Goal: Task Accomplishment & Management: Complete application form

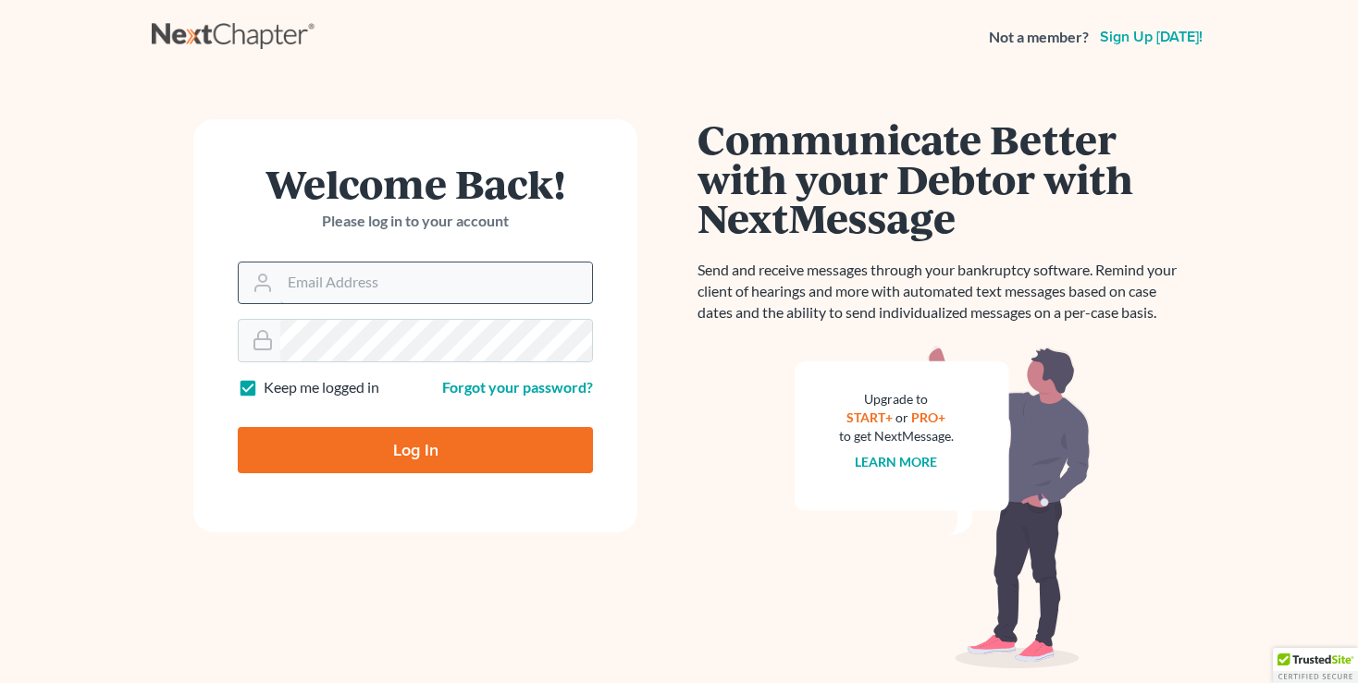
click at [364, 276] on input "Email Address" at bounding box center [436, 283] width 312 height 41
type input "[EMAIL_ADDRESS][DOMAIN_NAME]"
click at [369, 458] on input "Log In" at bounding box center [415, 450] width 355 height 46
type input "Thinking..."
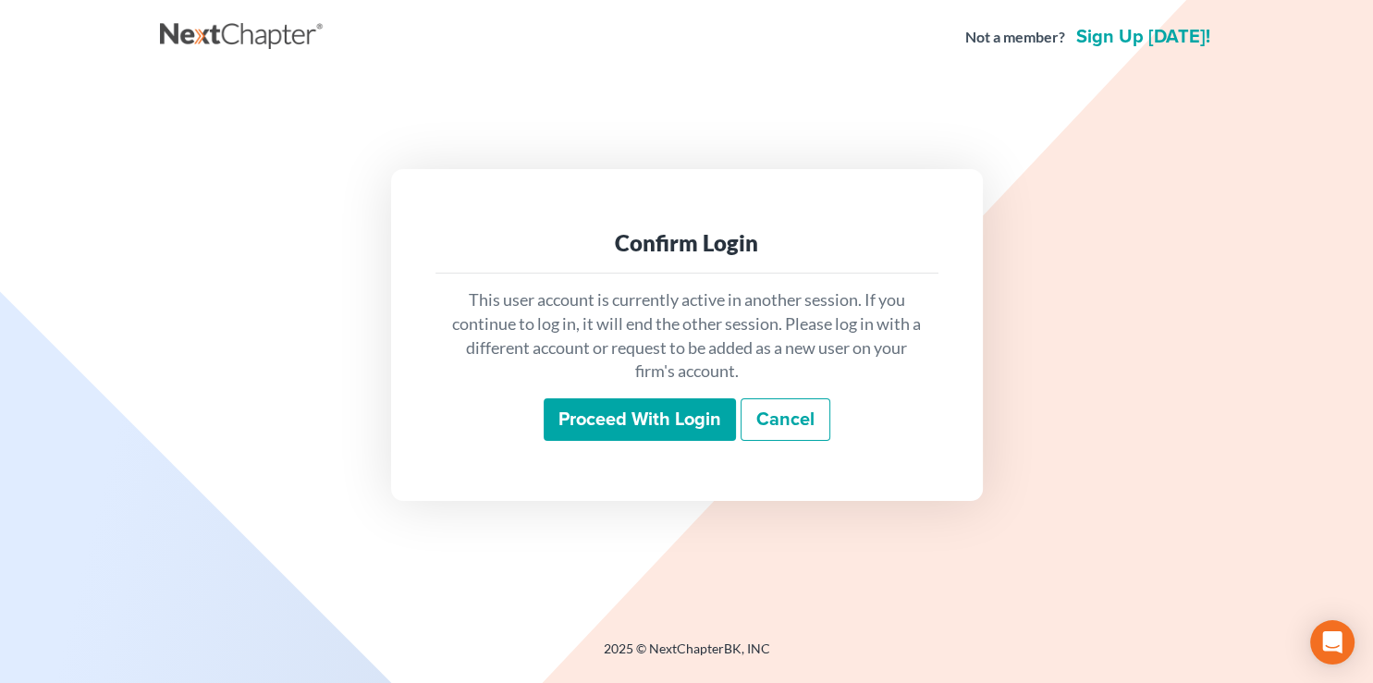
click at [635, 417] on input "Proceed with login" at bounding box center [640, 420] width 192 height 43
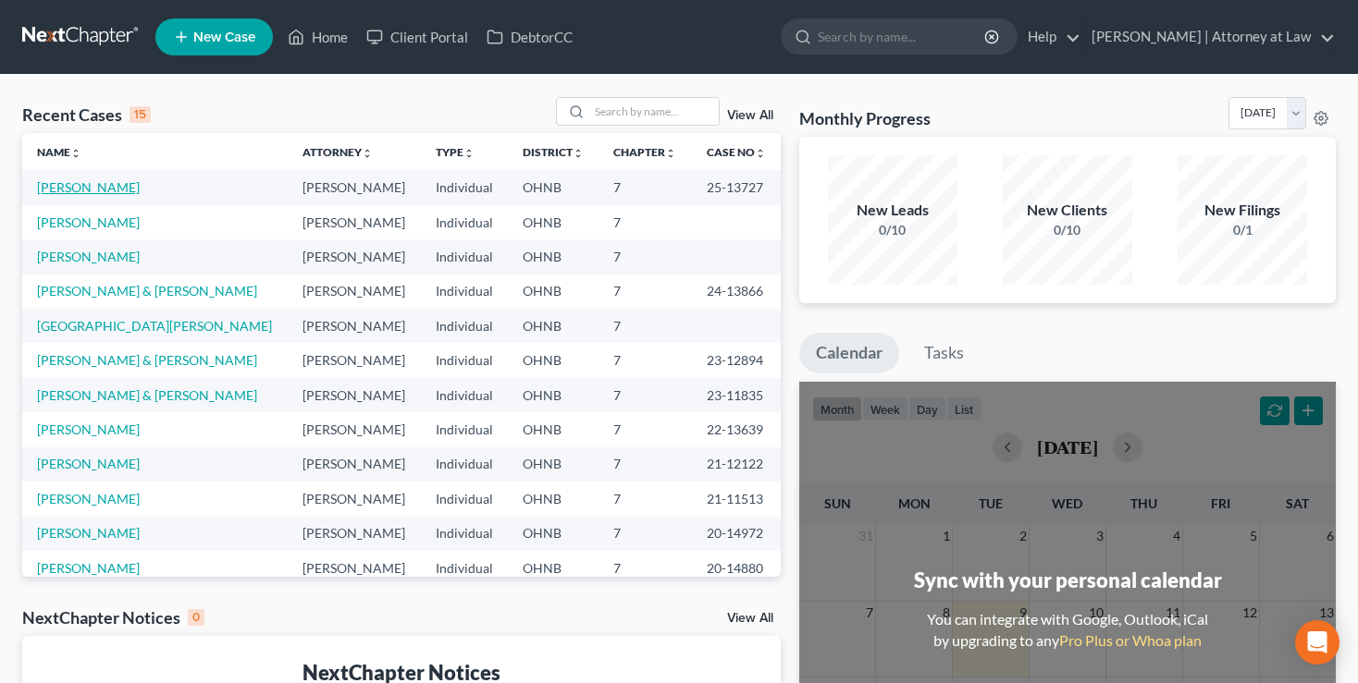
click at [61, 187] on link "[PERSON_NAME]" at bounding box center [88, 187] width 103 height 16
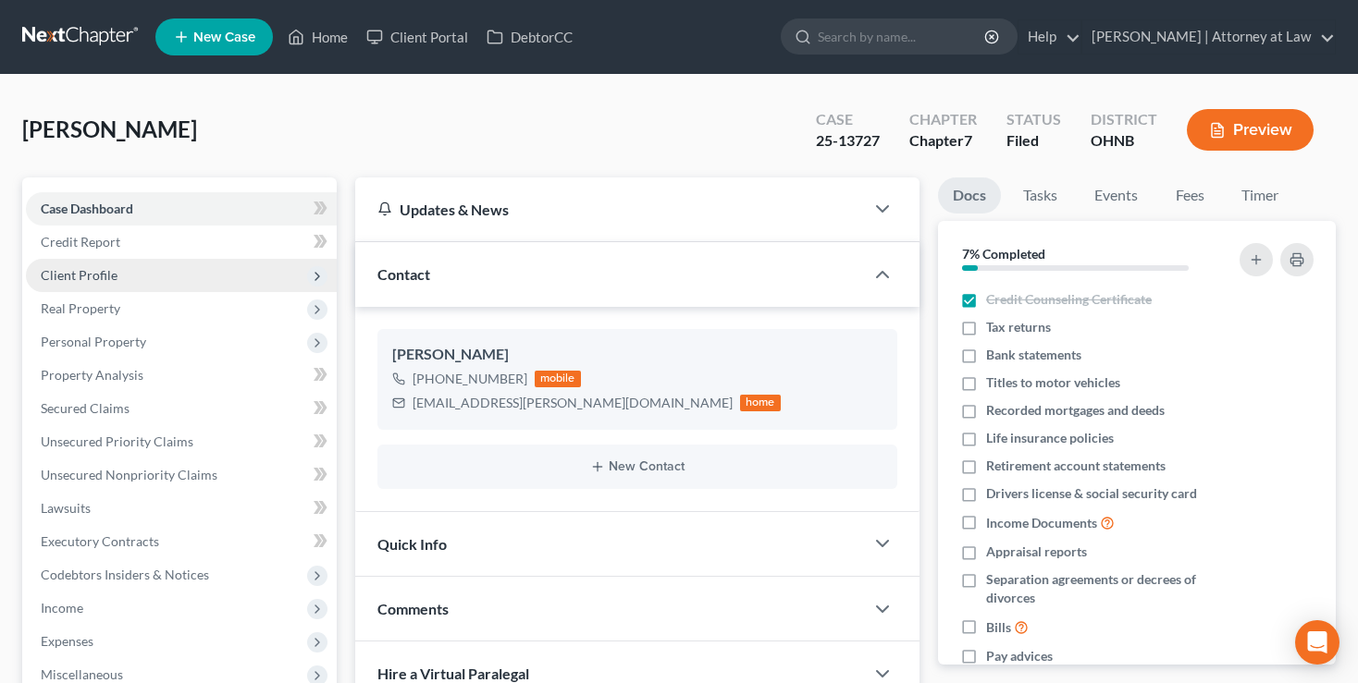
click at [66, 278] on span "Client Profile" at bounding box center [79, 275] width 77 height 16
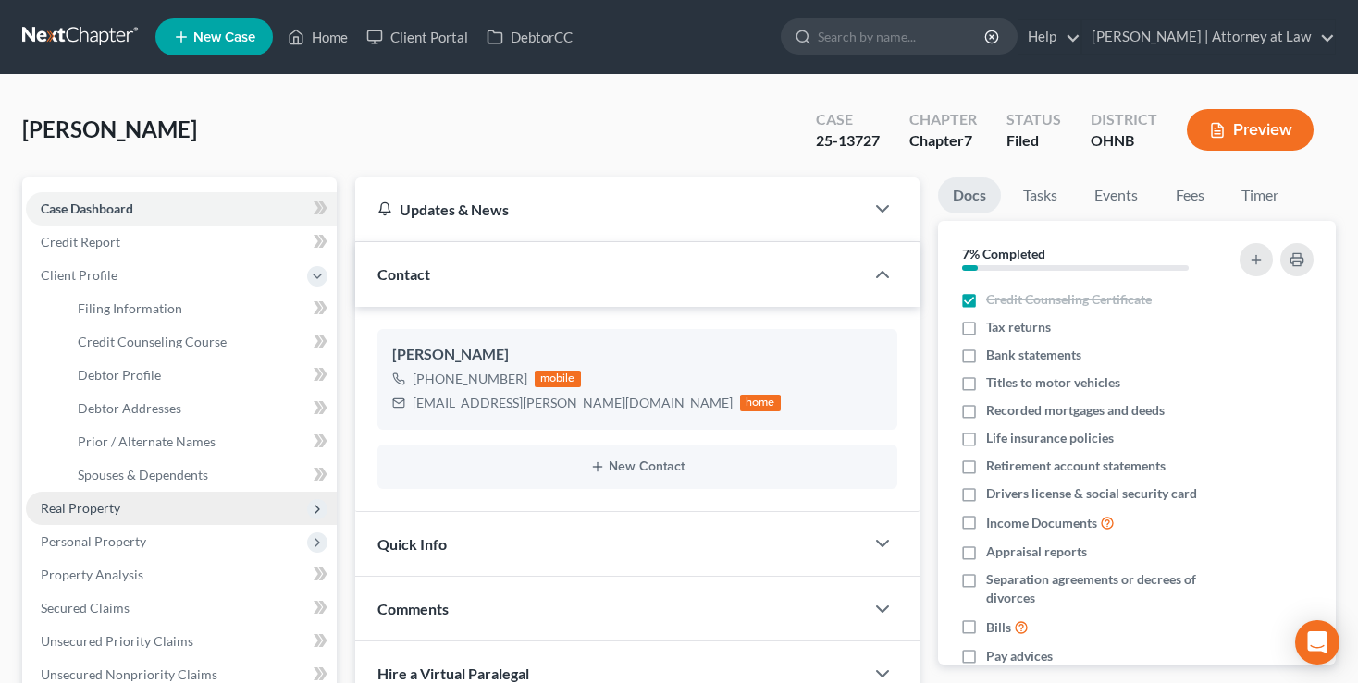
click at [89, 502] on span "Real Property" at bounding box center [81, 508] width 80 height 16
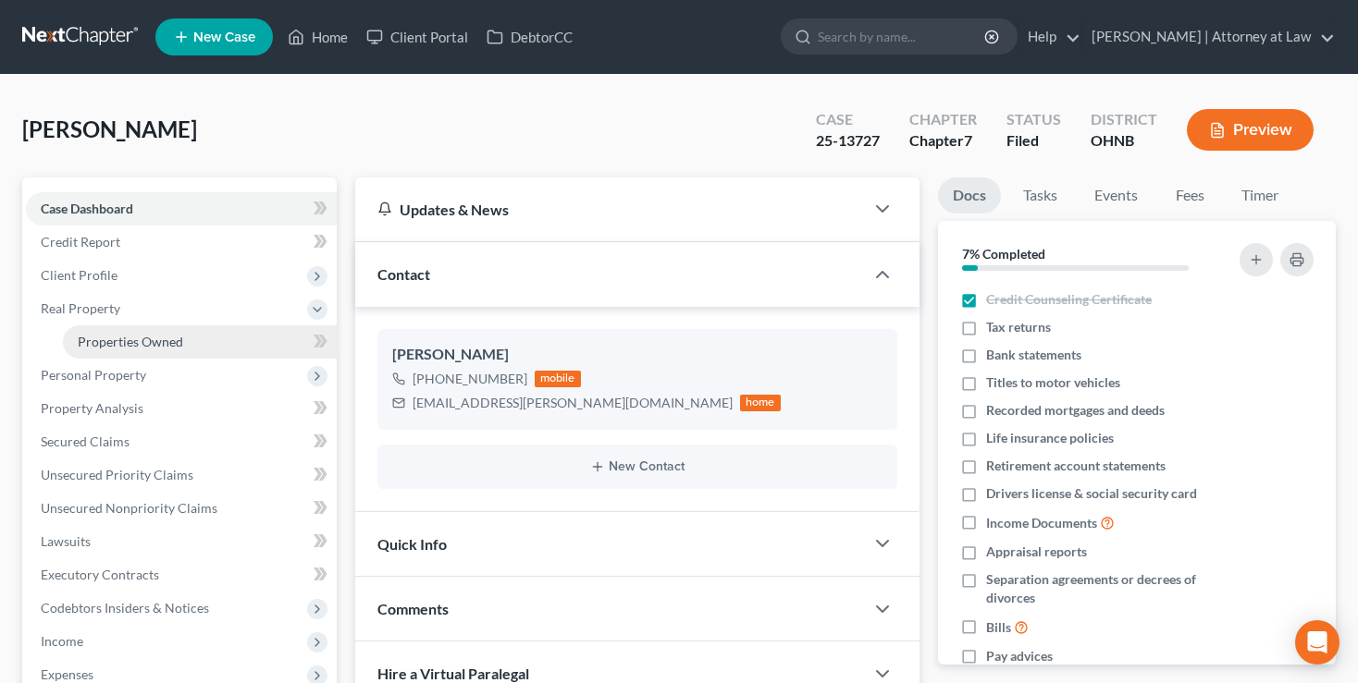
click at [109, 339] on span "Properties Owned" at bounding box center [130, 342] width 105 height 16
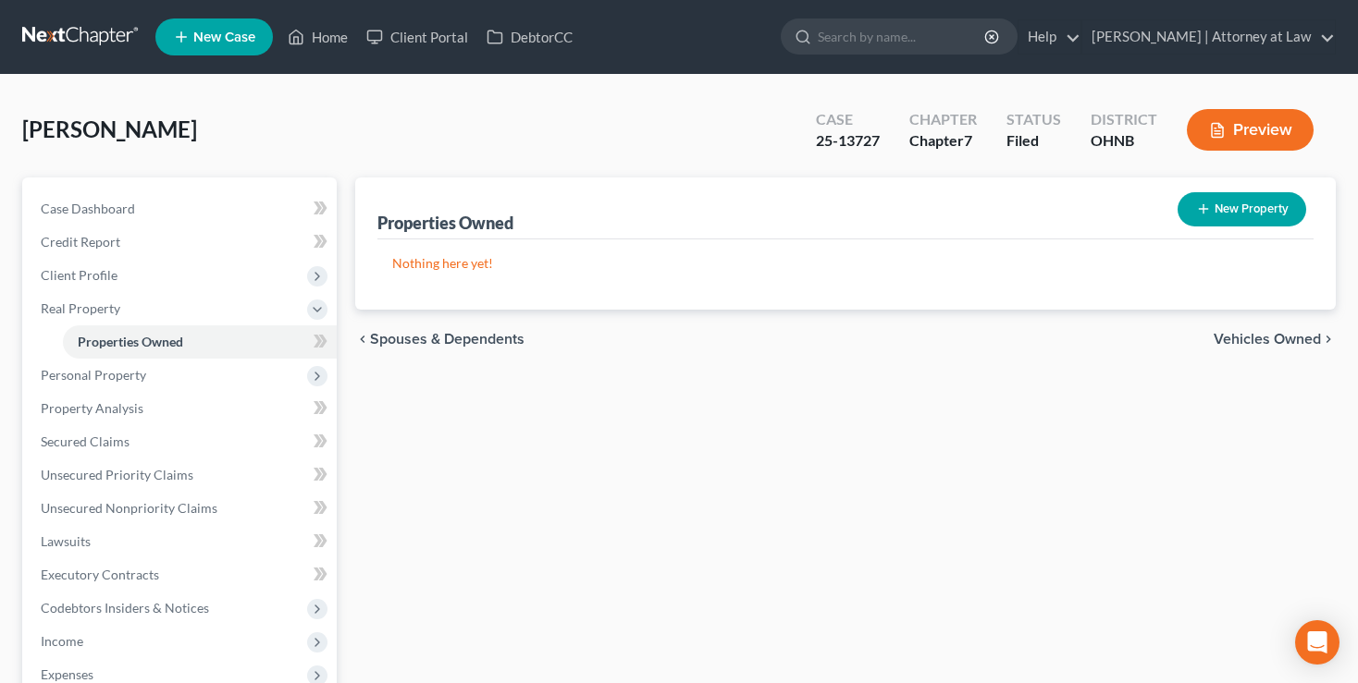
click at [1265, 342] on span "Vehicles Owned" at bounding box center [1266, 339] width 107 height 15
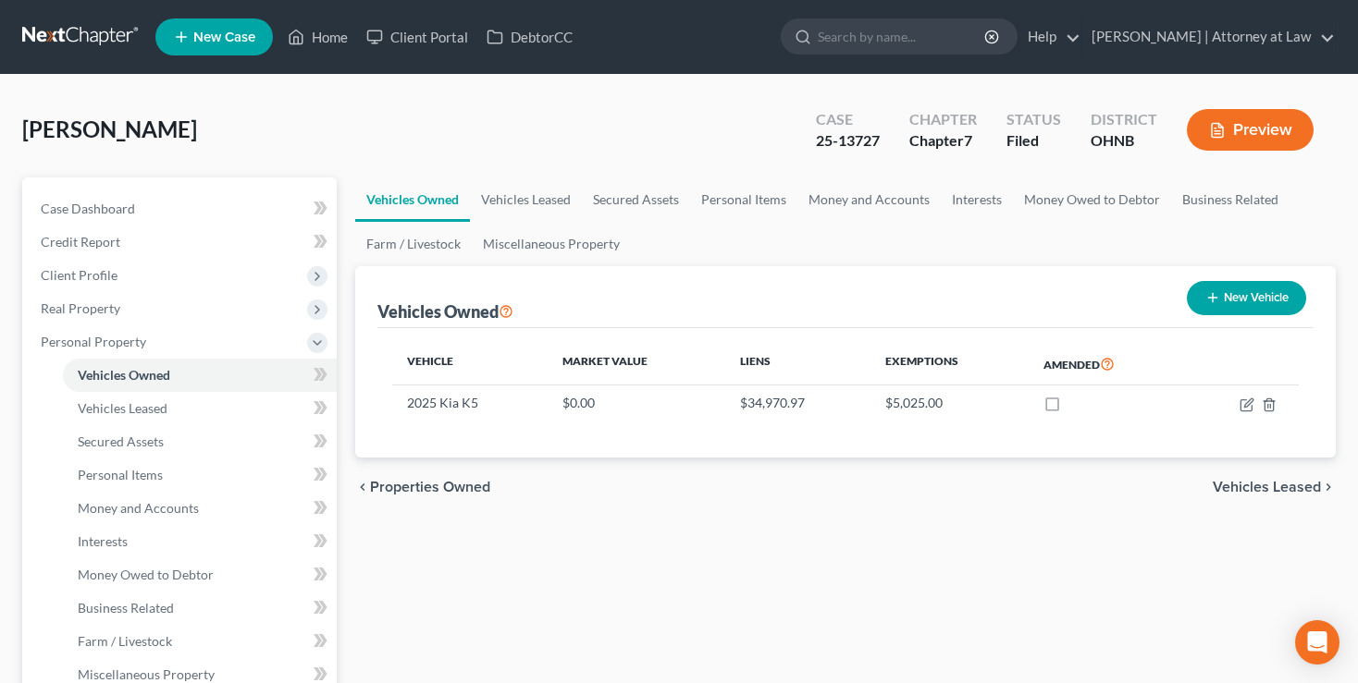
click at [1263, 480] on span "Vehicles Leased" at bounding box center [1267, 487] width 108 height 15
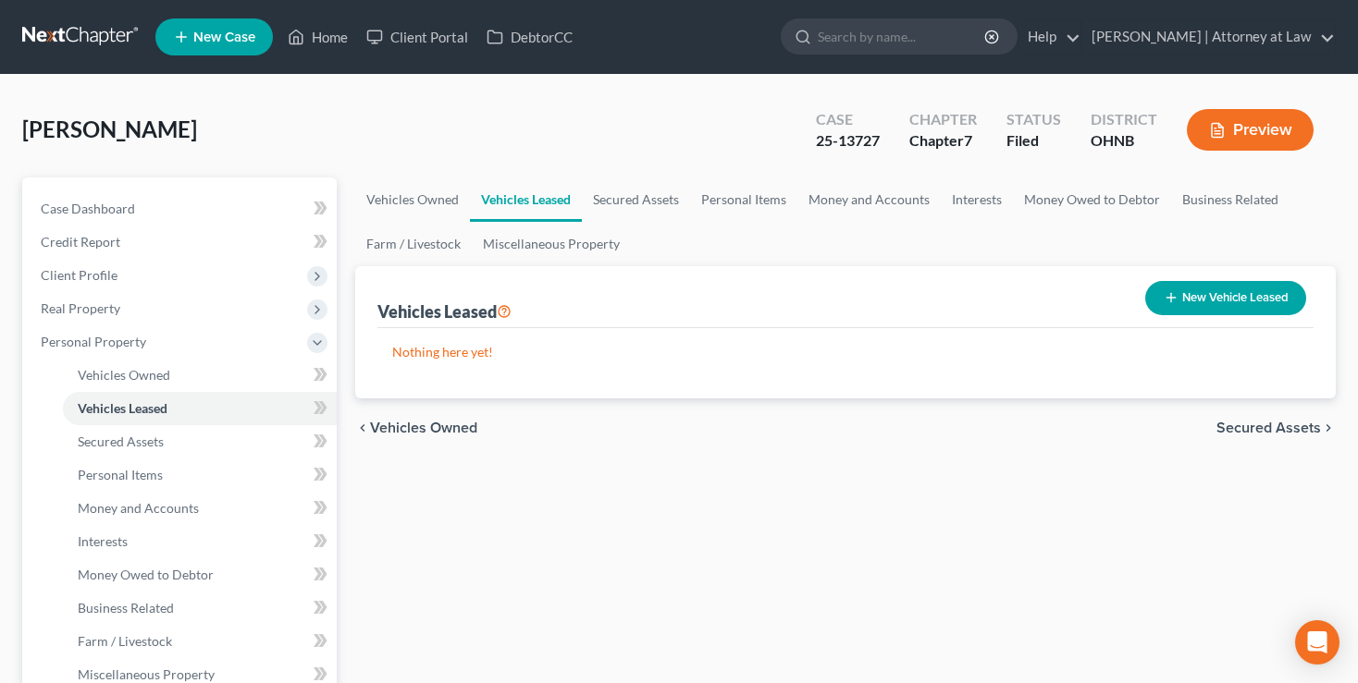
click at [1270, 423] on span "Secured Assets" at bounding box center [1268, 428] width 105 height 15
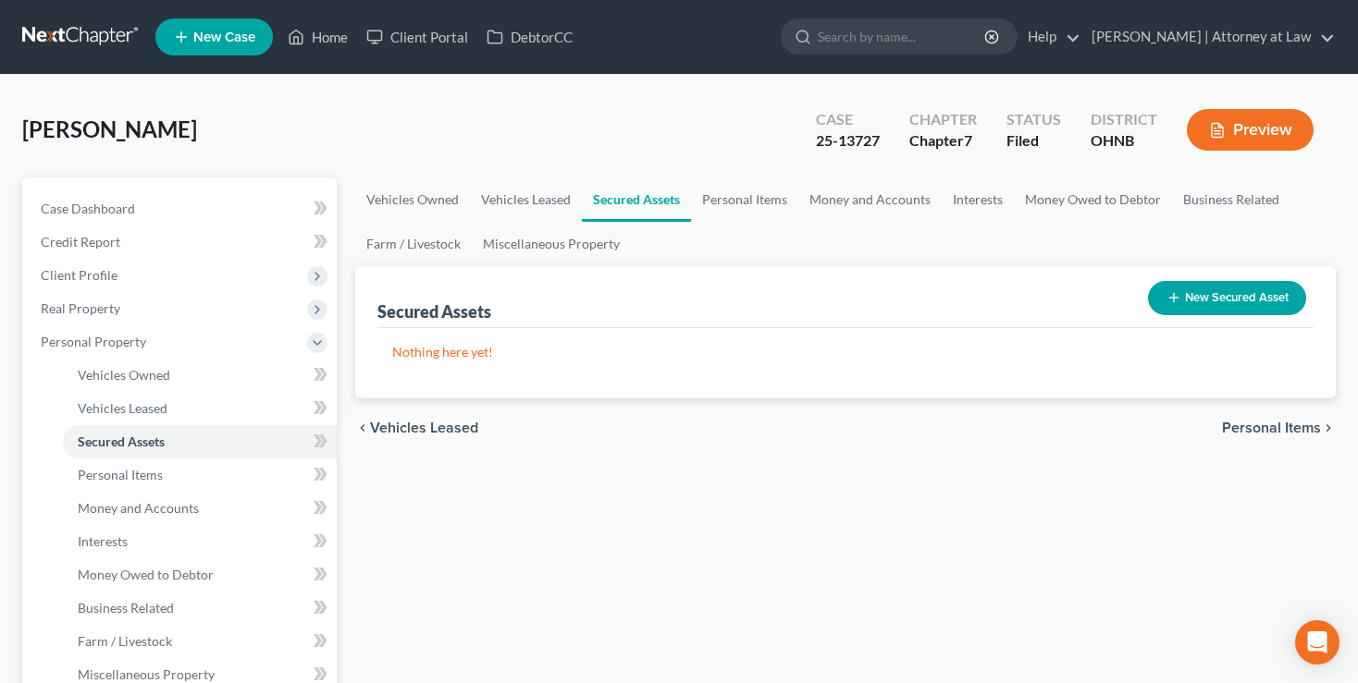
click at [1262, 423] on span "Personal Items" at bounding box center [1271, 428] width 99 height 15
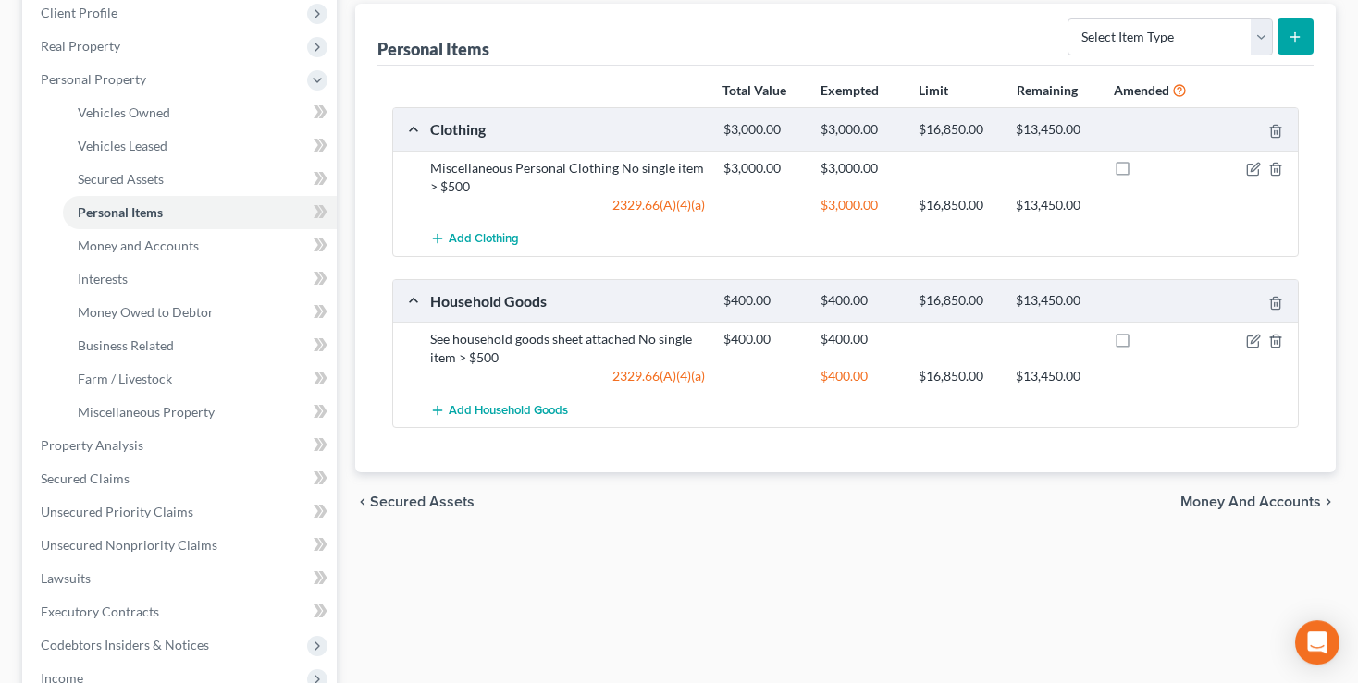
scroll to position [292, 0]
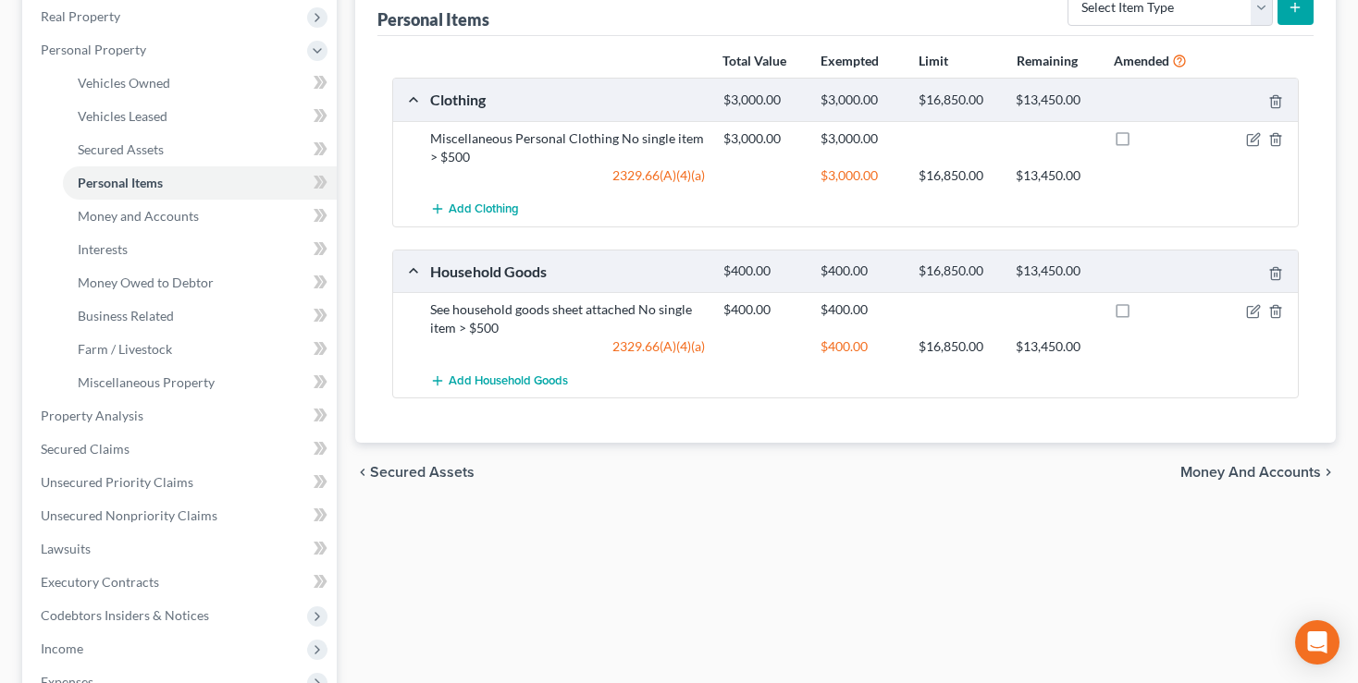
click at [1248, 465] on span "Money and Accounts" at bounding box center [1250, 472] width 141 height 15
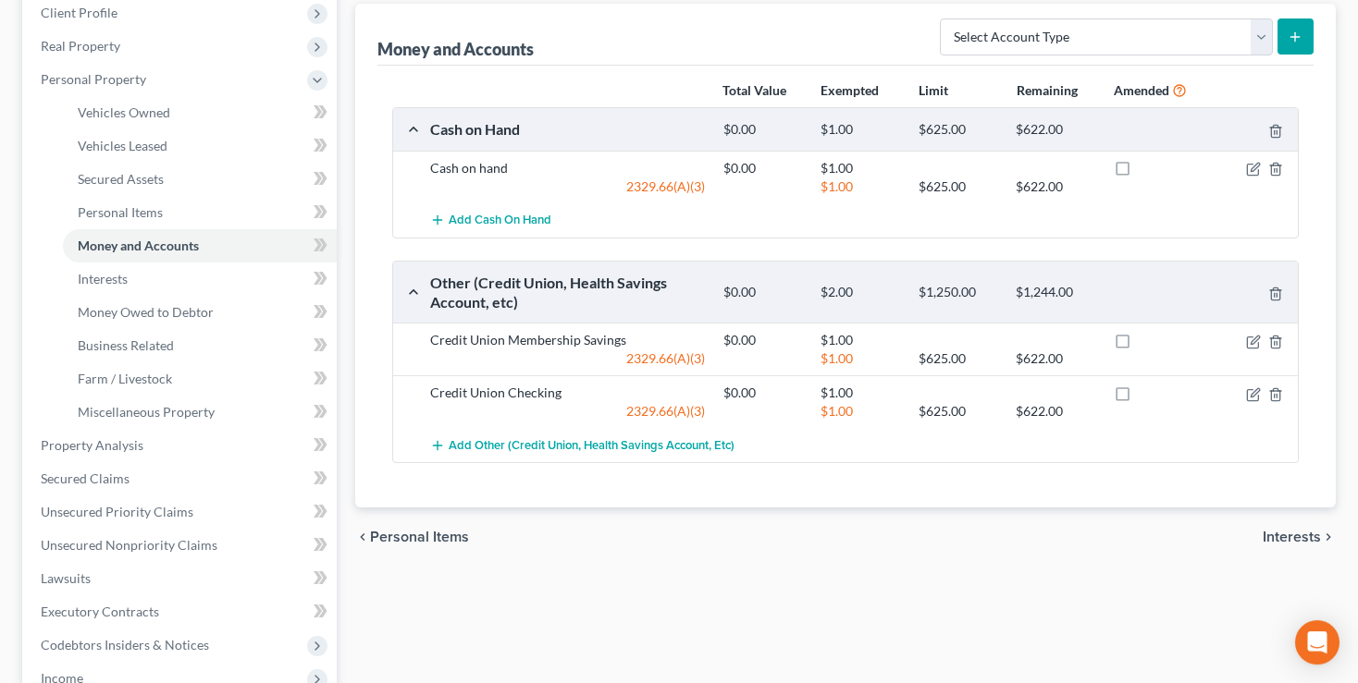
scroll to position [292, 0]
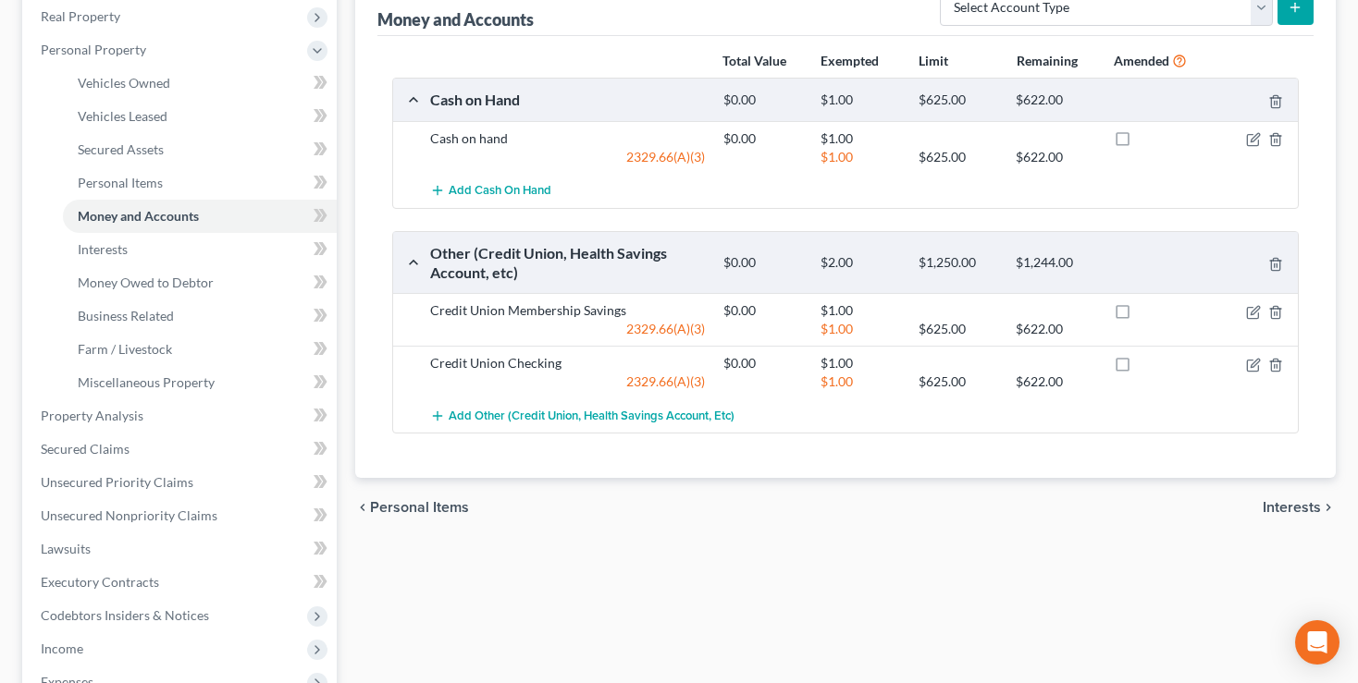
click at [1296, 501] on span "Interests" at bounding box center [1291, 507] width 58 height 15
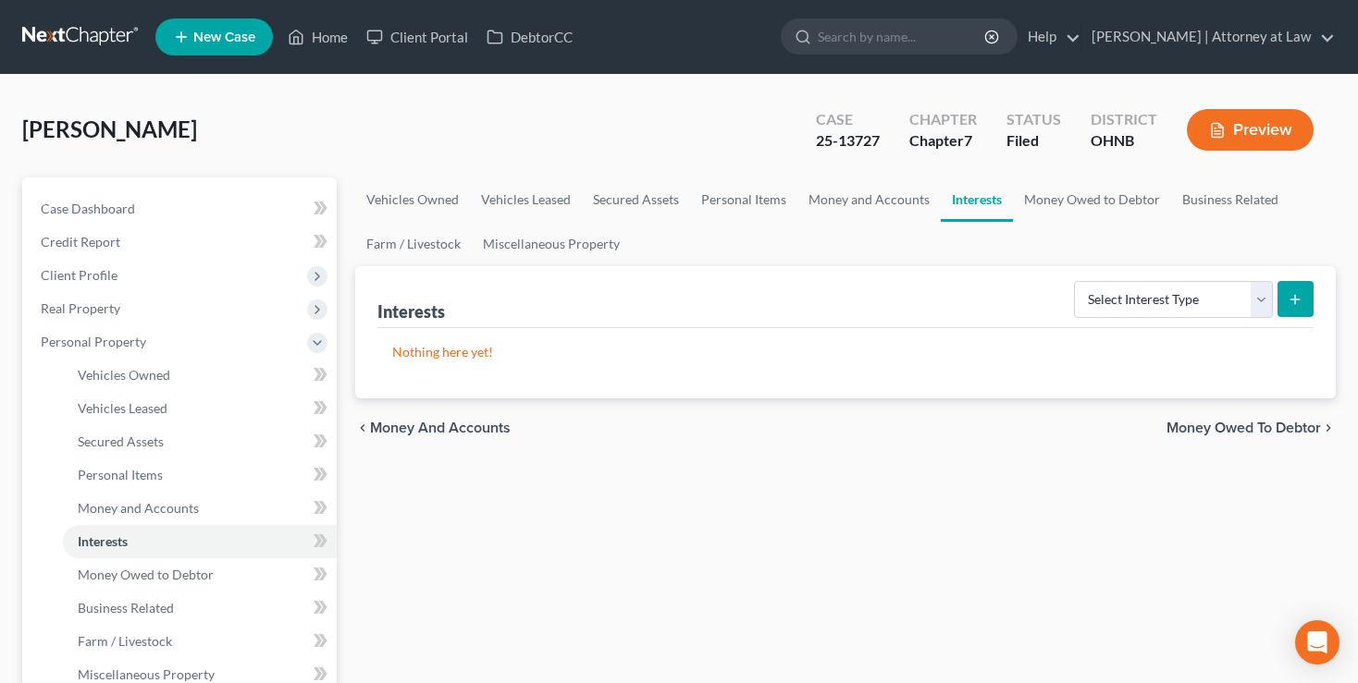
click at [1247, 425] on span "Money Owed to Debtor" at bounding box center [1243, 428] width 154 height 15
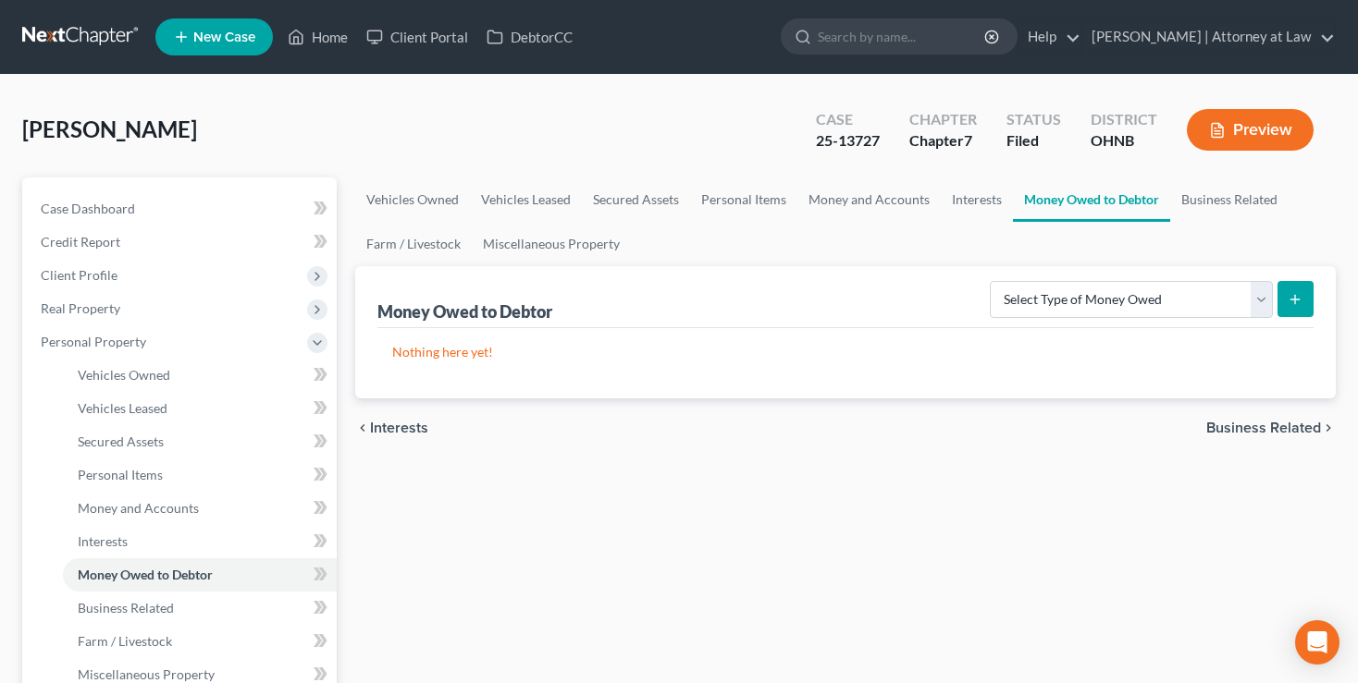
click at [1276, 431] on span "Business Related" at bounding box center [1263, 428] width 115 height 15
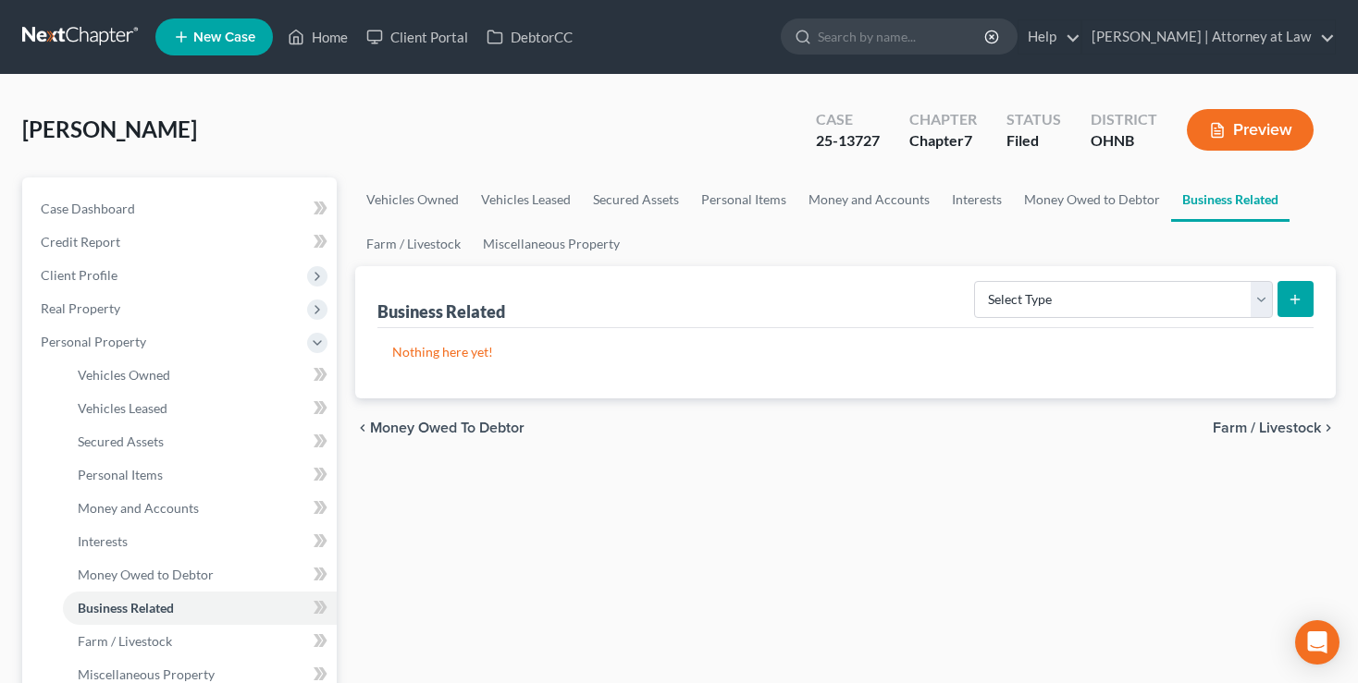
click at [1276, 425] on span "Farm / Livestock" at bounding box center [1267, 428] width 108 height 15
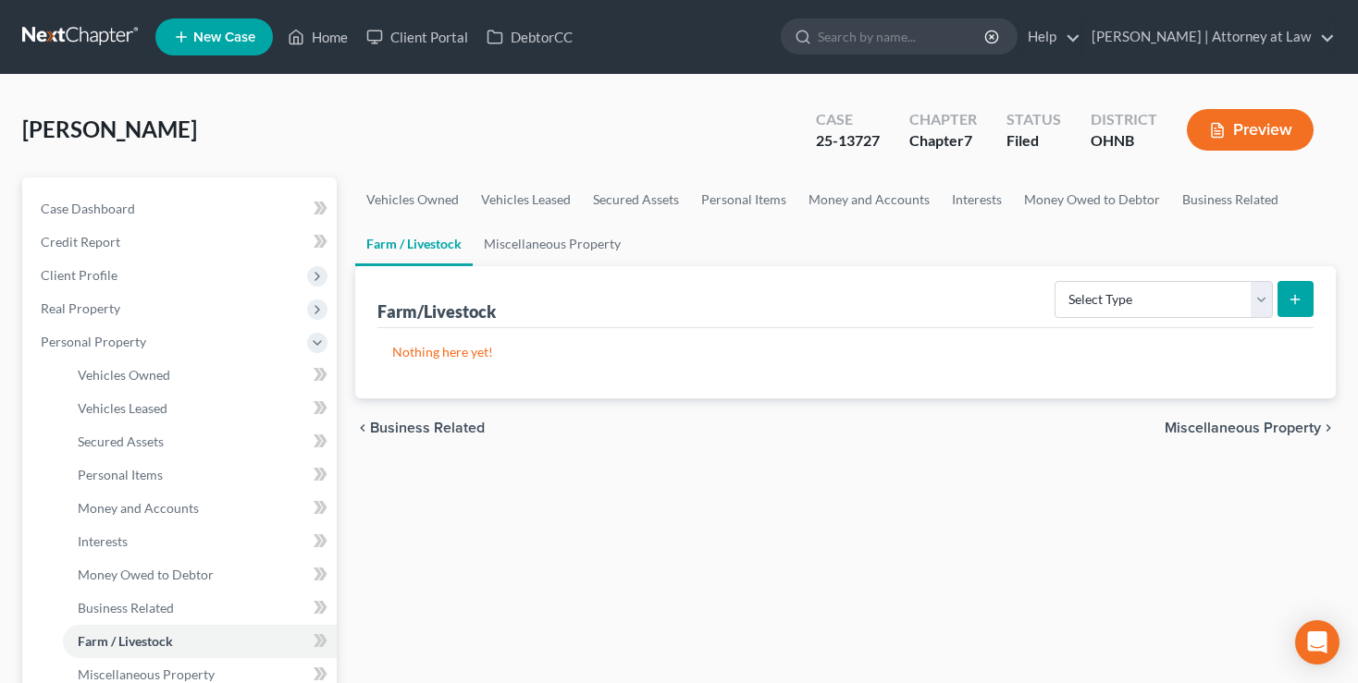
click at [1276, 425] on span "Miscellaneous Property" at bounding box center [1242, 428] width 156 height 15
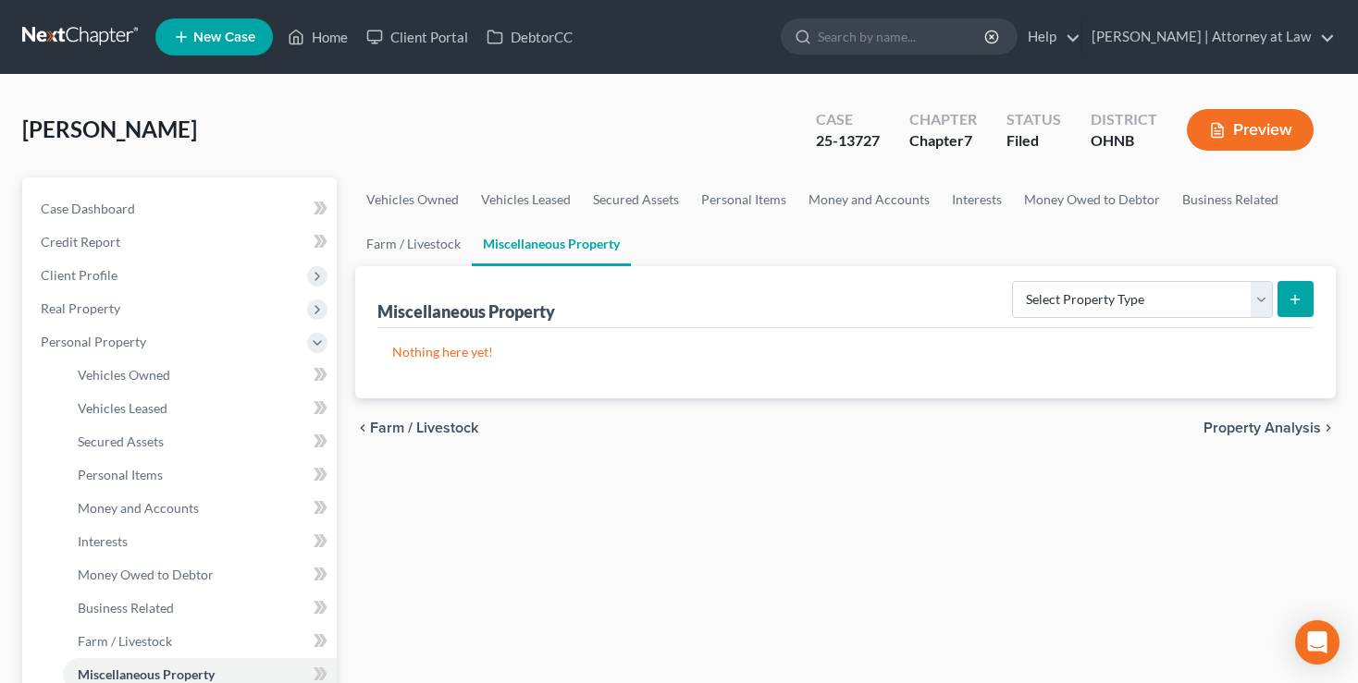
click at [1276, 425] on span "Property Analysis" at bounding box center [1261, 428] width 117 height 15
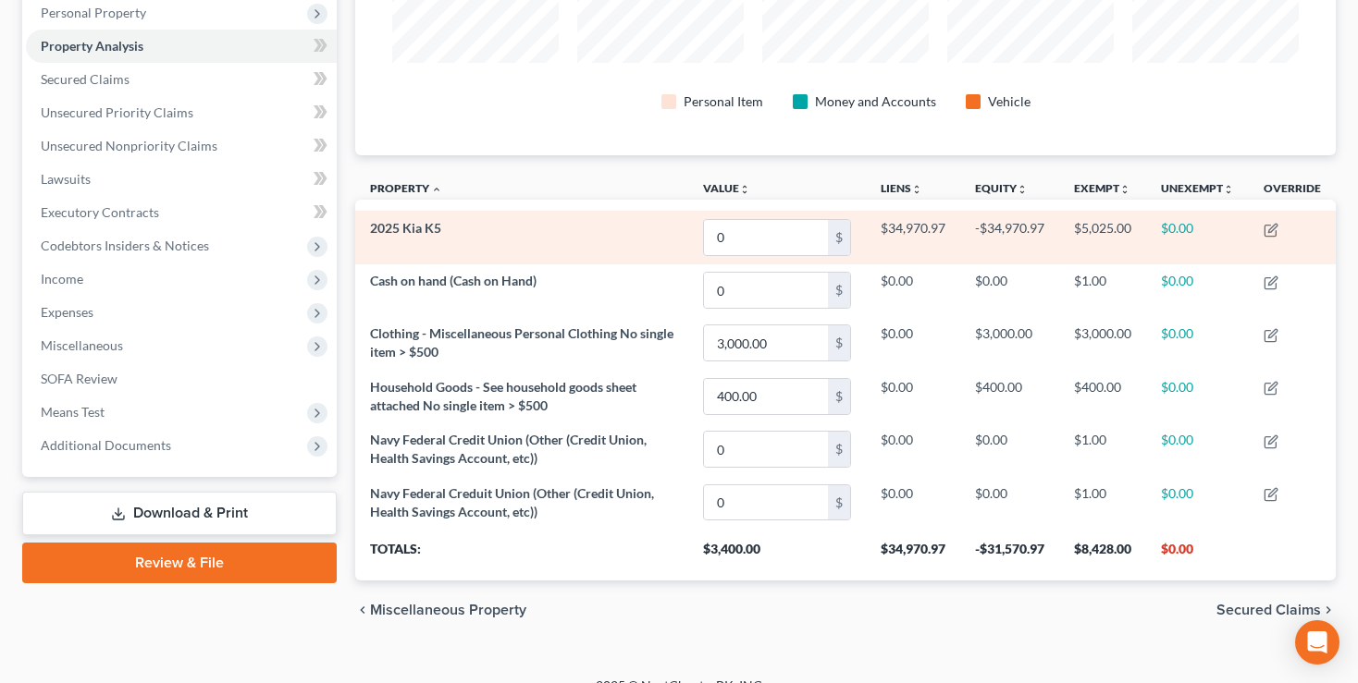
scroll to position [362, 0]
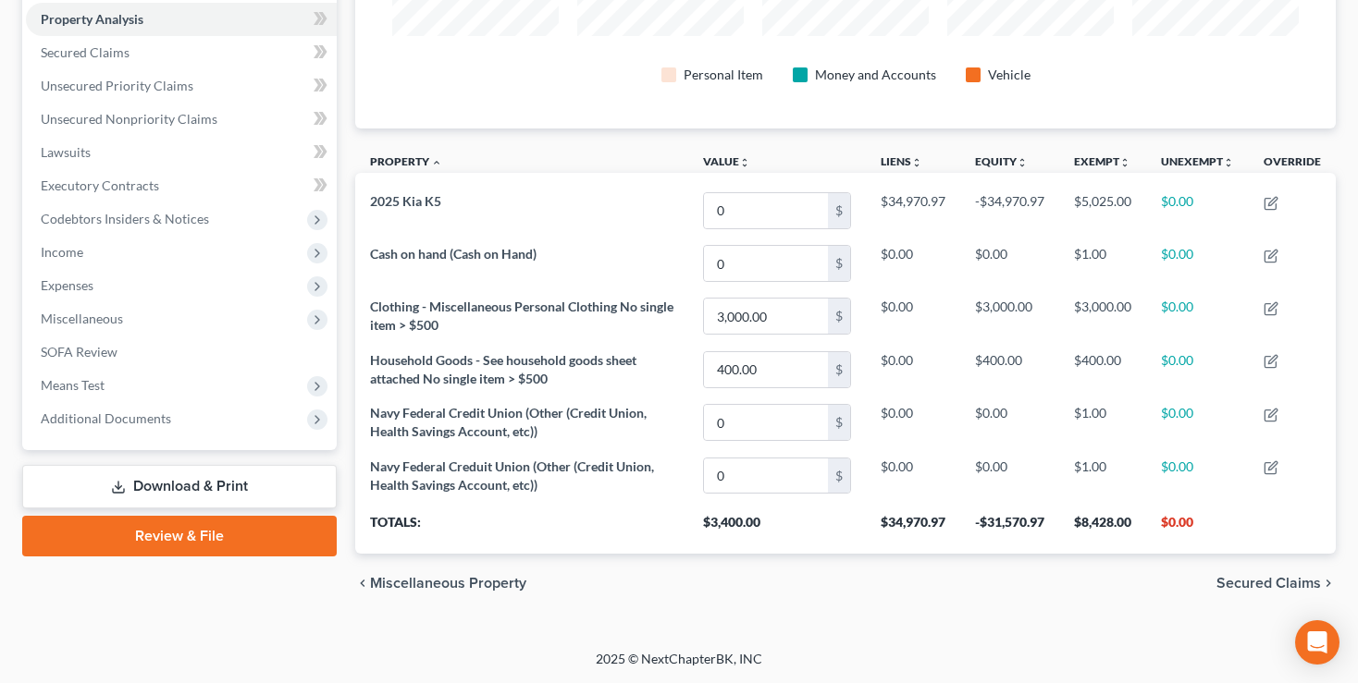
click at [1261, 586] on span "Secured Claims" at bounding box center [1268, 583] width 105 height 15
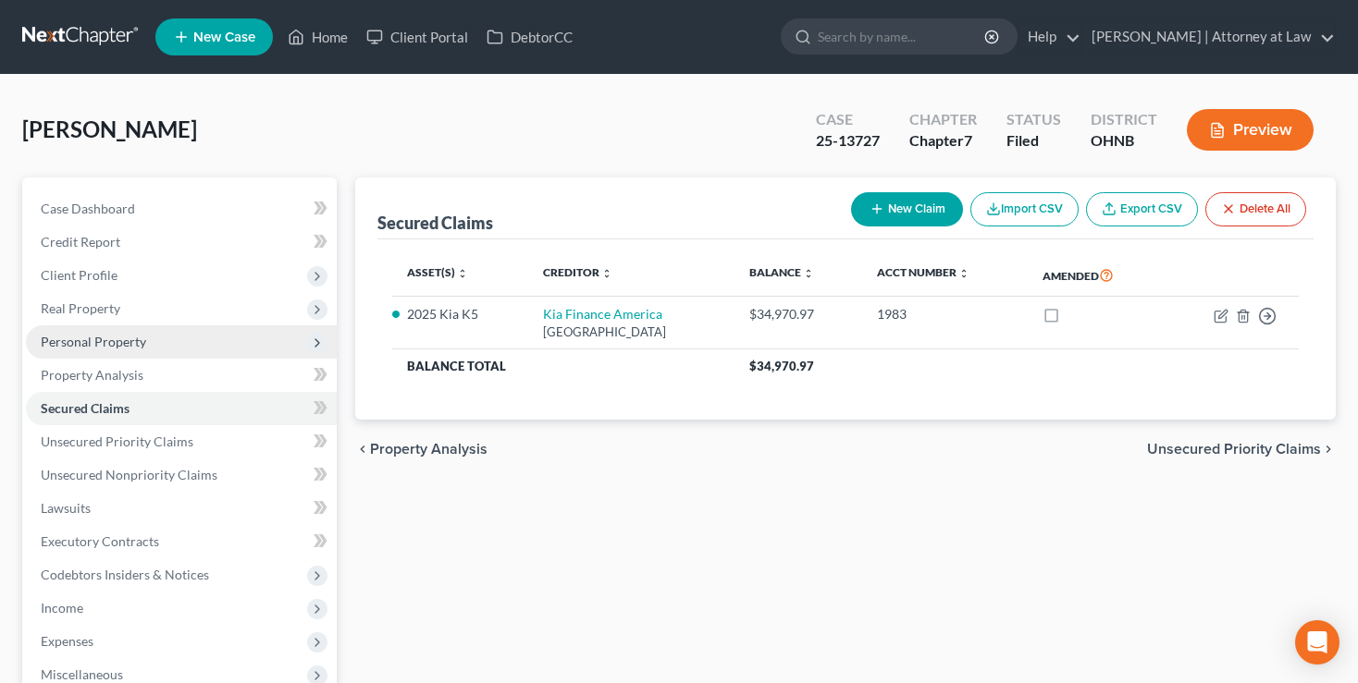
click at [72, 344] on span "Personal Property" at bounding box center [93, 342] width 105 height 16
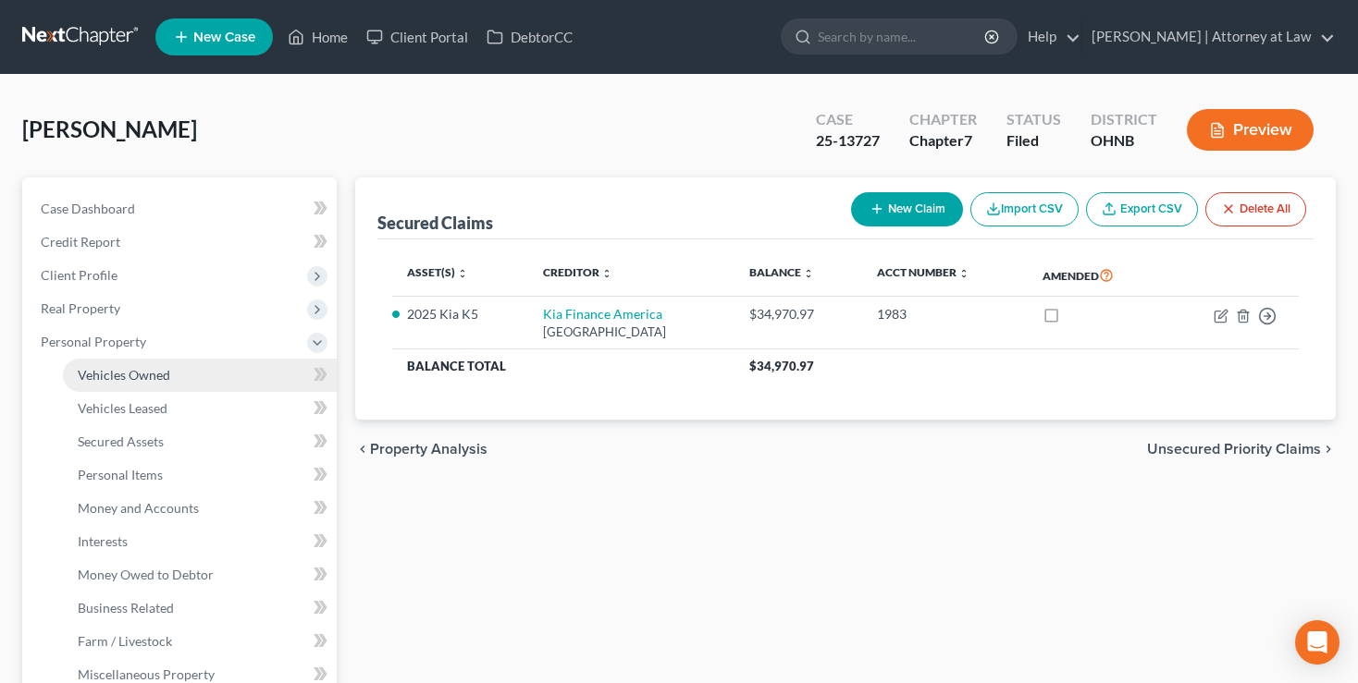
click at [127, 379] on span "Vehicles Owned" at bounding box center [124, 375] width 92 height 16
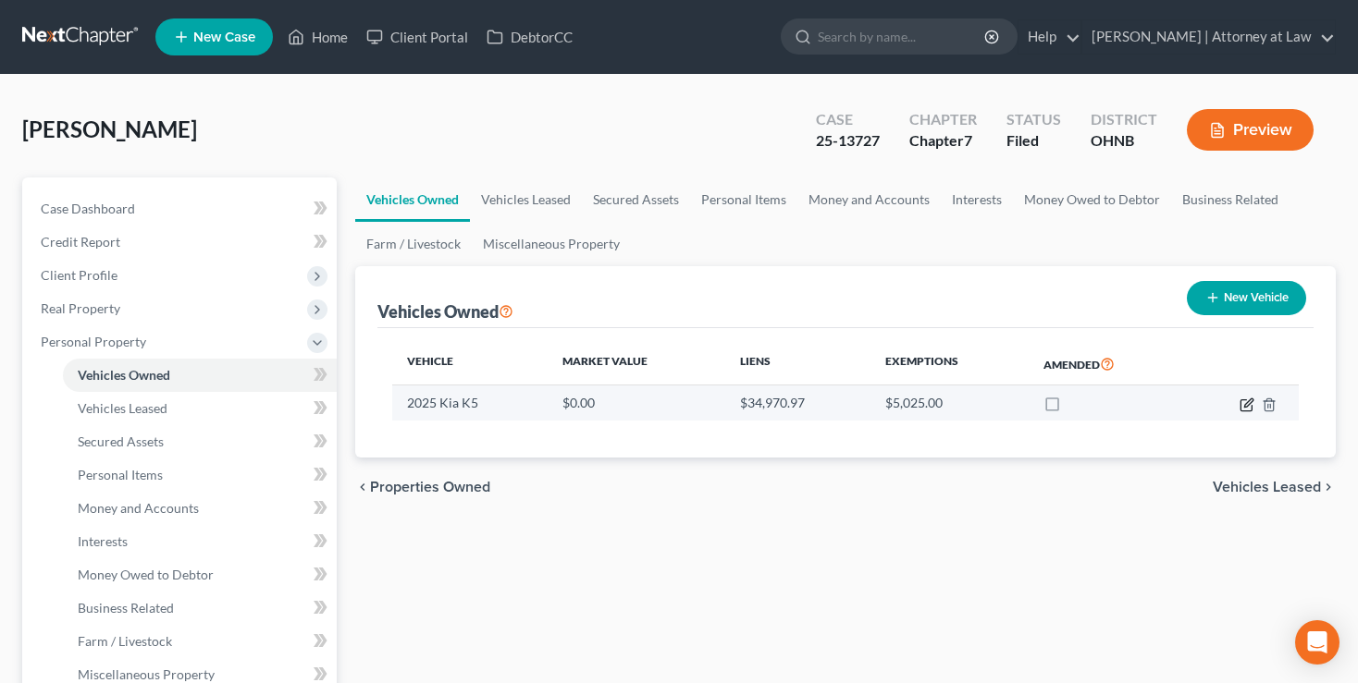
click at [1242, 398] on icon "button" at bounding box center [1246, 405] width 15 height 15
select select "0"
select select "1"
select select "0"
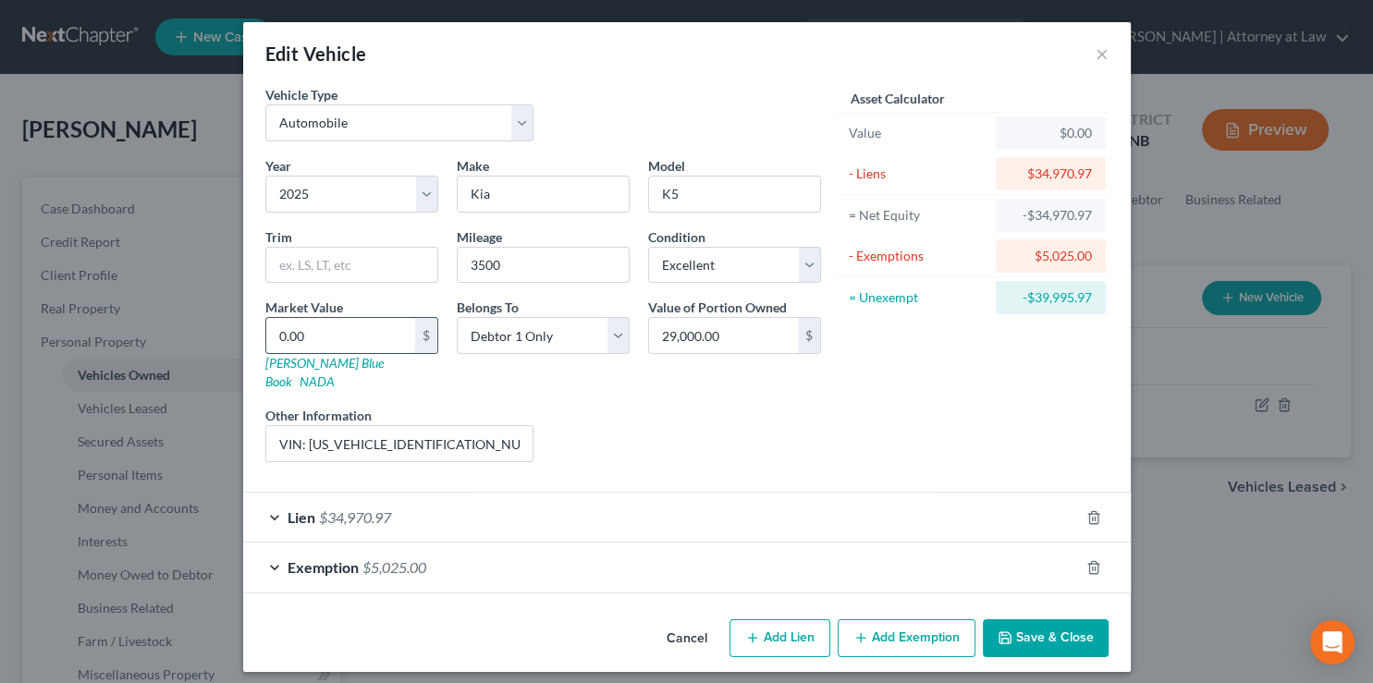
drag, startPoint x: 349, startPoint y: 342, endPoint x: 258, endPoint y: 315, distance: 94.5
click at [266, 318] on input "0.00" at bounding box center [340, 335] width 149 height 35
drag, startPoint x: 329, startPoint y: 339, endPoint x: 261, endPoint y: 331, distance: 68.8
click at [266, 331] on input "0.00" at bounding box center [340, 335] width 149 height 35
type input "2"
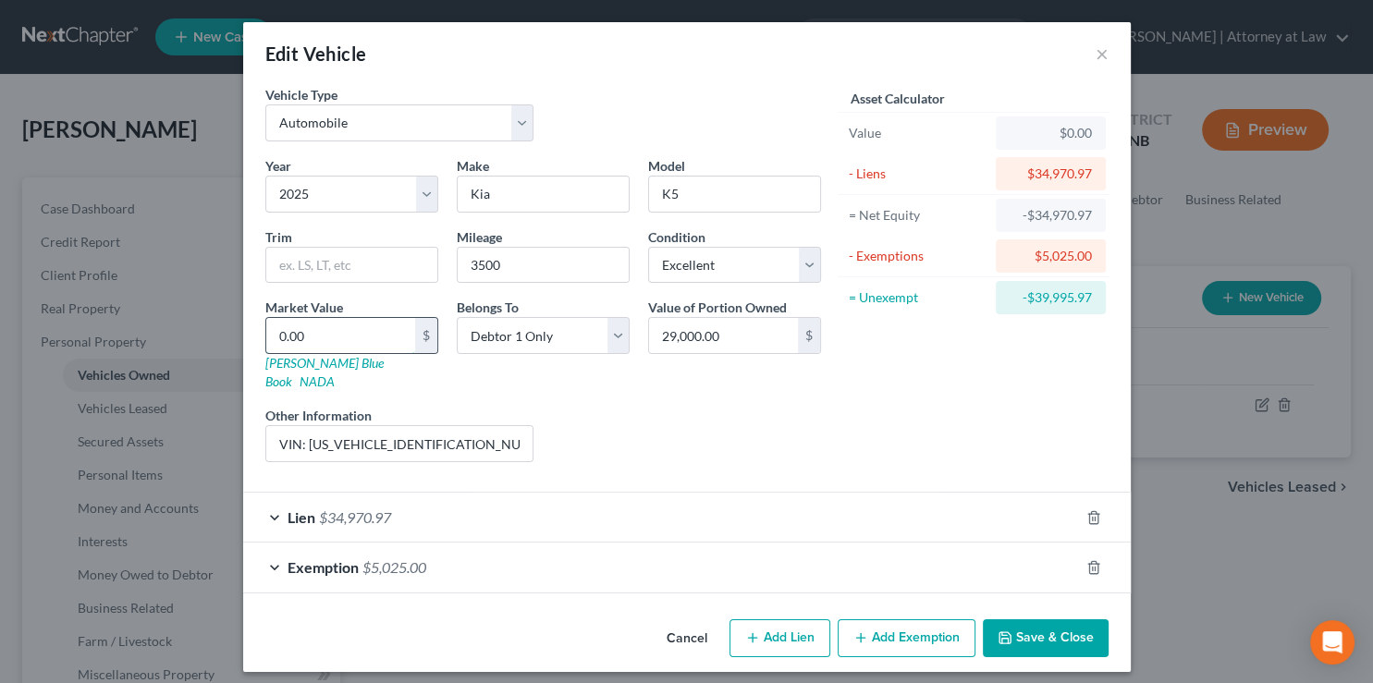
type input "2.00"
type input "29"
type input "29.00"
type input "290"
type input "290.00"
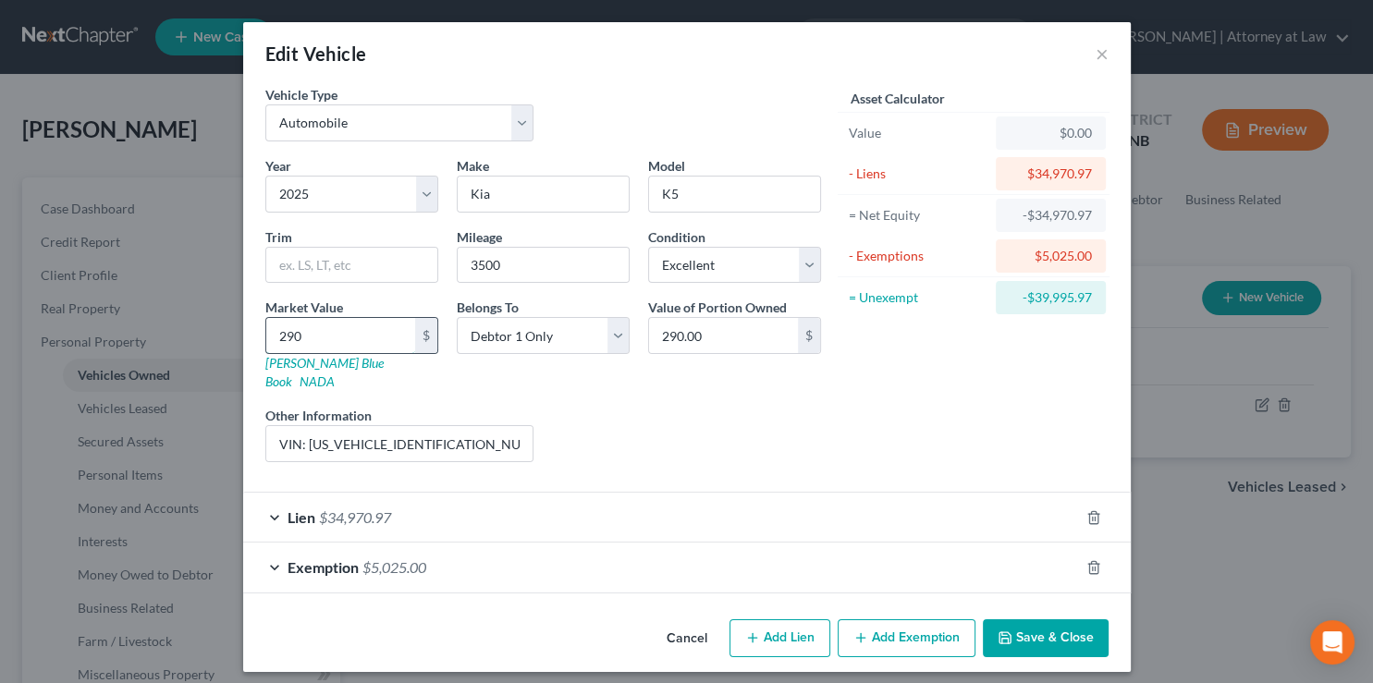
type input "2900"
type input "2,900.00"
type input "2,9000"
type input "29,000.00"
type input "29,000"
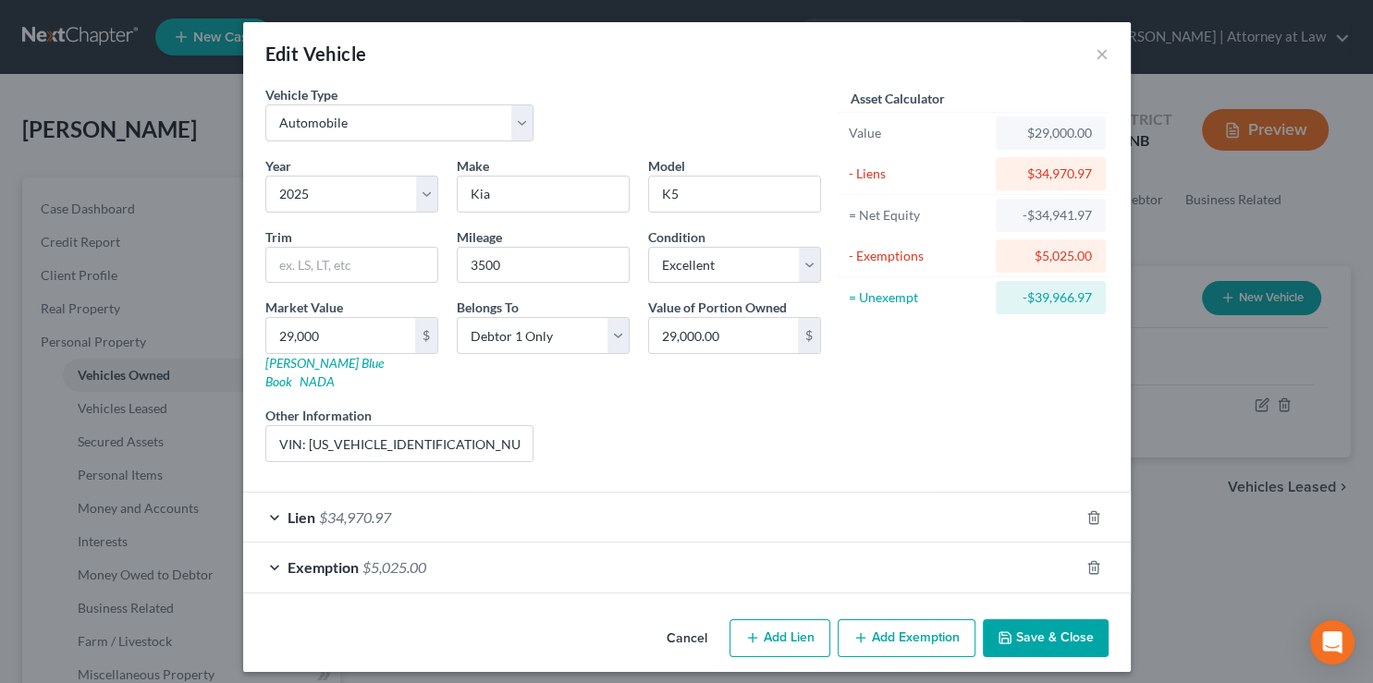
click at [1043, 620] on button "Save & Close" at bounding box center [1046, 639] width 126 height 39
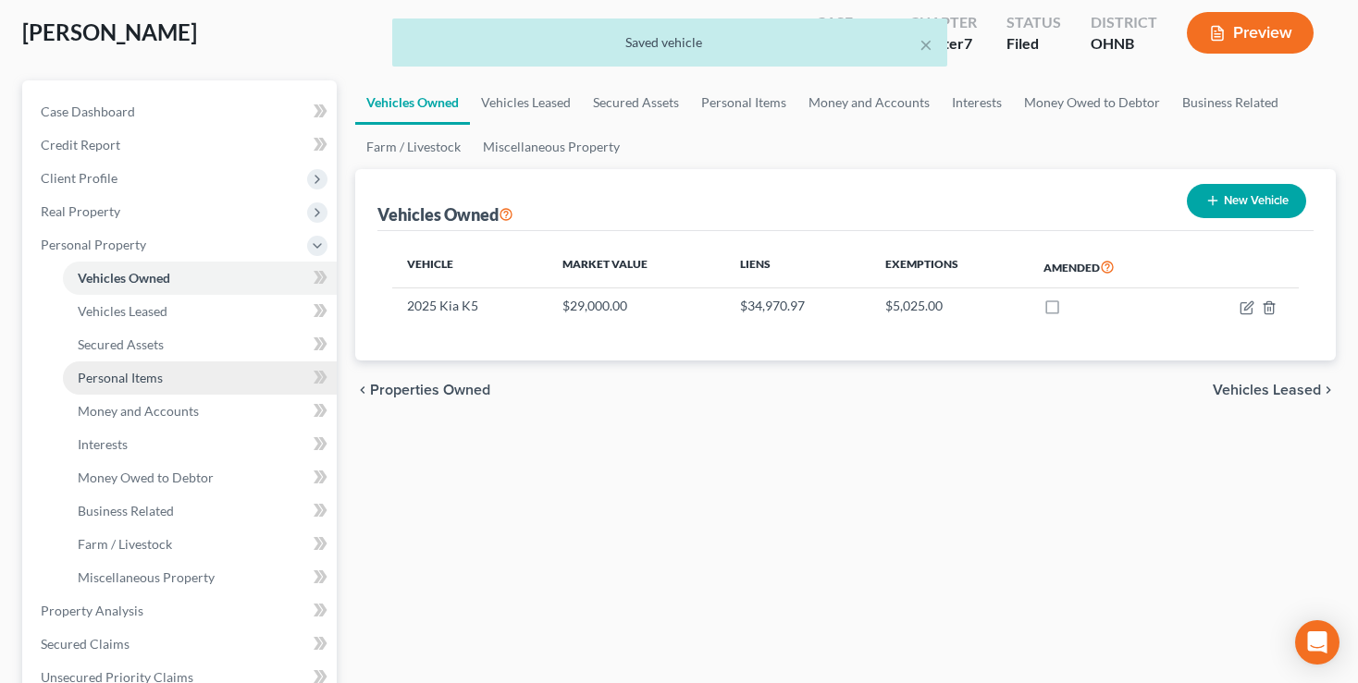
scroll to position [195, 0]
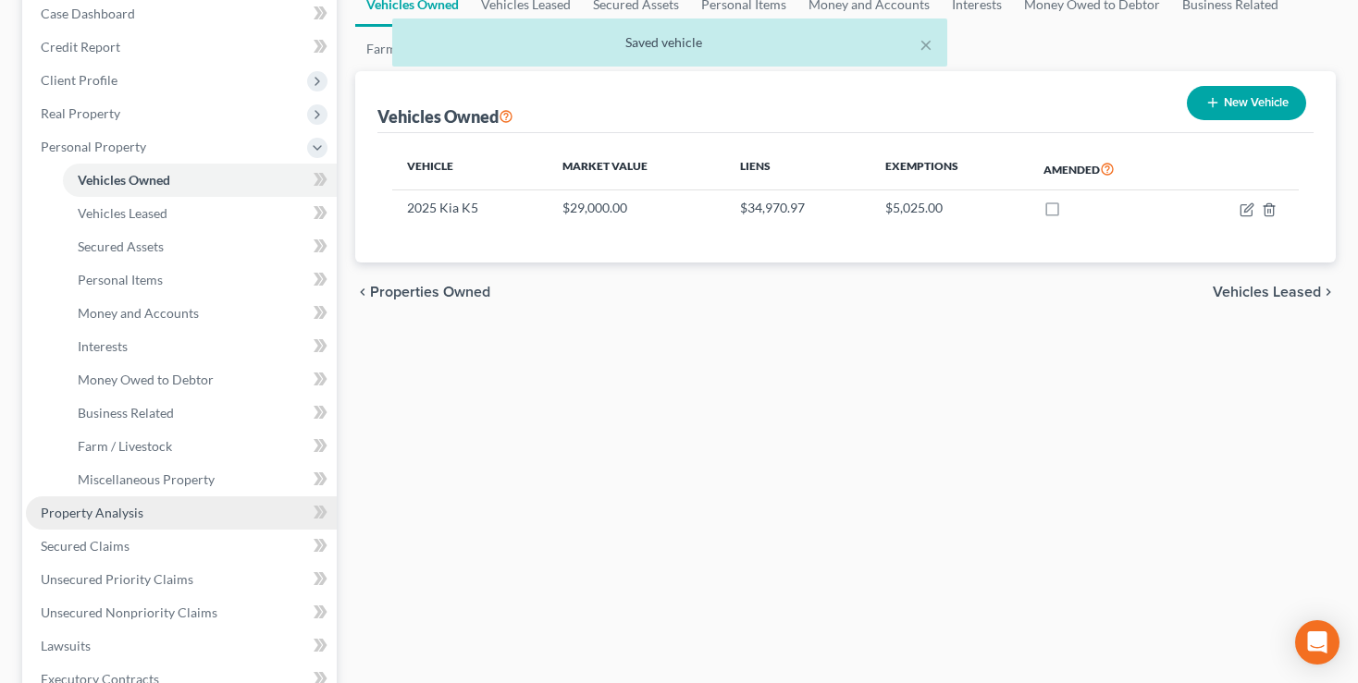
click at [95, 520] on span "Property Analysis" at bounding box center [92, 513] width 103 height 16
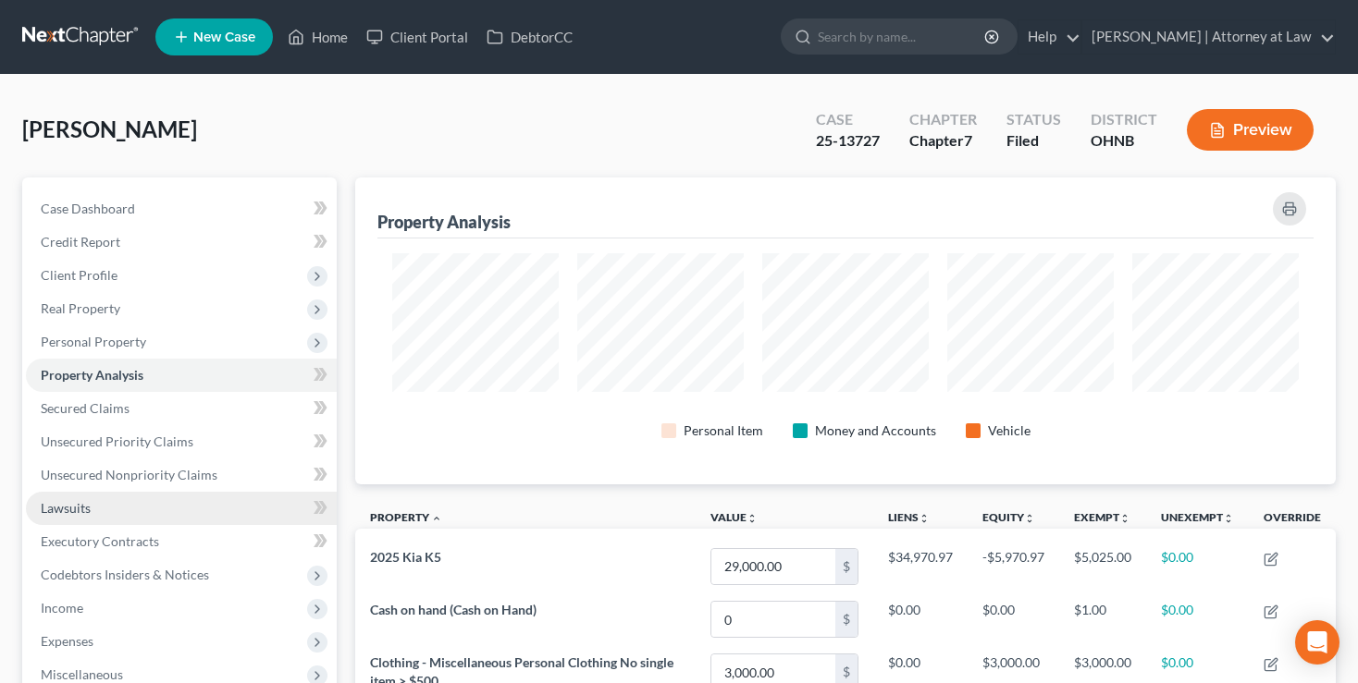
click at [67, 509] on span "Lawsuits" at bounding box center [66, 508] width 50 height 16
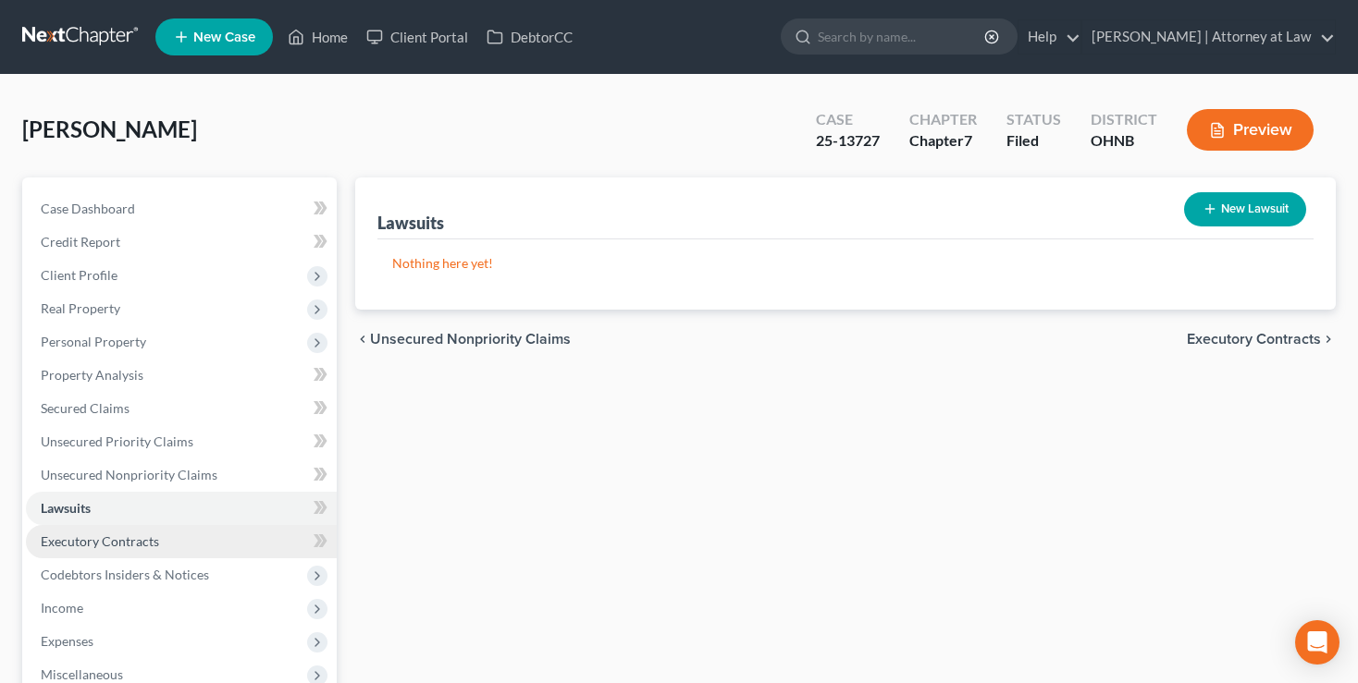
click at [81, 545] on span "Executory Contracts" at bounding box center [100, 542] width 118 height 16
click at [83, 499] on link "Lawsuits" at bounding box center [181, 508] width 311 height 33
click at [80, 540] on span "Executory Contracts" at bounding box center [100, 542] width 118 height 16
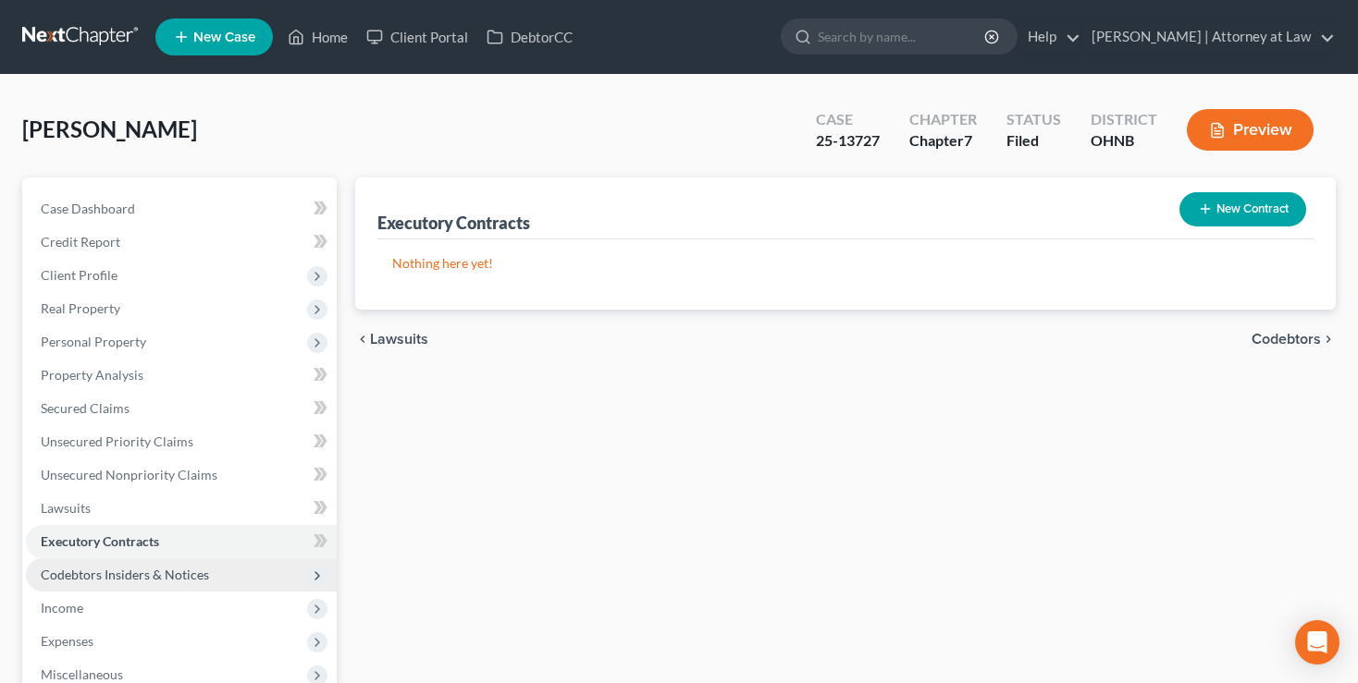
click at [80, 576] on span "Codebtors Insiders & Notices" at bounding box center [125, 575] width 168 height 16
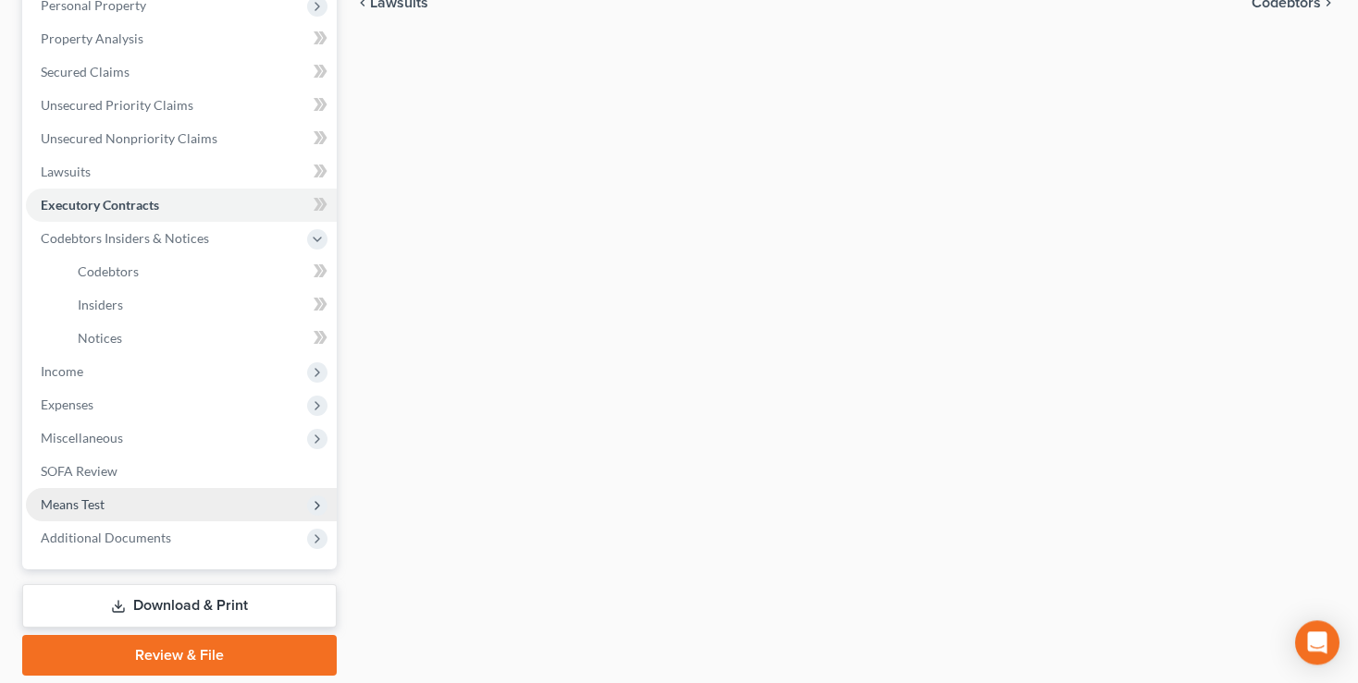
scroll to position [390, 0]
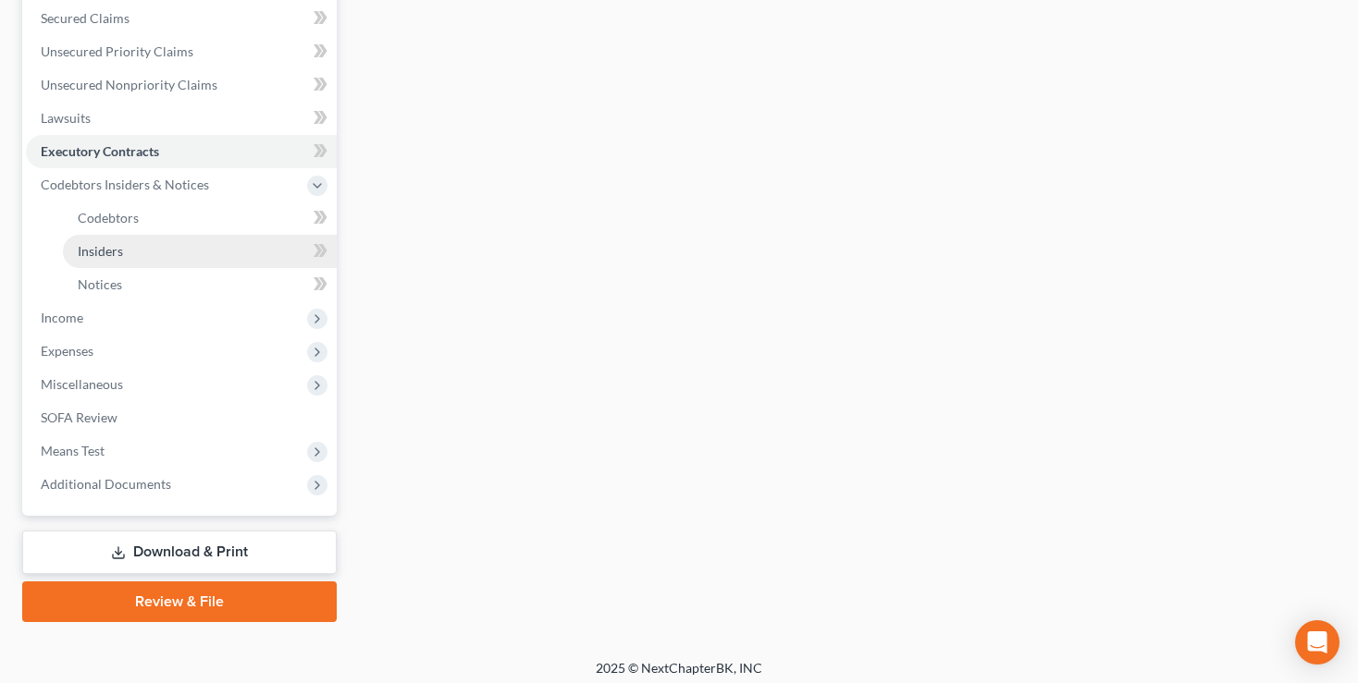
click at [88, 257] on span "Insiders" at bounding box center [100, 251] width 45 height 16
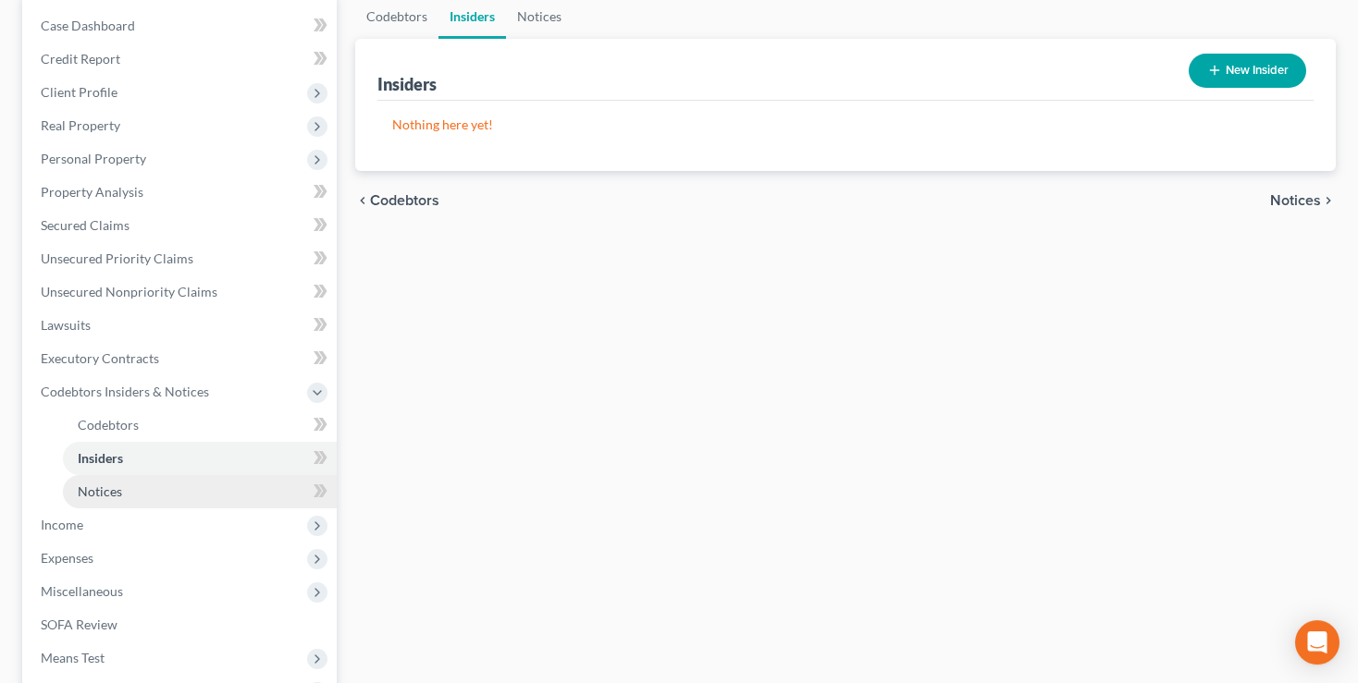
scroll to position [292, 0]
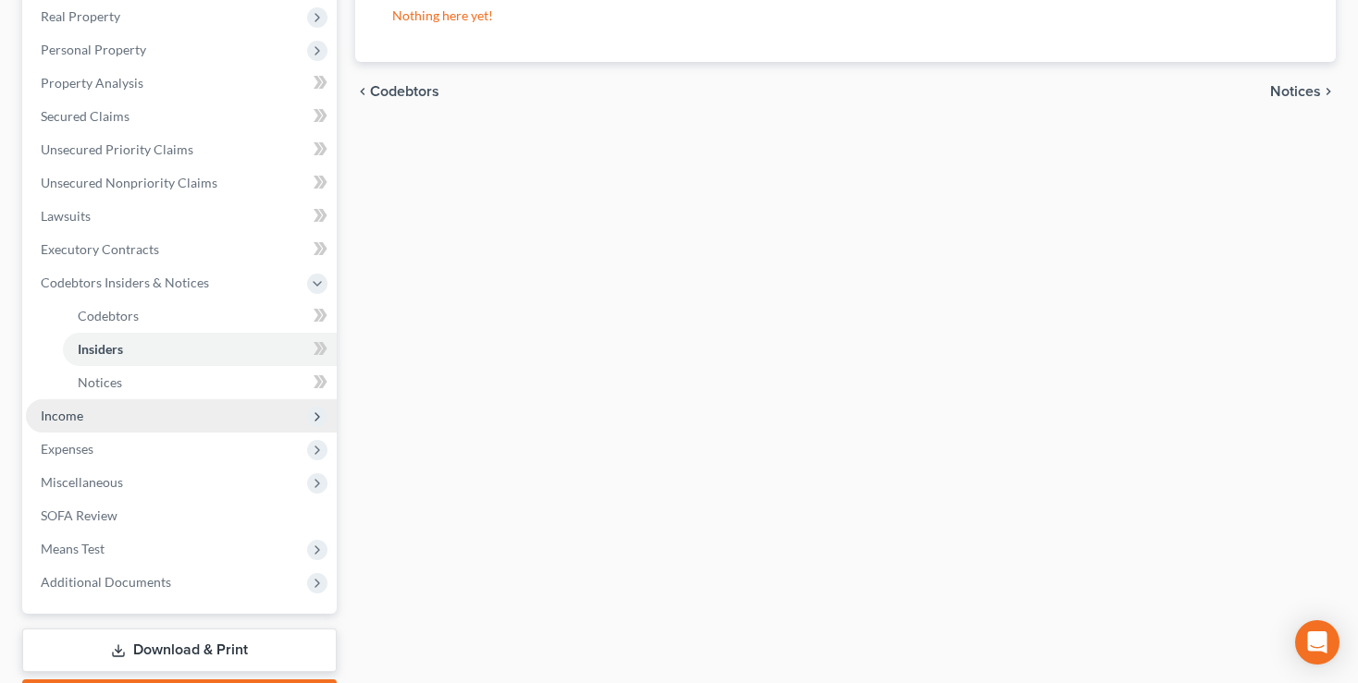
click at [65, 414] on span "Income" at bounding box center [62, 416] width 43 height 16
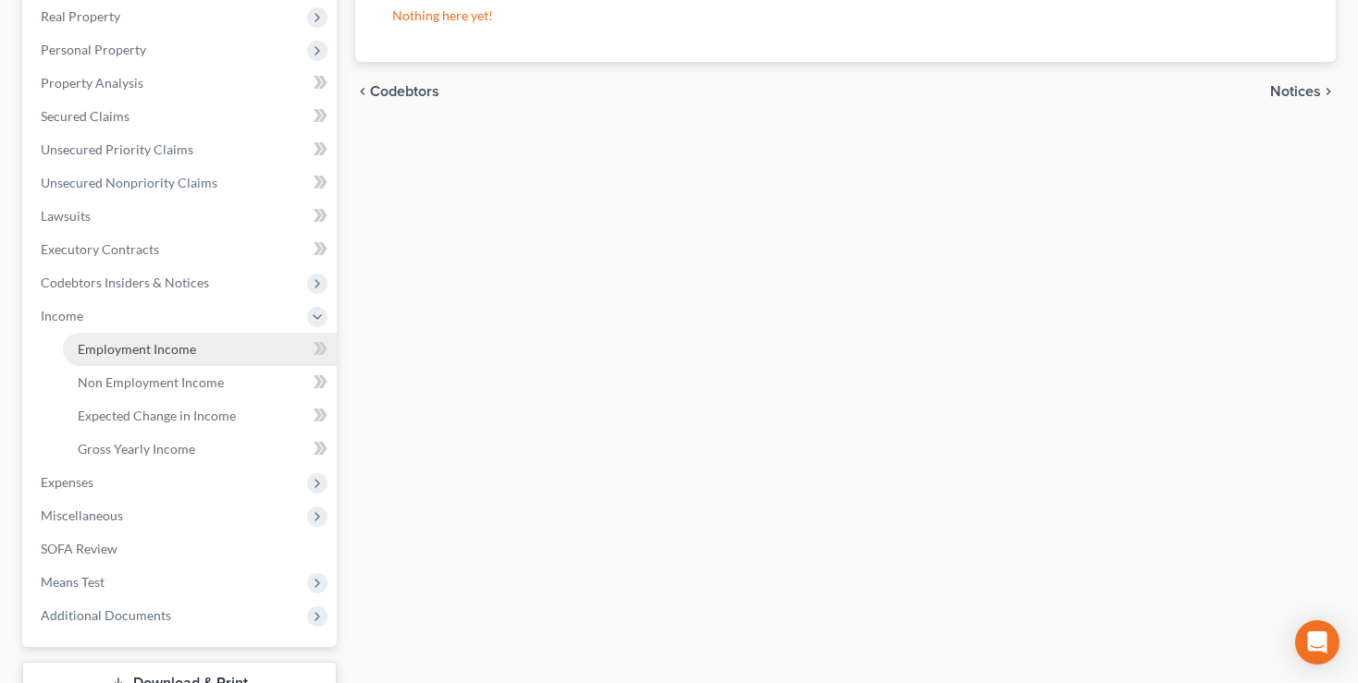
click at [133, 339] on link "Employment Income" at bounding box center [200, 349] width 274 height 33
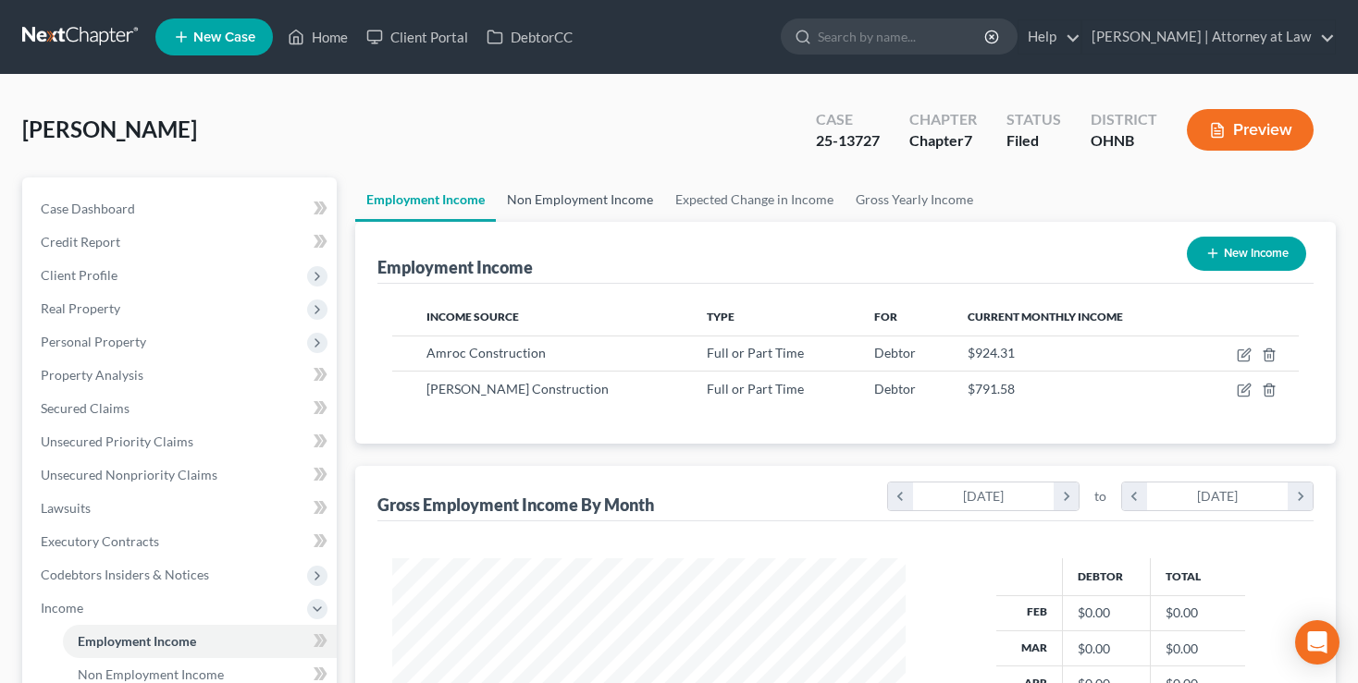
click at [543, 200] on link "Non Employment Income" at bounding box center [580, 200] width 168 height 44
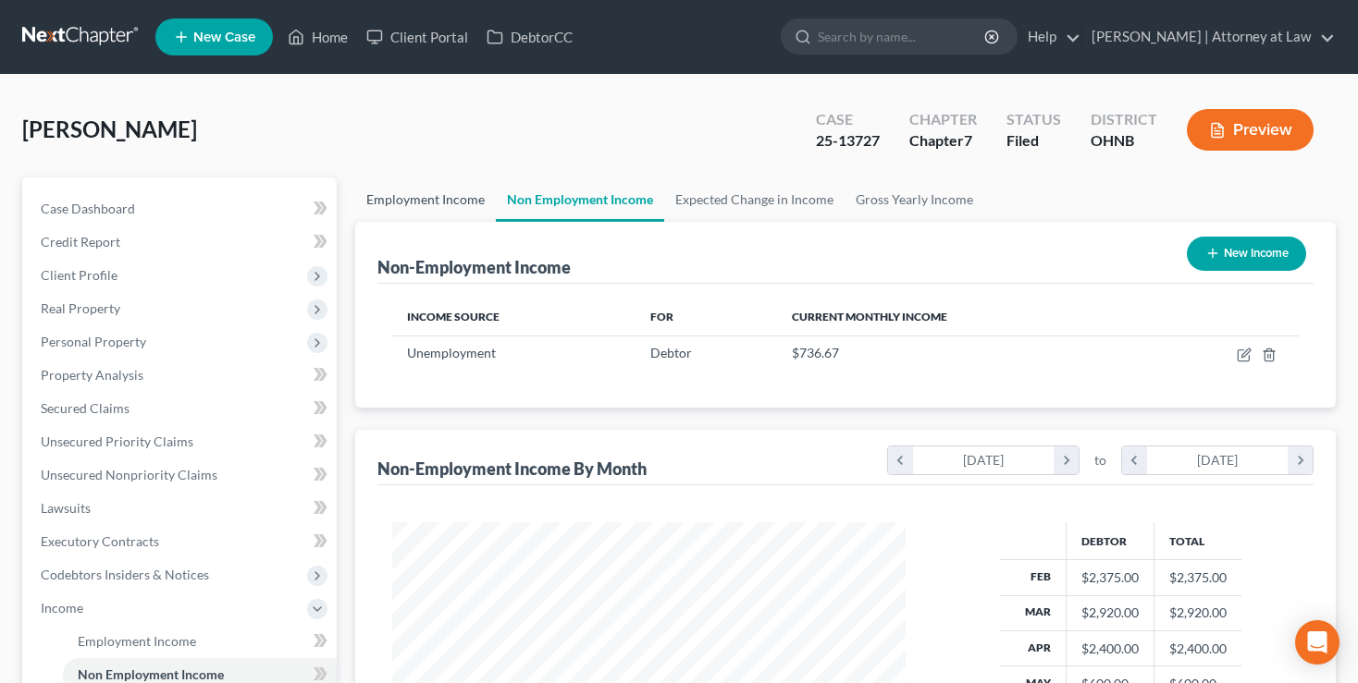
click at [431, 198] on link "Employment Income" at bounding box center [425, 200] width 141 height 44
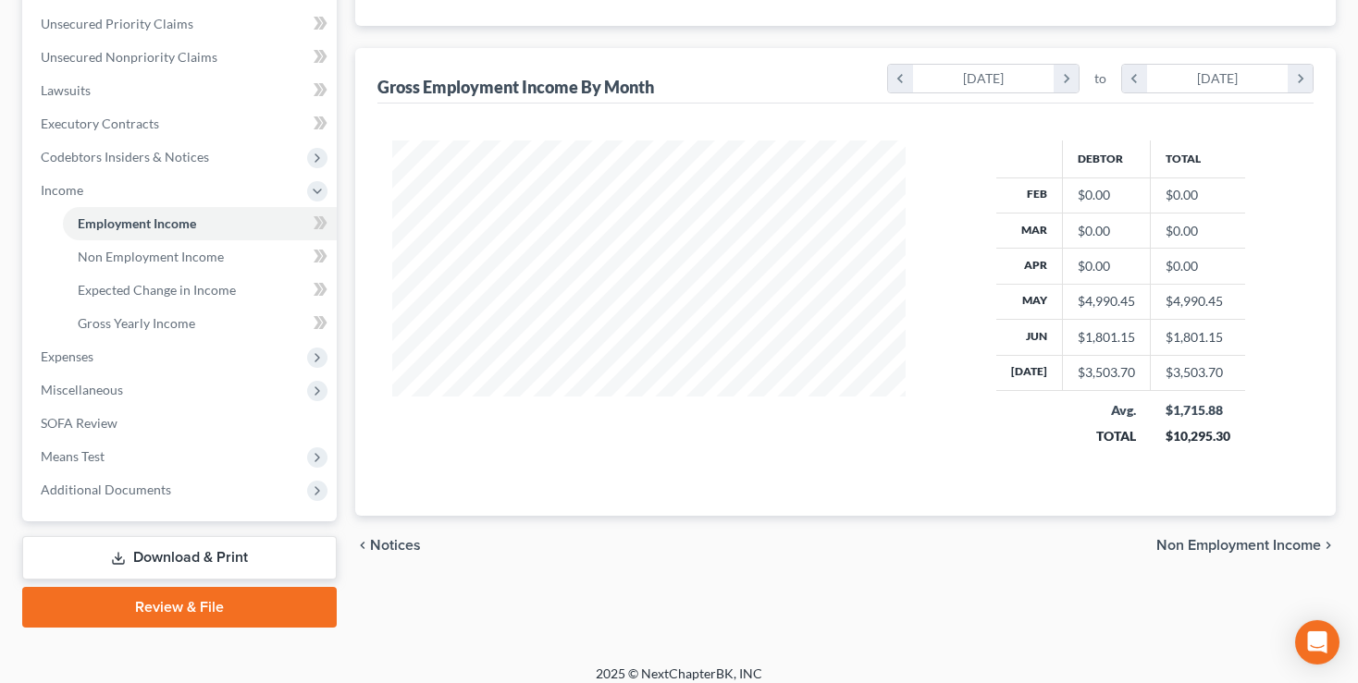
scroll to position [430, 0]
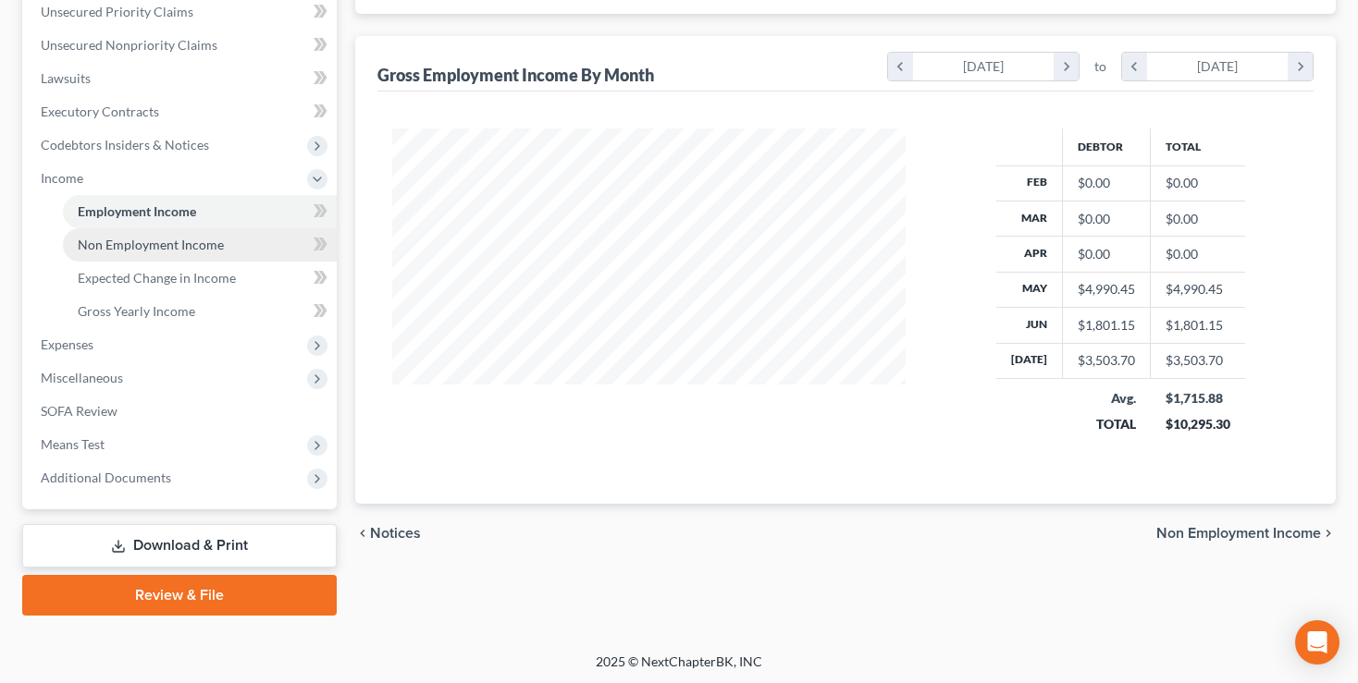
click at [153, 251] on span "Non Employment Income" at bounding box center [151, 245] width 146 height 16
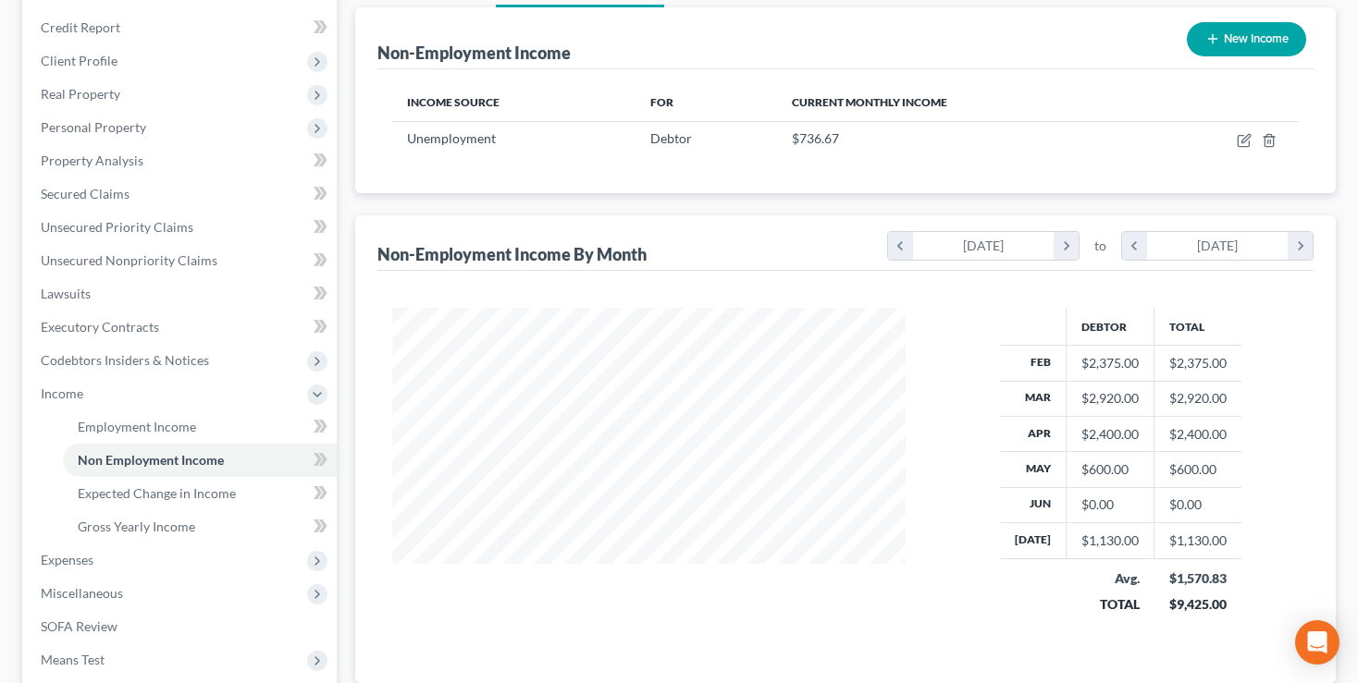
scroll to position [391, 0]
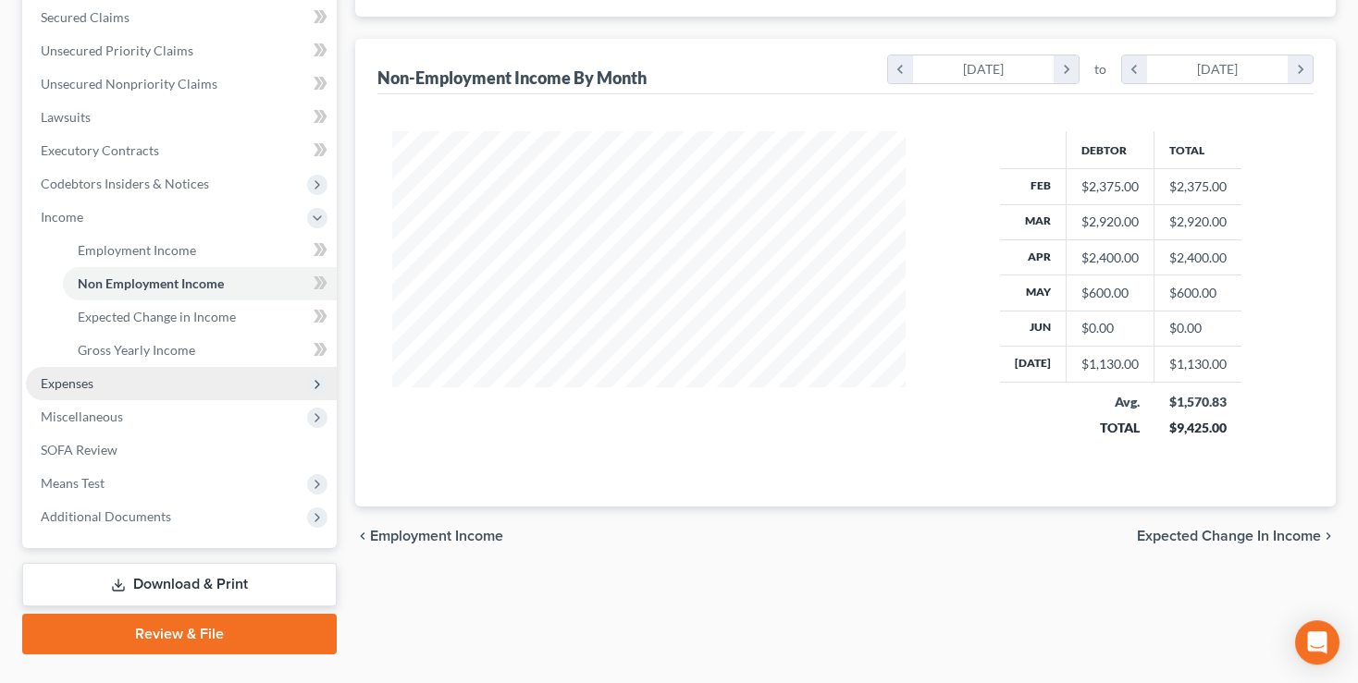
click at [76, 383] on span "Expenses" at bounding box center [67, 383] width 53 height 16
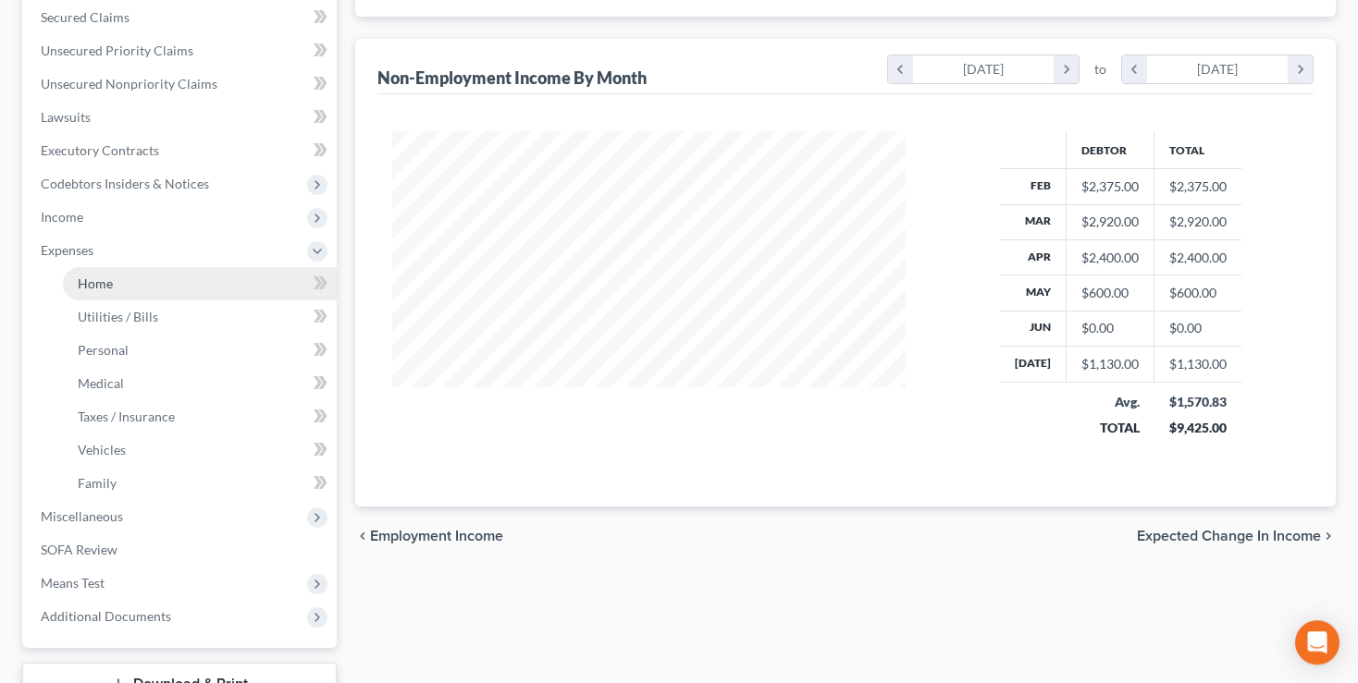
click at [102, 284] on span "Home" at bounding box center [95, 284] width 35 height 16
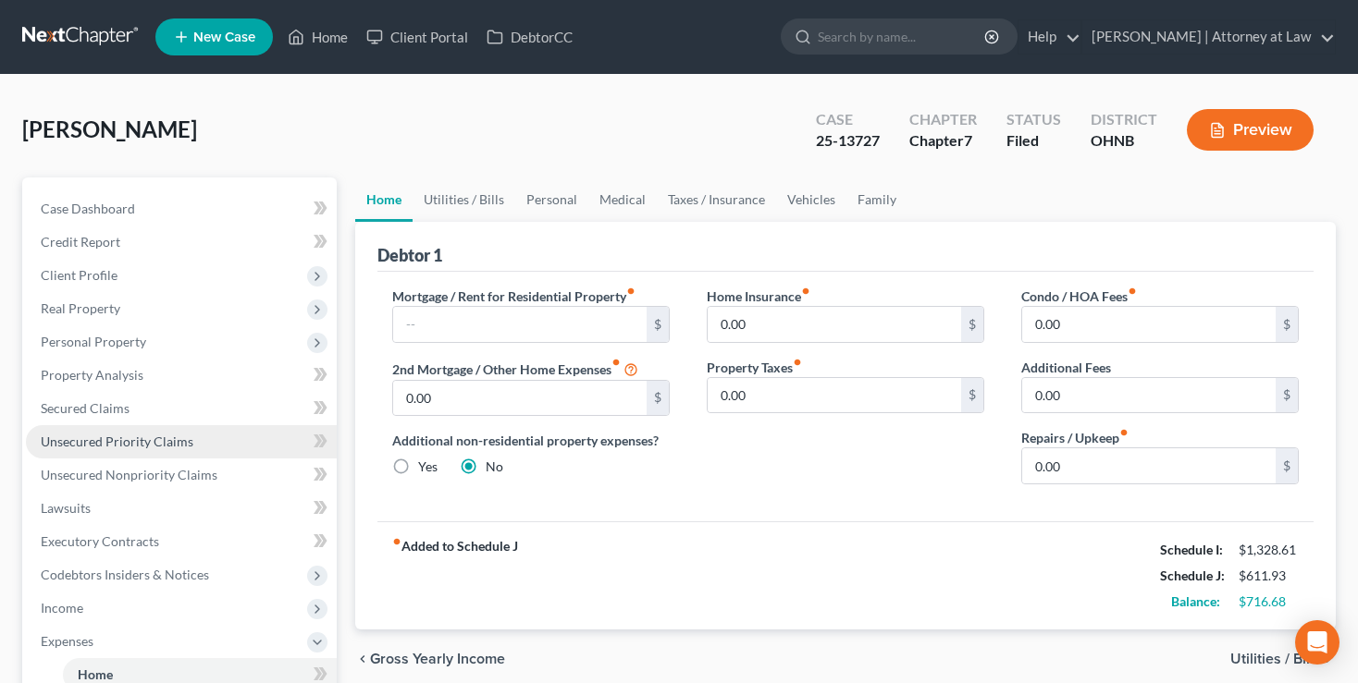
scroll to position [195, 0]
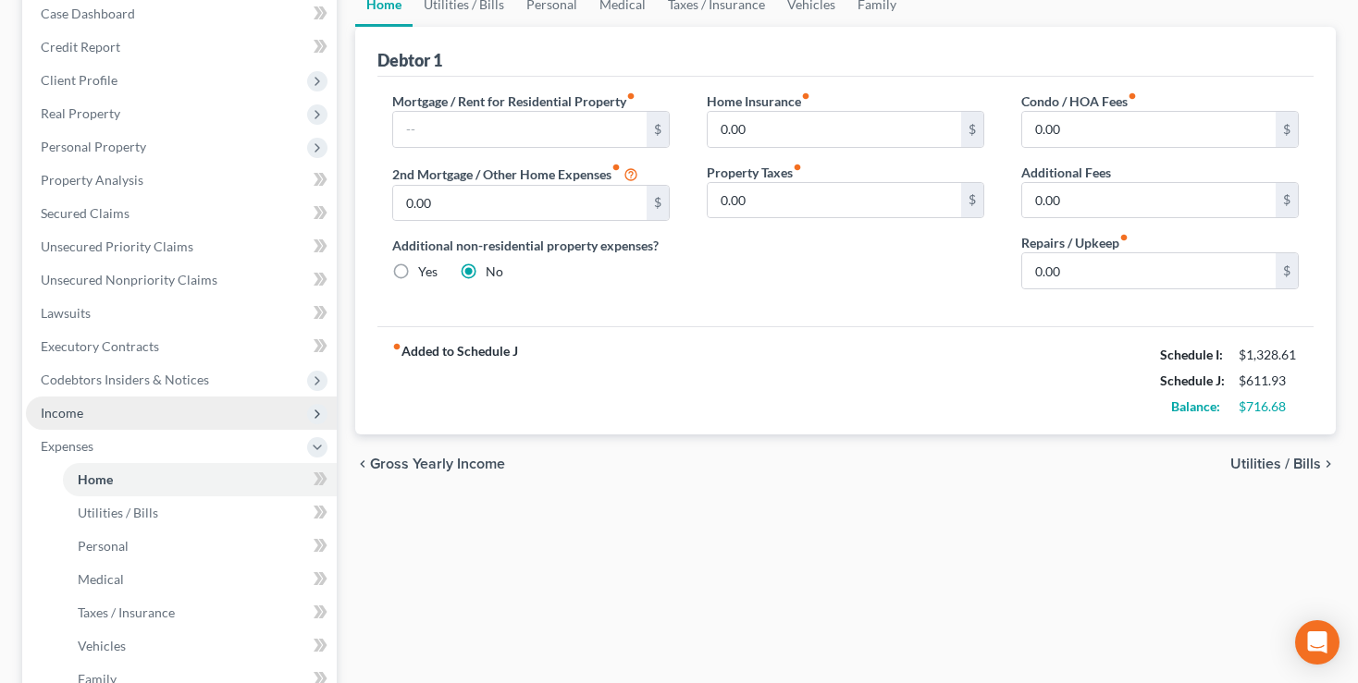
click at [68, 410] on span "Income" at bounding box center [62, 413] width 43 height 16
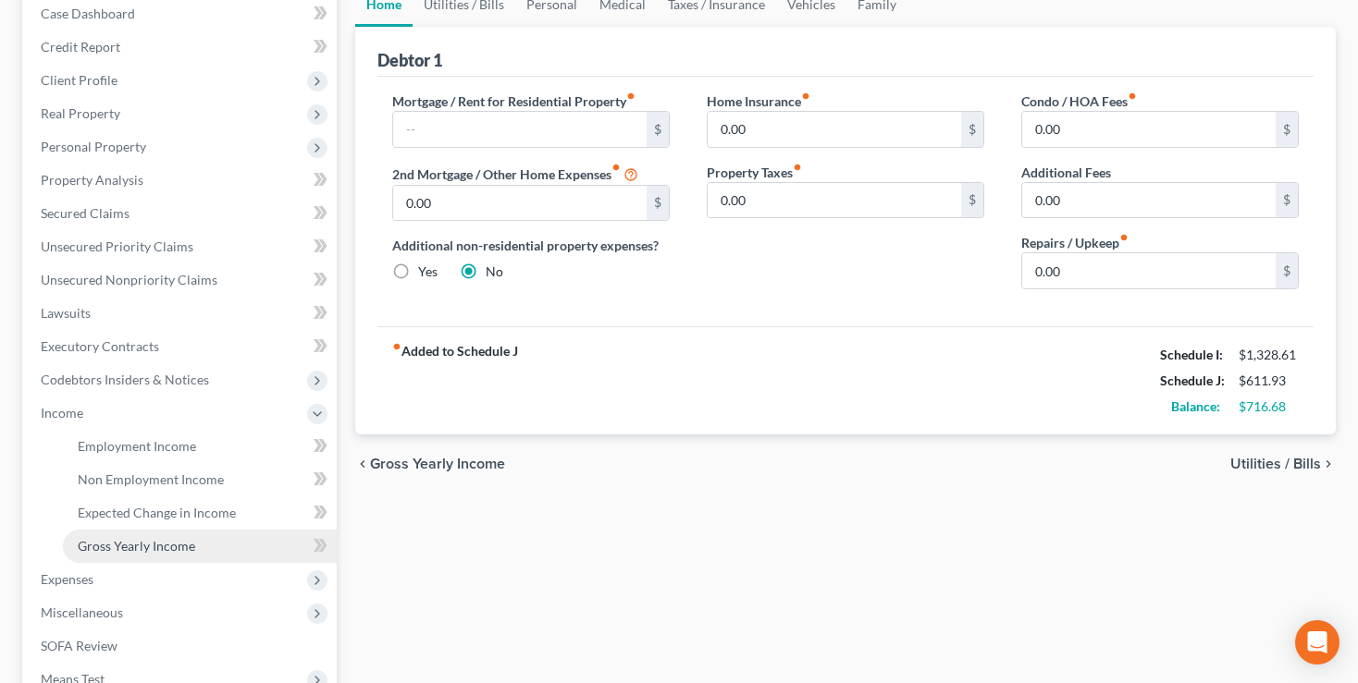
click at [124, 547] on span "Gross Yearly Income" at bounding box center [136, 546] width 117 height 16
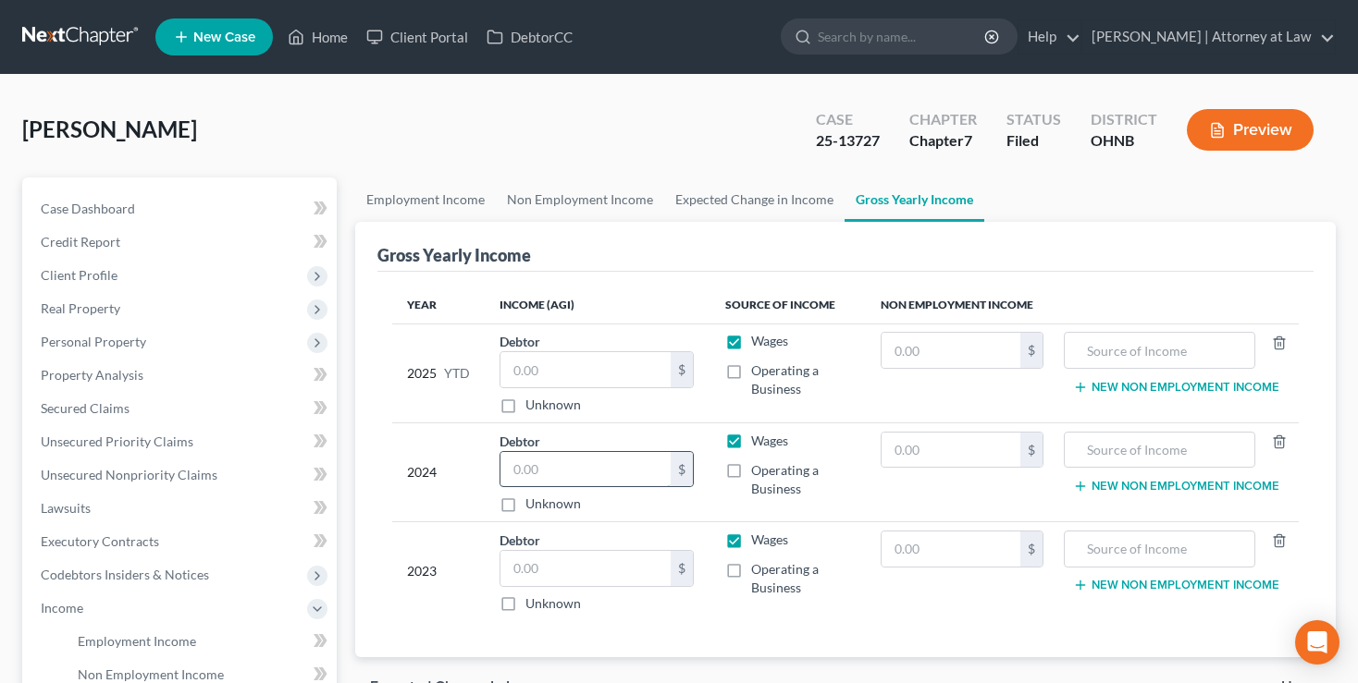
drag, startPoint x: 557, startPoint y: 475, endPoint x: 487, endPoint y: 467, distance: 69.9
click at [500, 467] on input "text" at bounding box center [585, 469] width 170 height 35
paste input "60,412"
type input "60,412"
click at [568, 569] on input "text" at bounding box center [585, 568] width 170 height 35
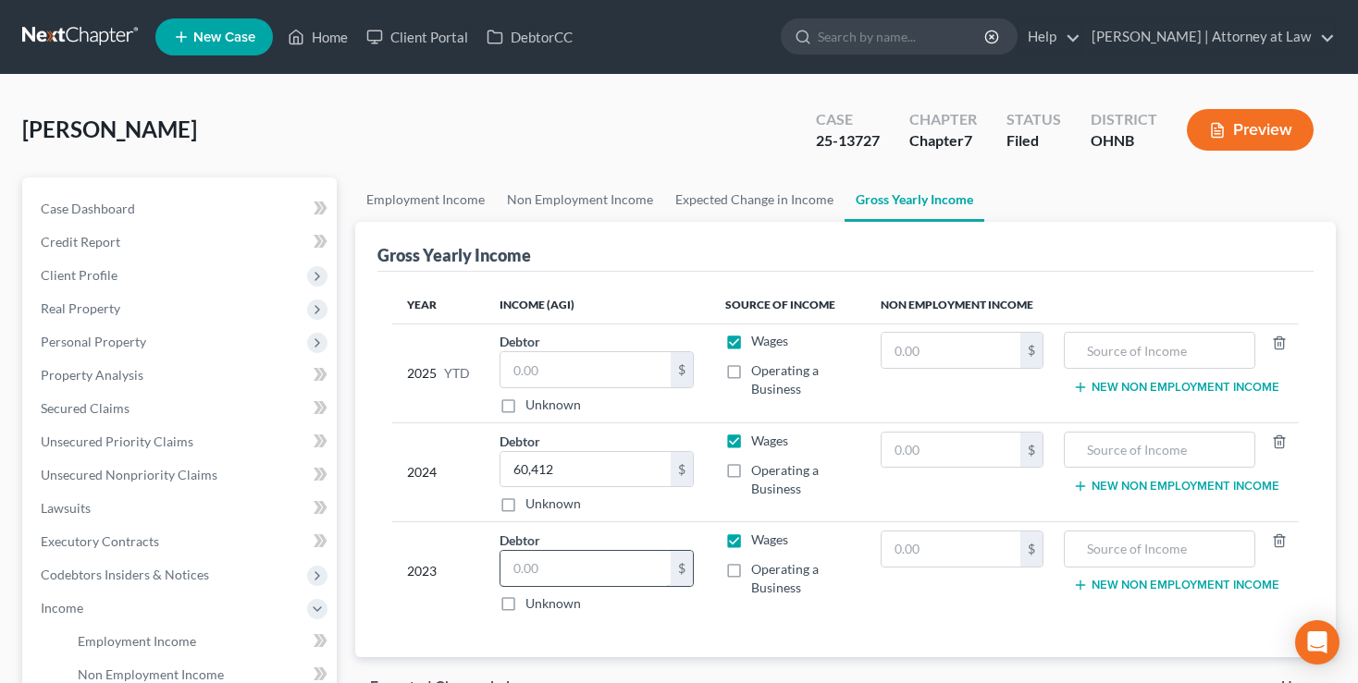
paste input "28,458"
type input "28,458"
click at [926, 554] on input "text" at bounding box center [950, 549] width 139 height 35
paste input "13,506"
click at [926, 554] on input "13,506" at bounding box center [950, 549] width 139 height 35
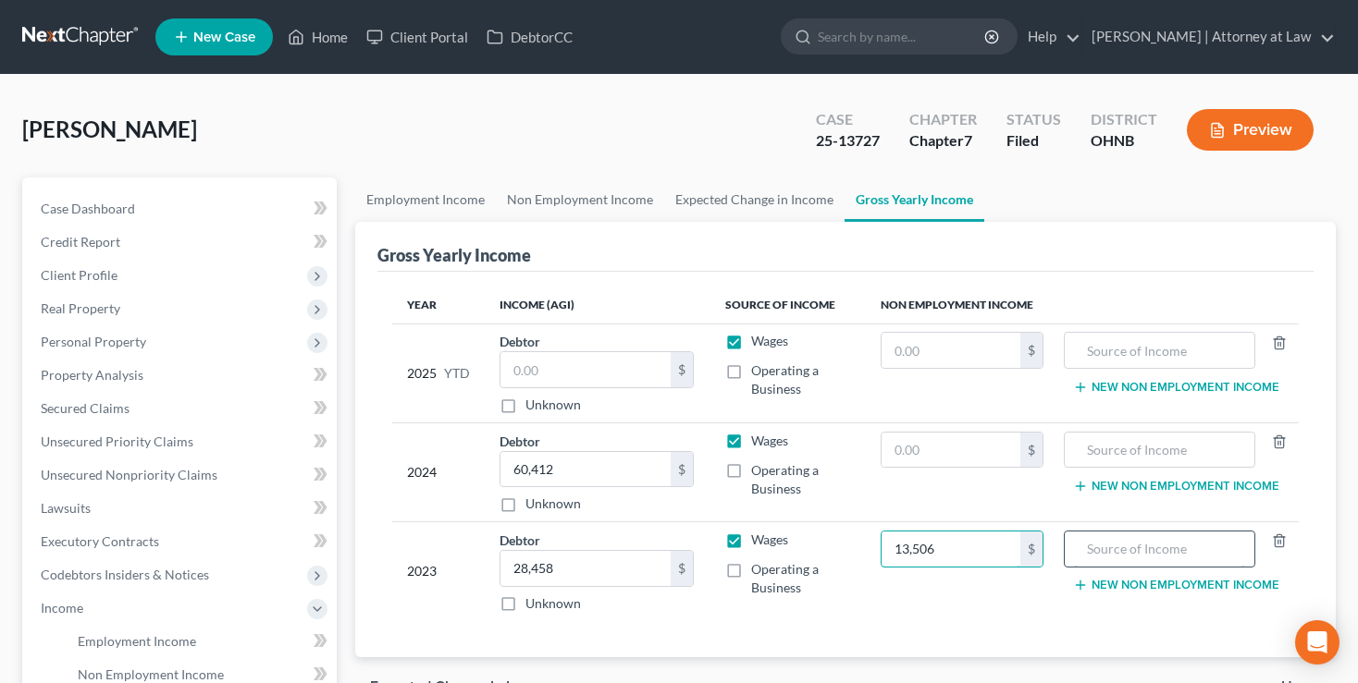
type input "13,506"
click at [1106, 546] on input "text" at bounding box center [1159, 549] width 170 height 35
type input "u"
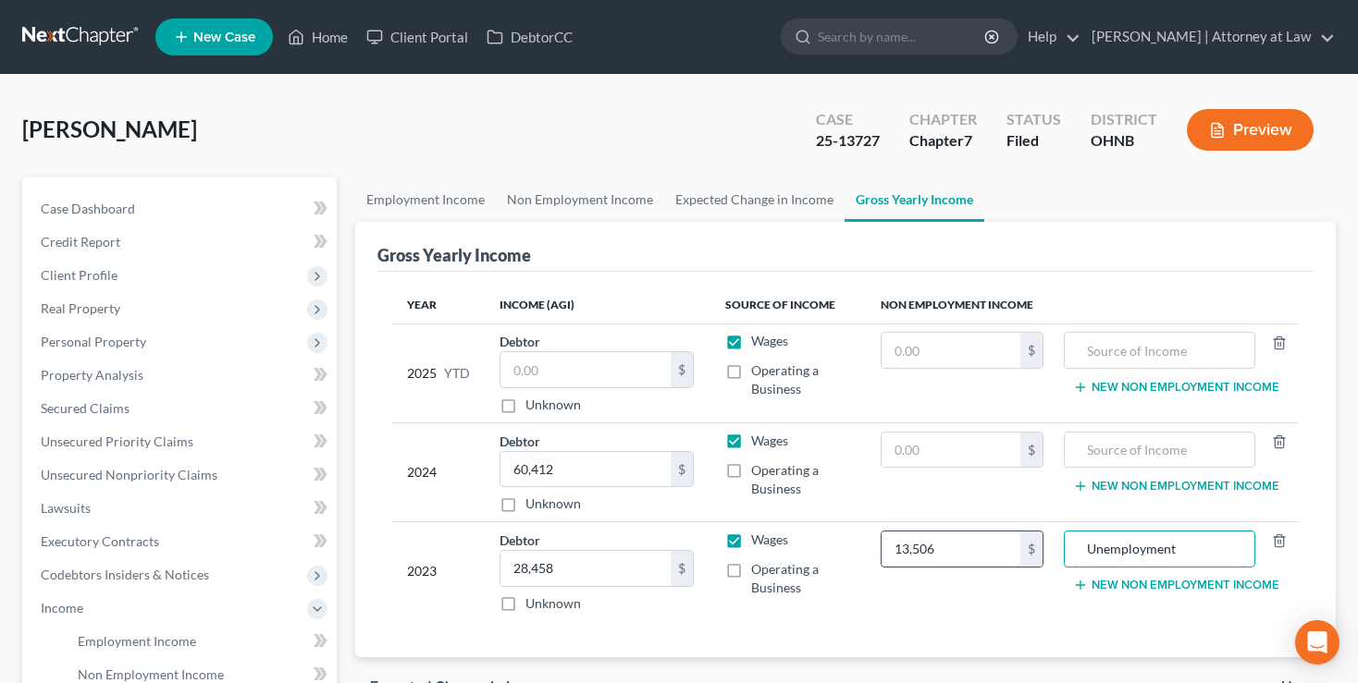
type input "Unemployment"
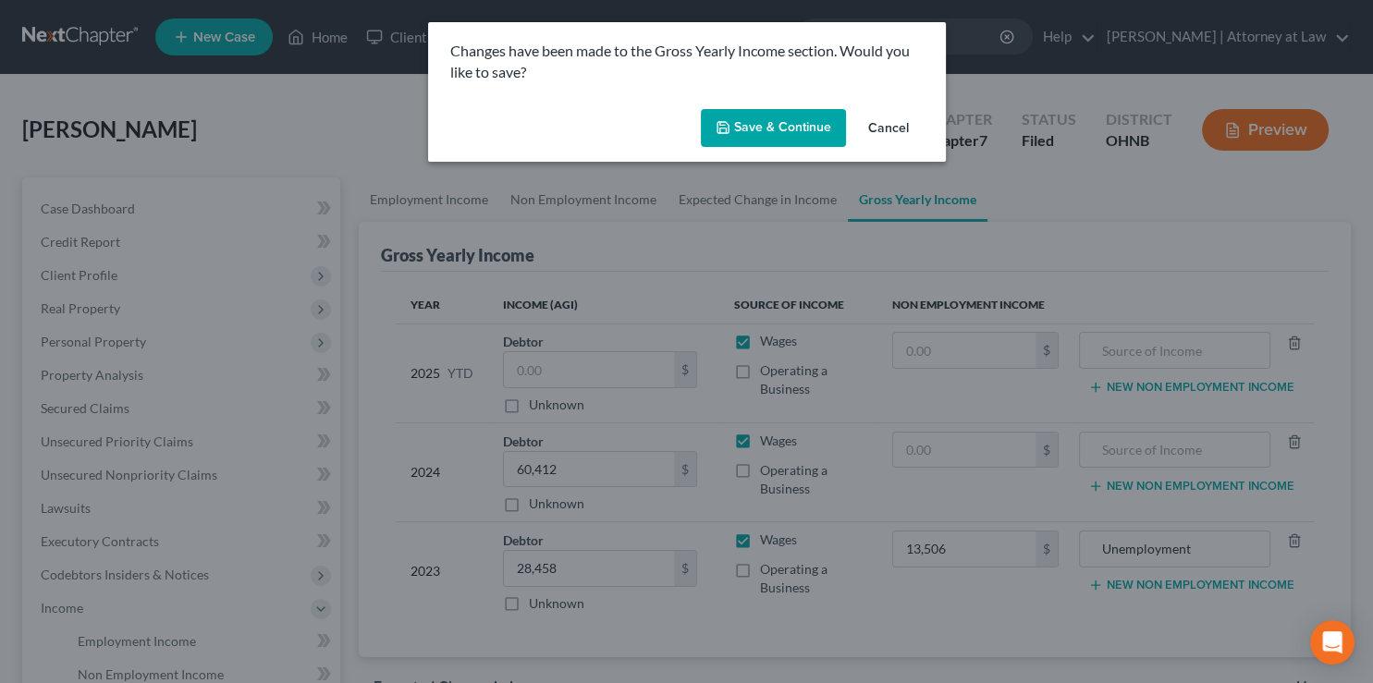
click at [792, 131] on button "Save & Continue" at bounding box center [773, 128] width 145 height 39
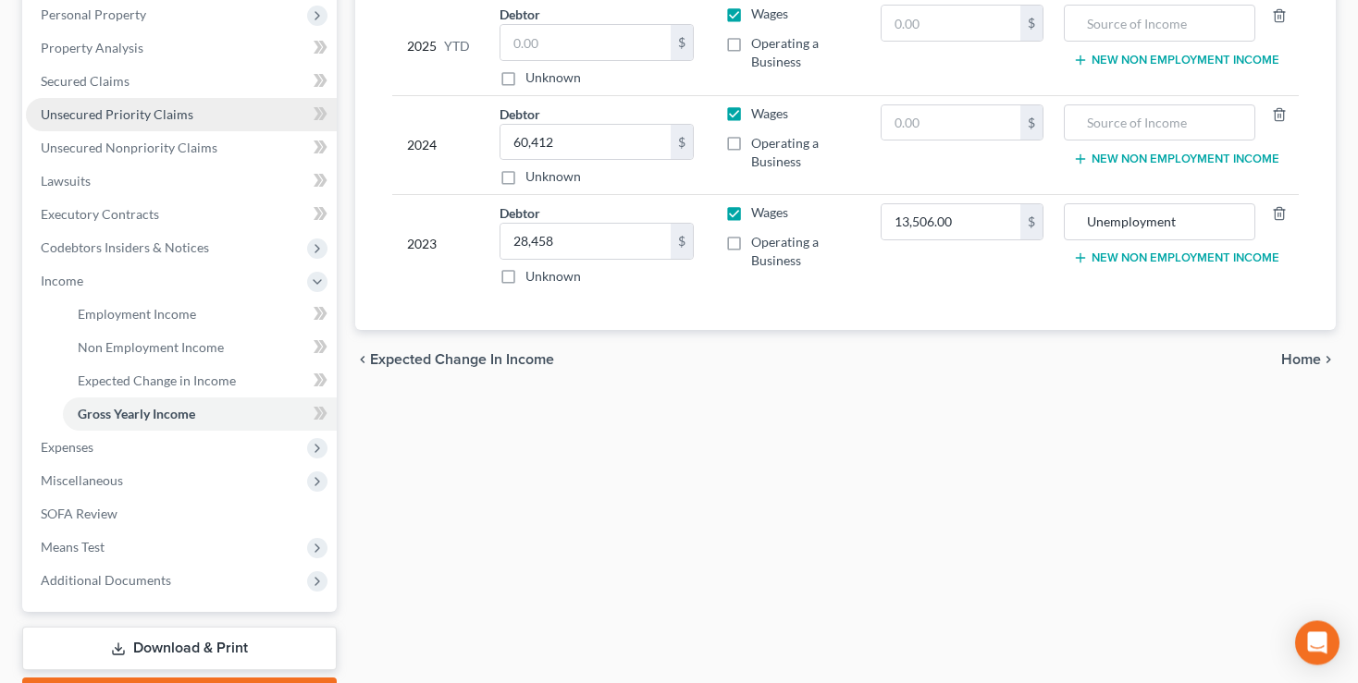
scroll to position [390, 0]
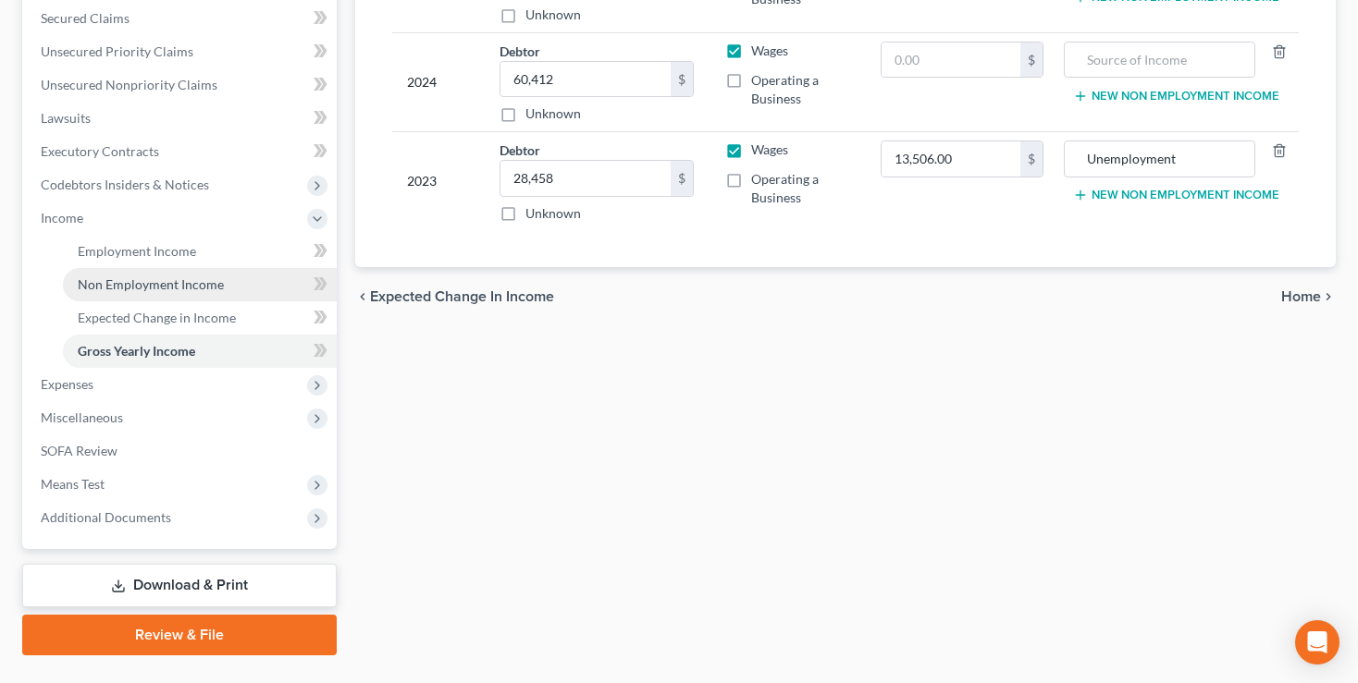
click at [136, 286] on span "Non Employment Income" at bounding box center [151, 285] width 146 height 16
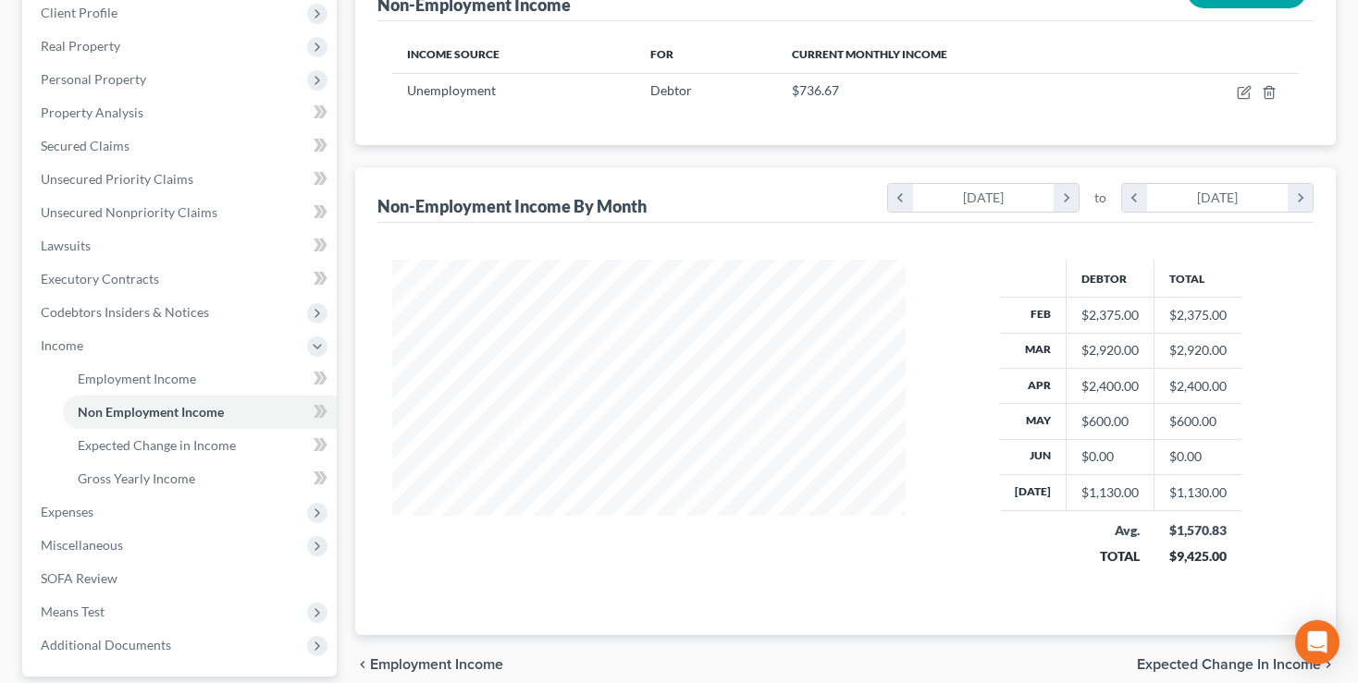
scroll to position [292, 0]
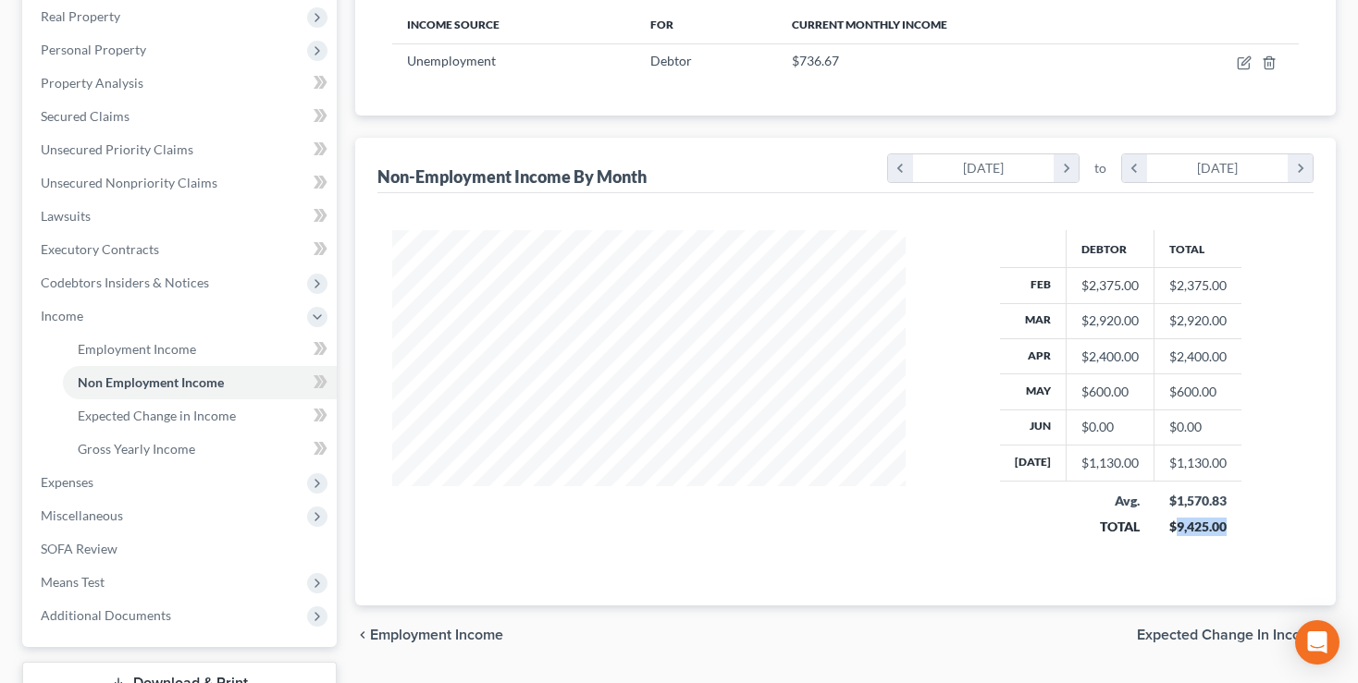
drag, startPoint x: 1171, startPoint y: 520, endPoint x: 1223, endPoint y: 520, distance: 51.8
click at [1223, 520] on td "$1,570.83 $9,425.00" at bounding box center [1198, 514] width 88 height 66
copy div "9,425.00"
click at [132, 456] on link "Gross Yearly Income" at bounding box center [200, 449] width 274 height 33
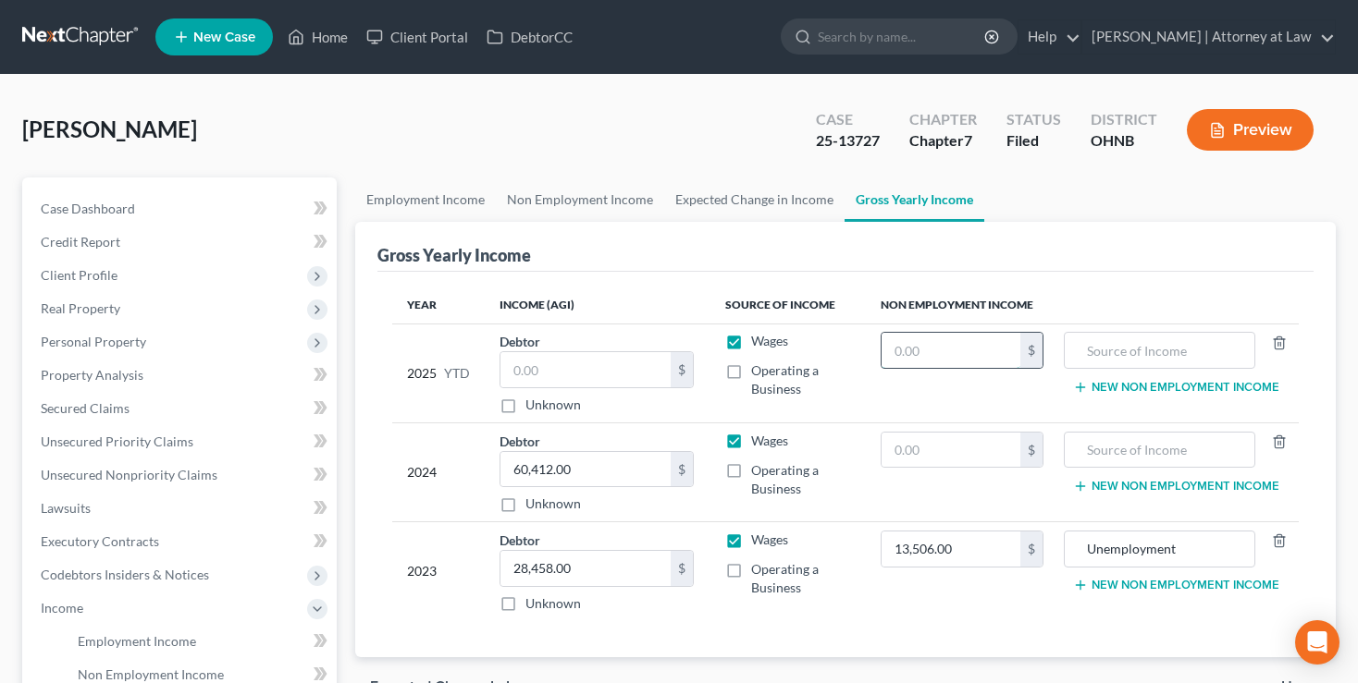
click at [927, 346] on input "text" at bounding box center [950, 350] width 139 height 35
paste input "9,425.00"
type input "9,425.00"
click at [1075, 346] on input "text" at bounding box center [1159, 350] width 170 height 35
type input "u"
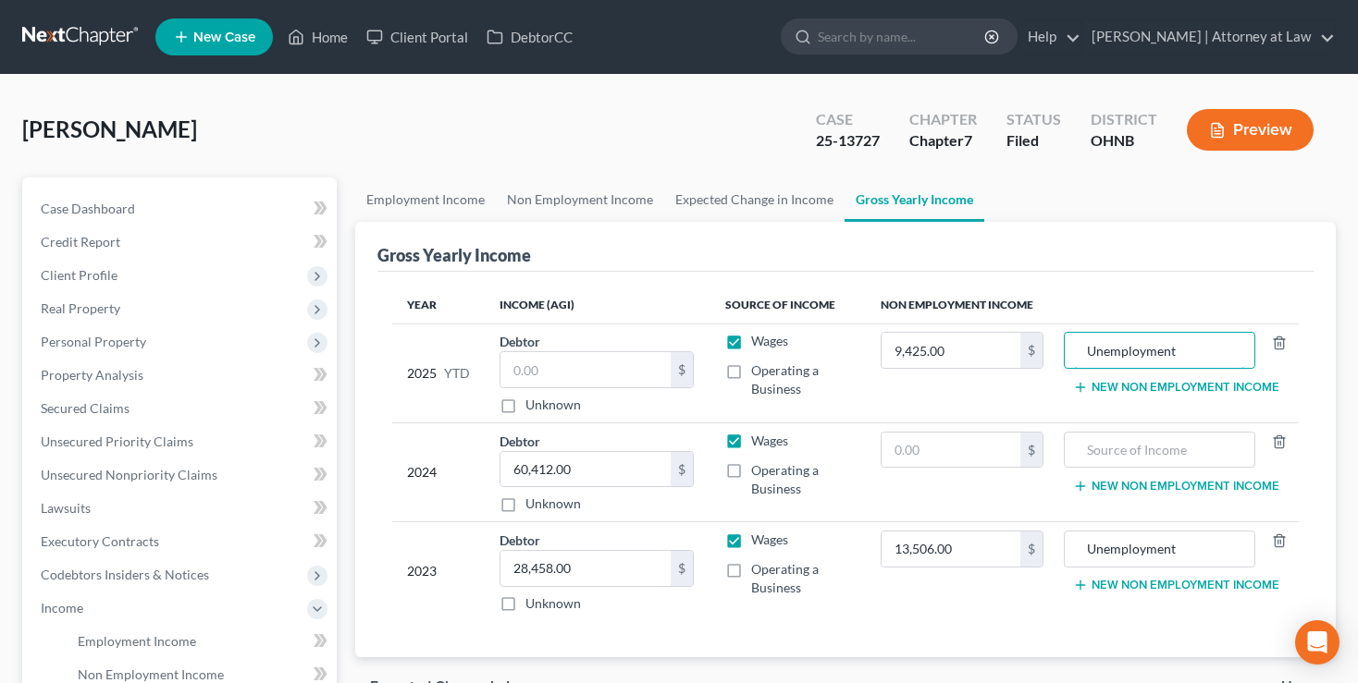
type input "Unemployment"
click at [416, 464] on td "2024" at bounding box center [438, 472] width 92 height 99
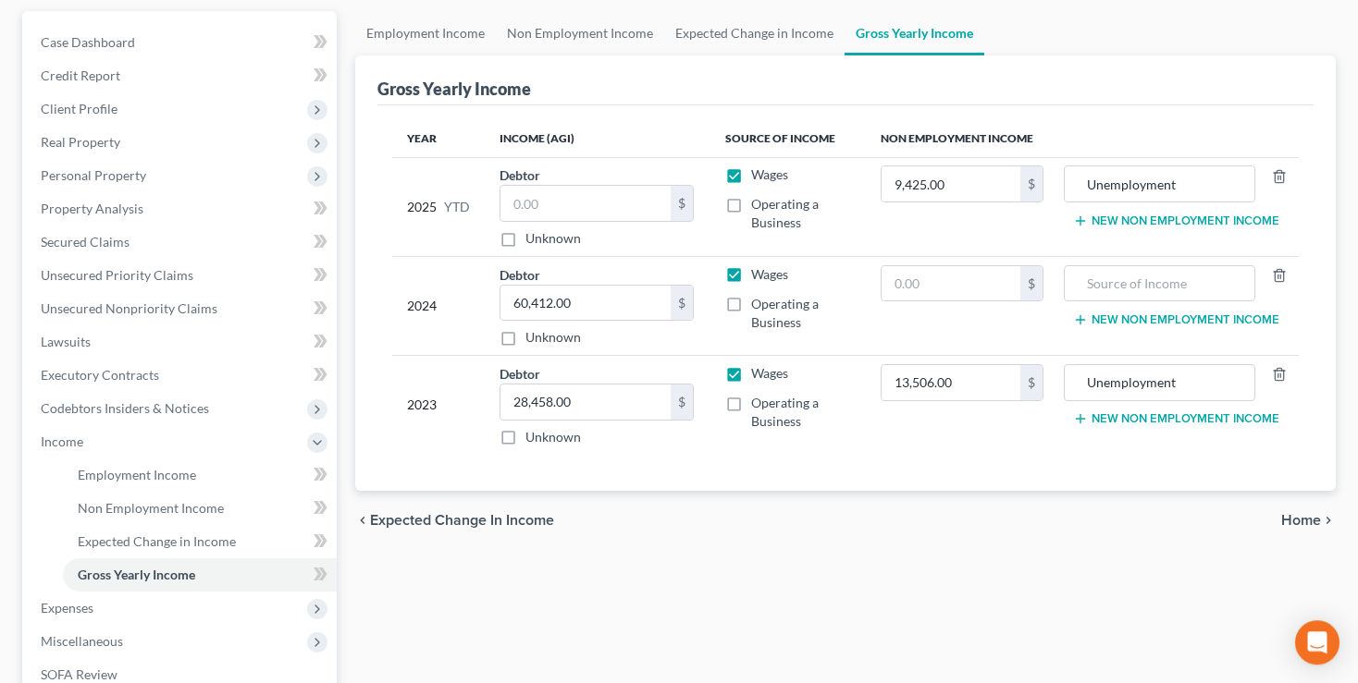
scroll to position [292, 0]
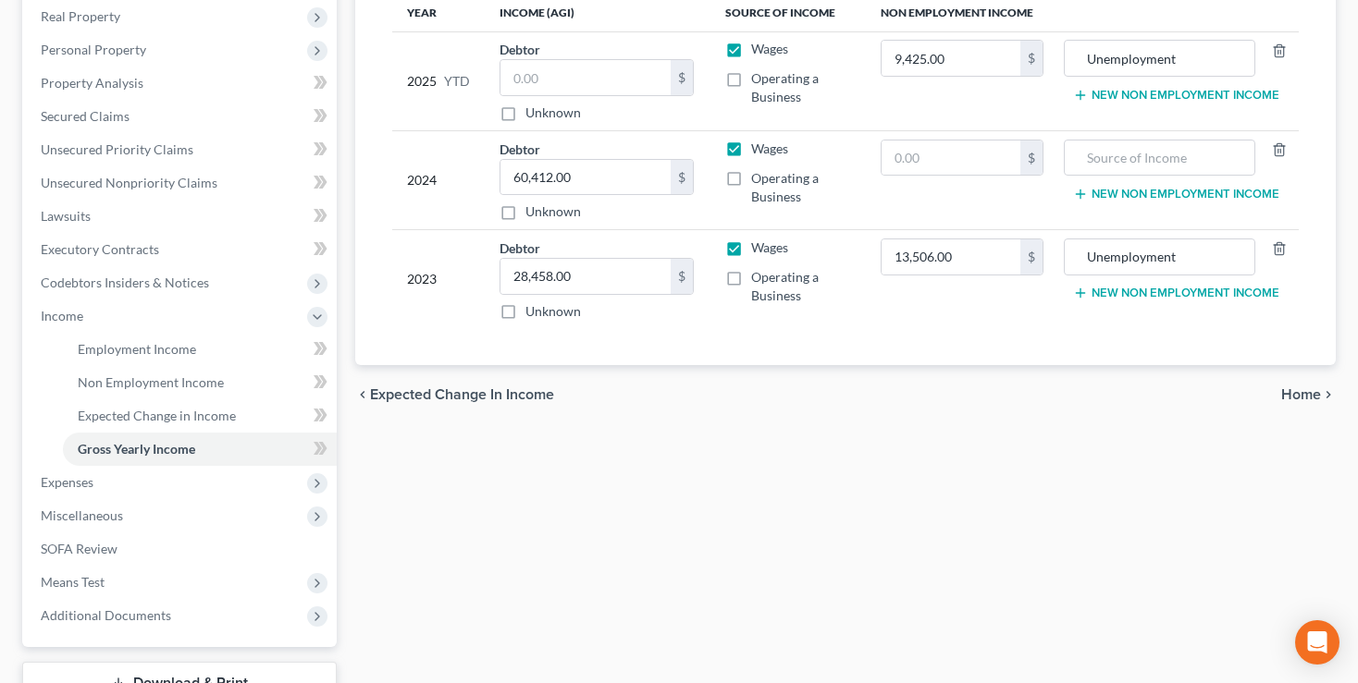
click at [1294, 395] on span "Home" at bounding box center [1301, 395] width 40 height 15
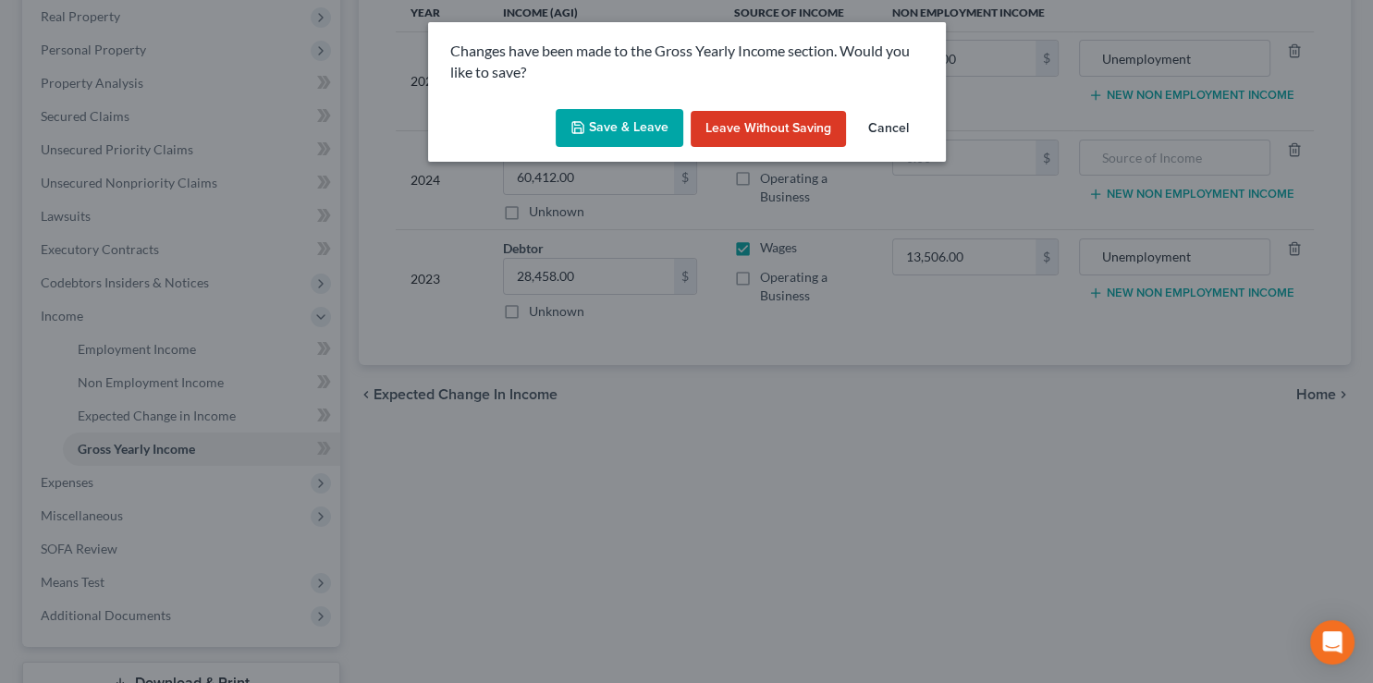
click at [620, 124] on button "Save & Leave" at bounding box center [620, 128] width 128 height 39
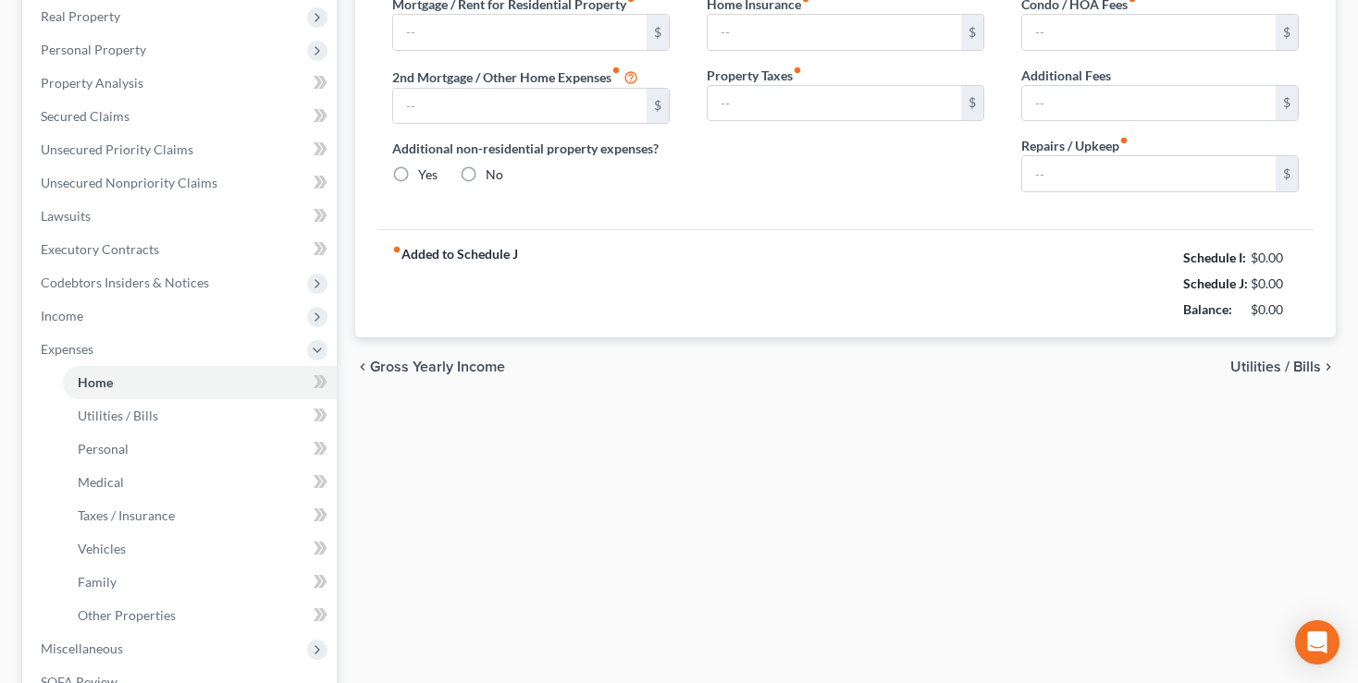
type input "0.00"
radio input "true"
type input "0.00"
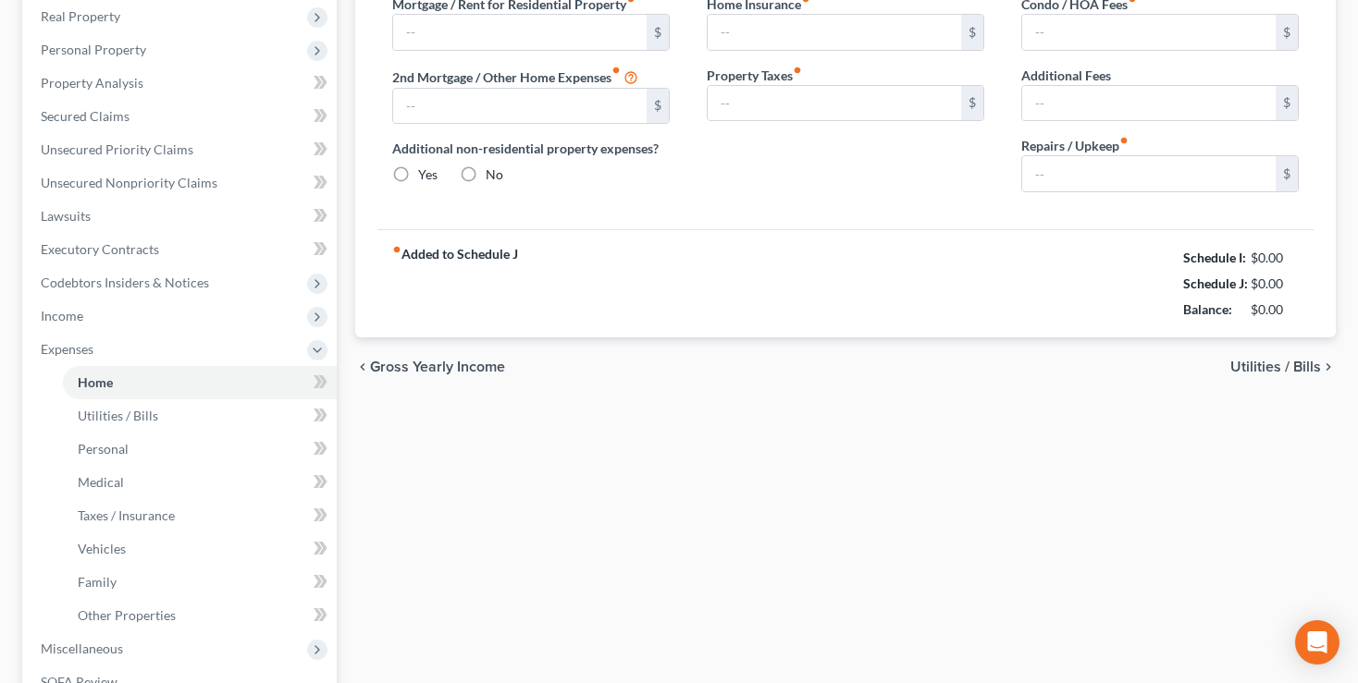
type input "0.00"
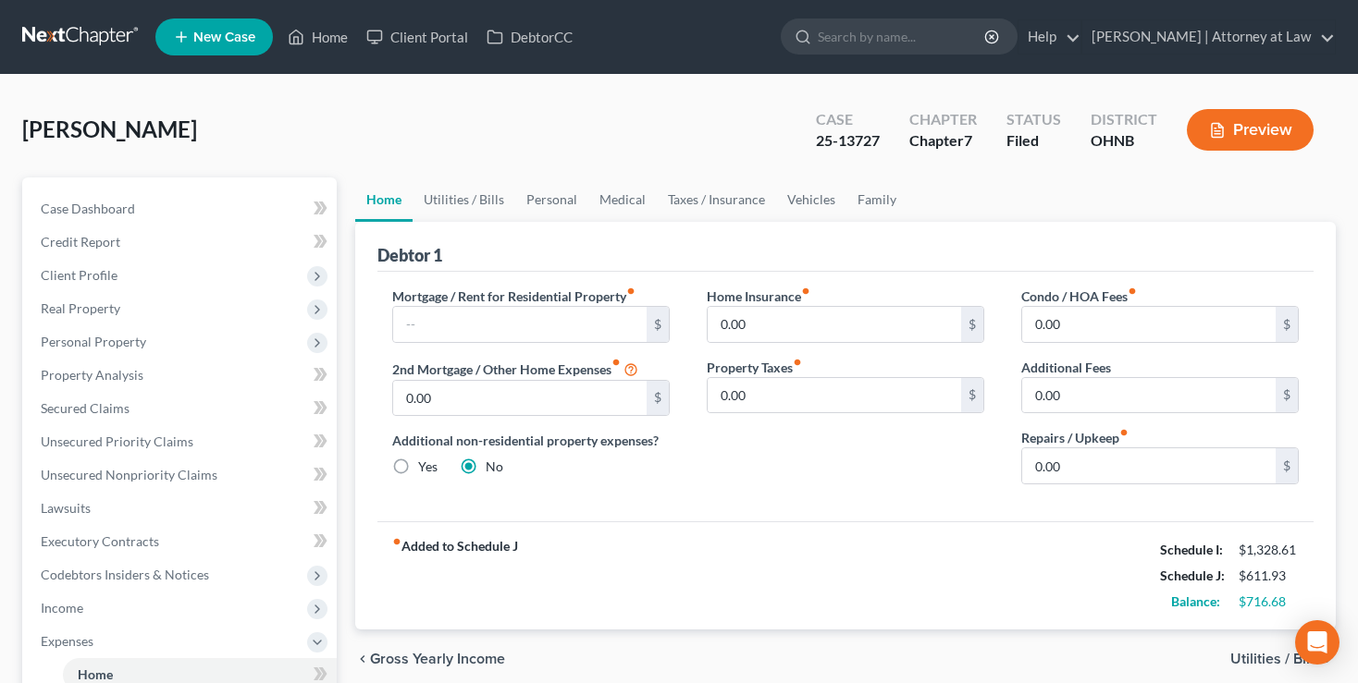
scroll to position [97, 0]
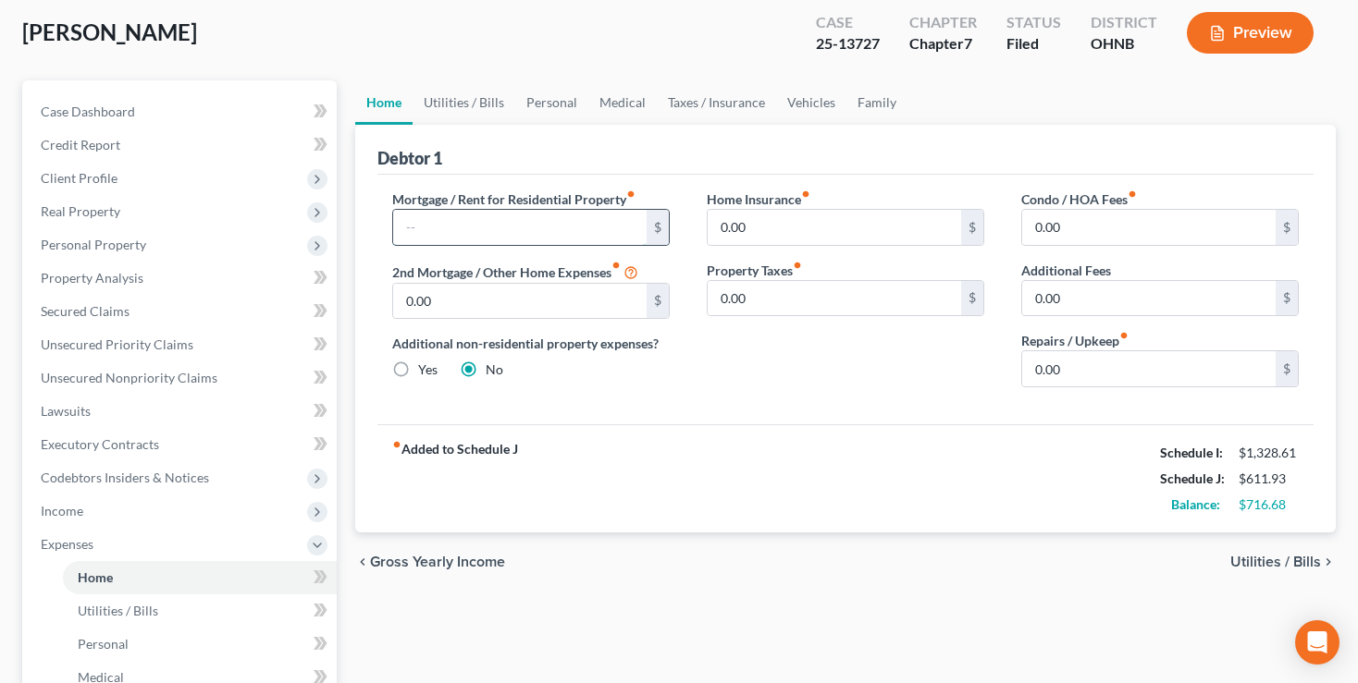
click at [601, 228] on input "text" at bounding box center [519, 227] width 253 height 35
type input "900"
click at [1274, 557] on span "Utilities / Bills" at bounding box center [1275, 562] width 91 height 15
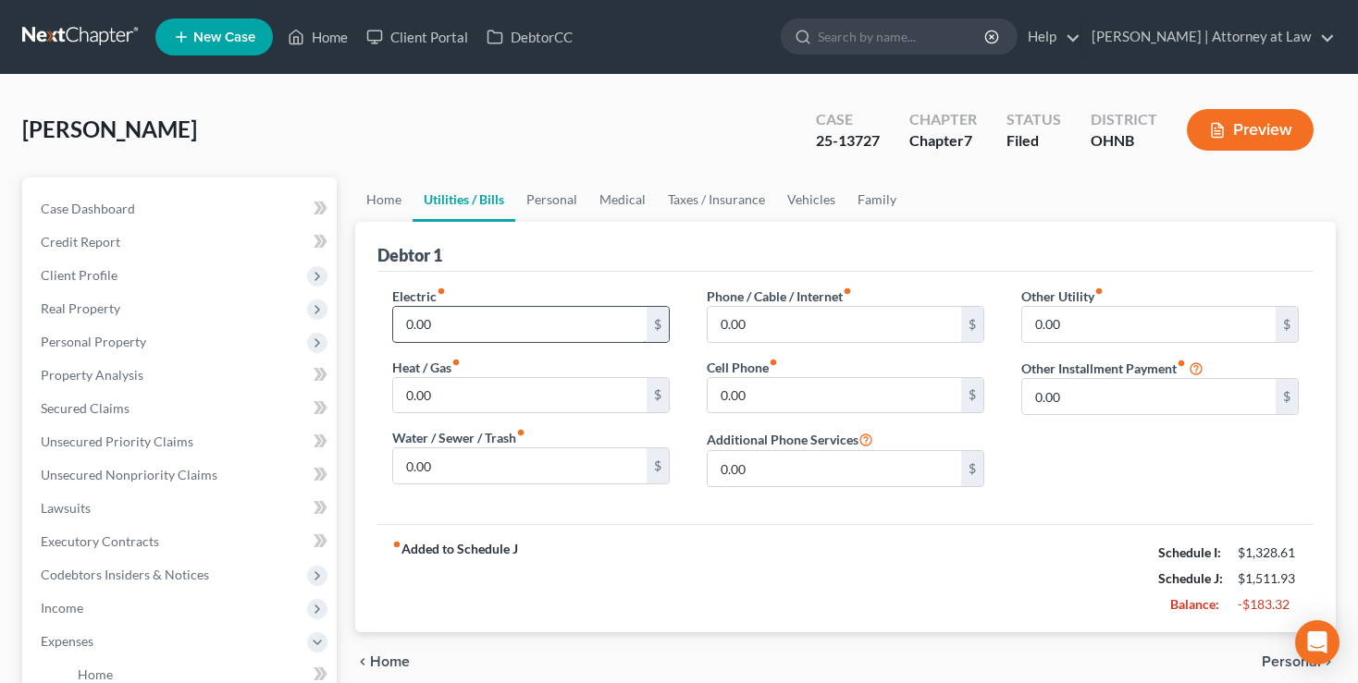
drag, startPoint x: 519, startPoint y: 328, endPoint x: 328, endPoint y: 310, distance: 191.4
click at [393, 310] on input "0.00" at bounding box center [519, 324] width 253 height 35
drag, startPoint x: 467, startPoint y: 316, endPoint x: 375, endPoint y: 310, distance: 91.8
click at [393, 313] on input "0.00" at bounding box center [519, 324] width 253 height 35
type input "30"
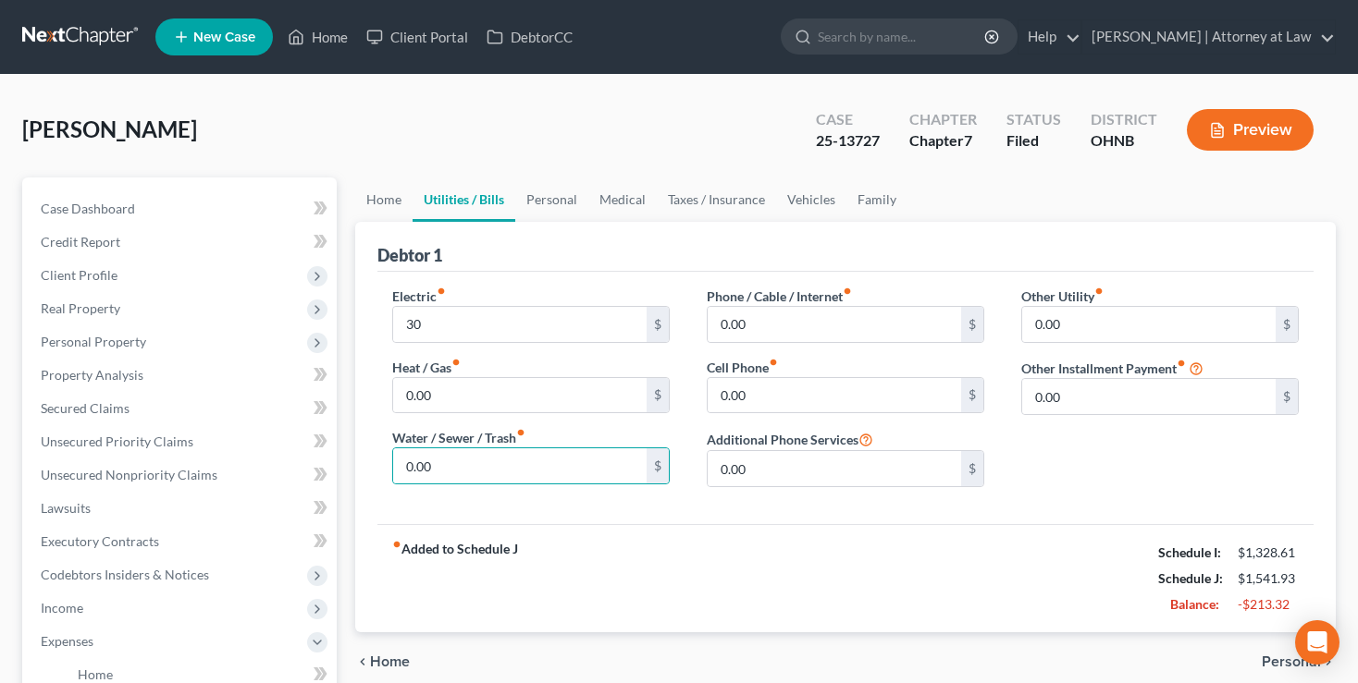
click at [1275, 660] on span "Personal" at bounding box center [1291, 662] width 59 height 15
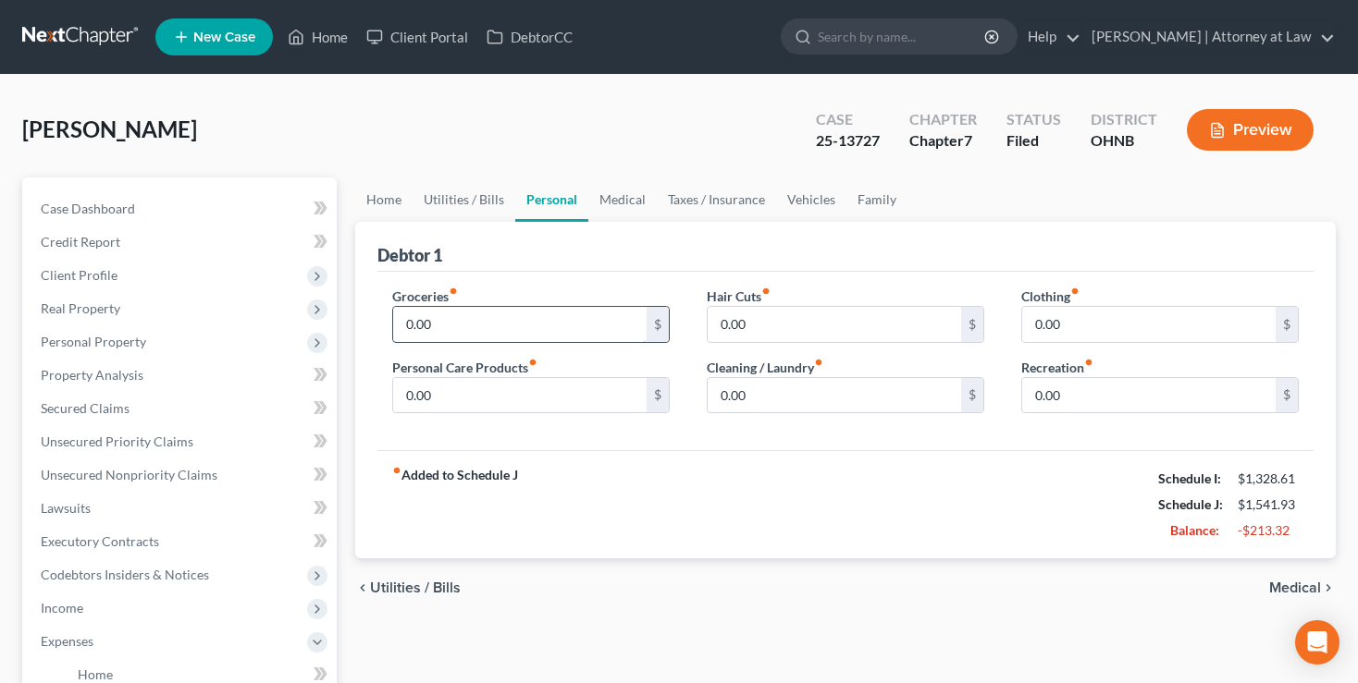
drag, startPoint x: 474, startPoint y: 325, endPoint x: 433, endPoint y: 307, distance: 44.3
click at [393, 329] on input "0.00" at bounding box center [519, 324] width 253 height 35
click at [454, 322] on input "0.00" at bounding box center [519, 324] width 253 height 35
drag, startPoint x: 473, startPoint y: 326, endPoint x: 387, endPoint y: 305, distance: 88.4
click at [393, 333] on input "0.00" at bounding box center [519, 324] width 253 height 35
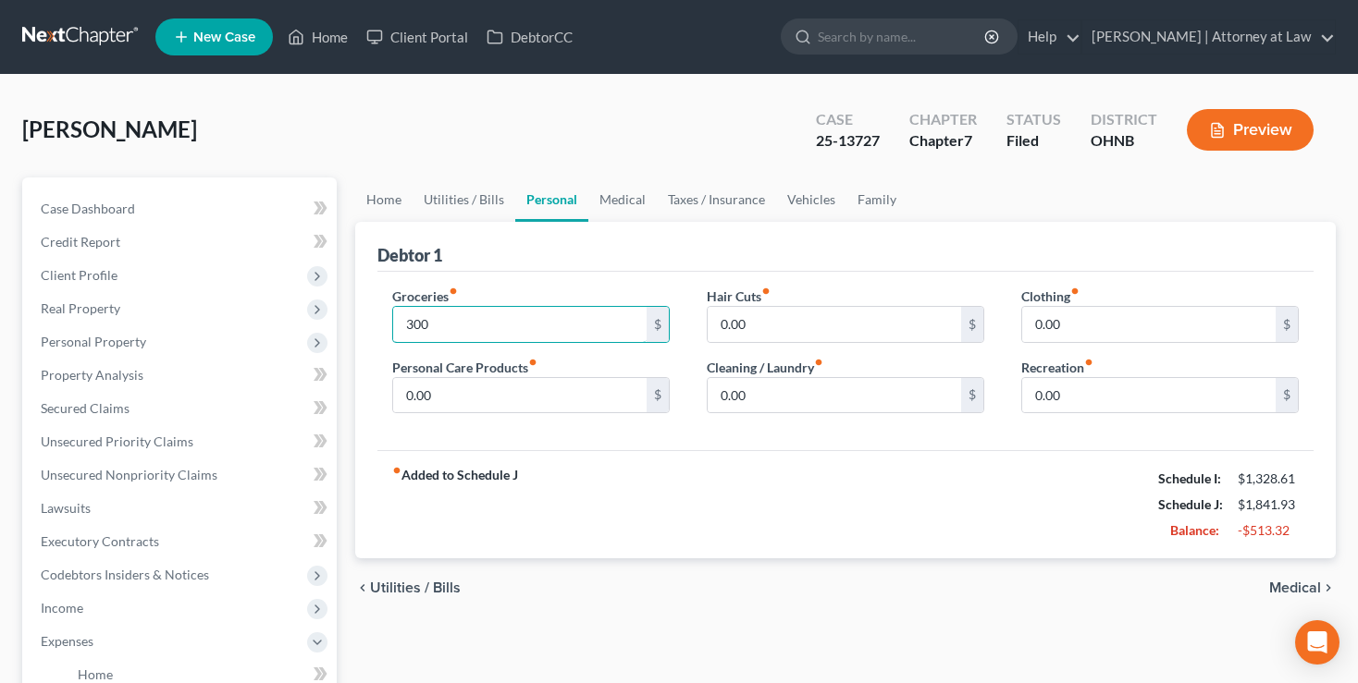
type input "300"
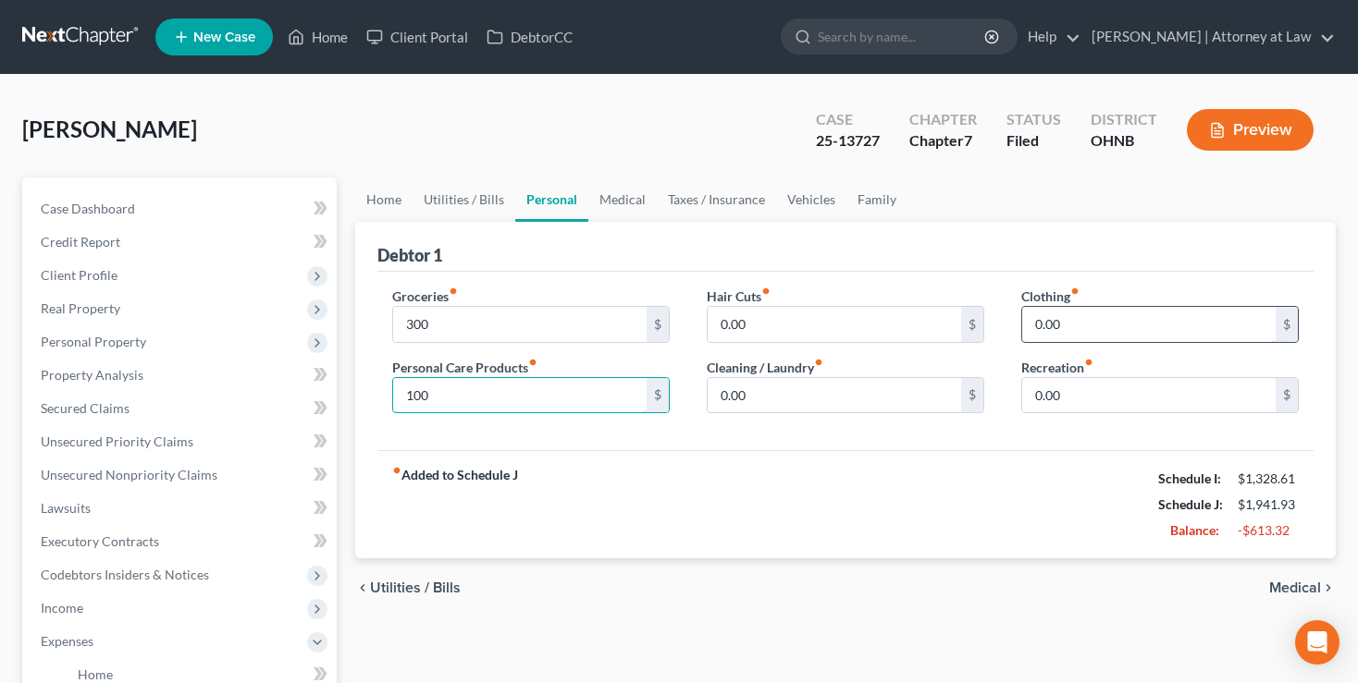
type input "100"
click at [1088, 326] on input "0.00" at bounding box center [1148, 324] width 253 height 35
type input "100"
drag, startPoint x: 793, startPoint y: 394, endPoint x: 704, endPoint y: 388, distance: 89.0
click at [708, 388] on input "0.00" at bounding box center [834, 395] width 253 height 35
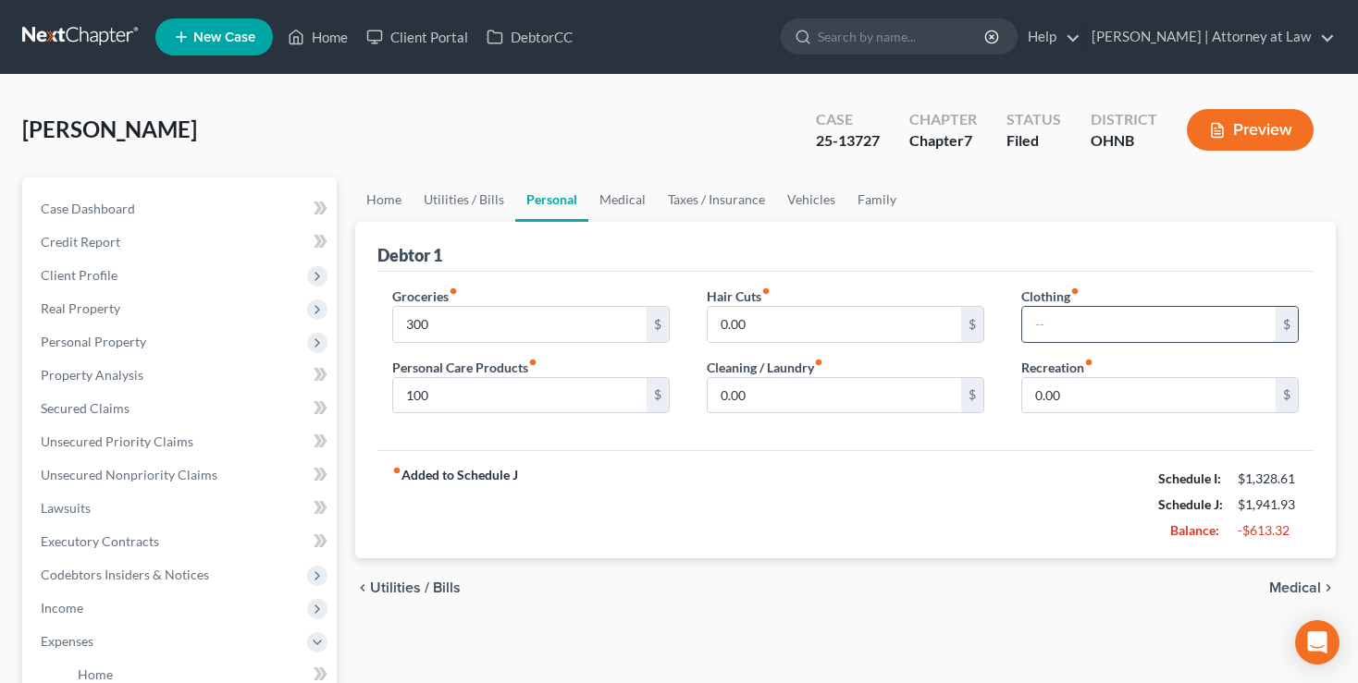
click at [1072, 327] on input "text" at bounding box center [1148, 324] width 253 height 35
type input "50"
click at [743, 398] on input "0.00" at bounding box center [834, 395] width 253 height 35
type input "050"
drag, startPoint x: 432, startPoint y: 398, endPoint x: 388, endPoint y: 400, distance: 44.5
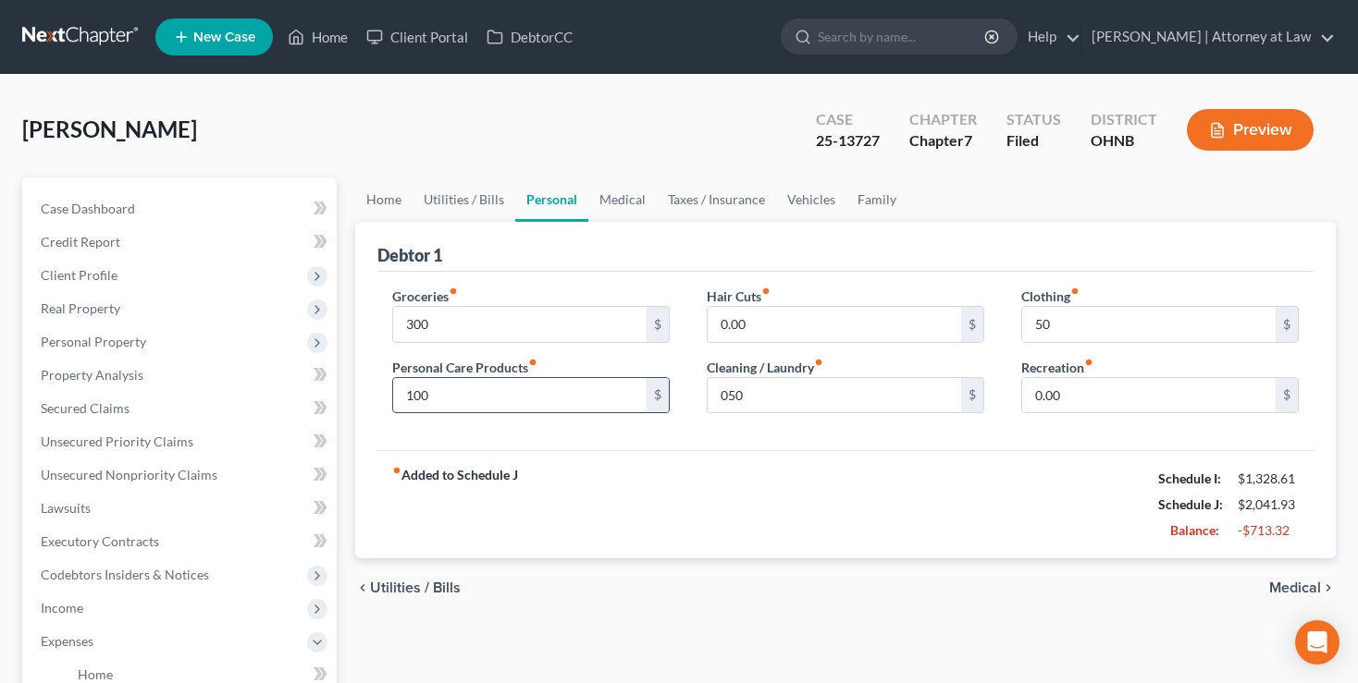
click at [393, 400] on input "100" at bounding box center [519, 395] width 253 height 35
type input "50"
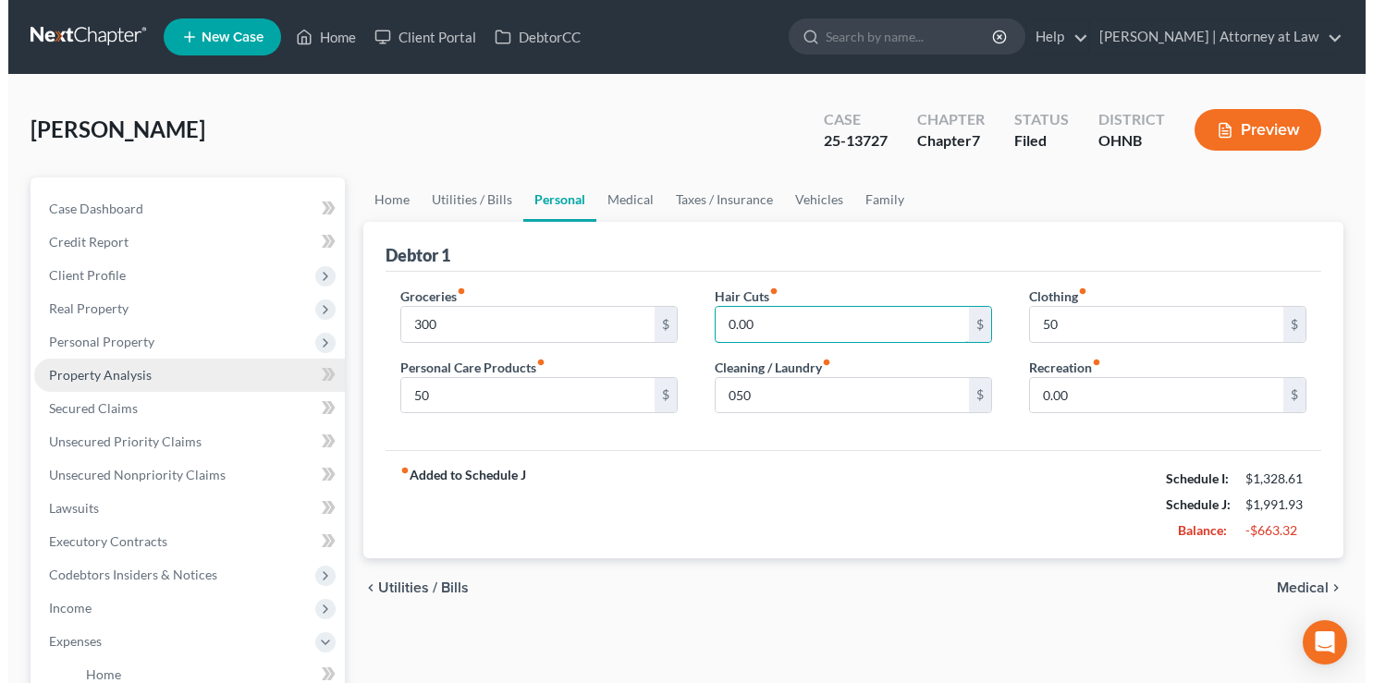
scroll to position [195, 0]
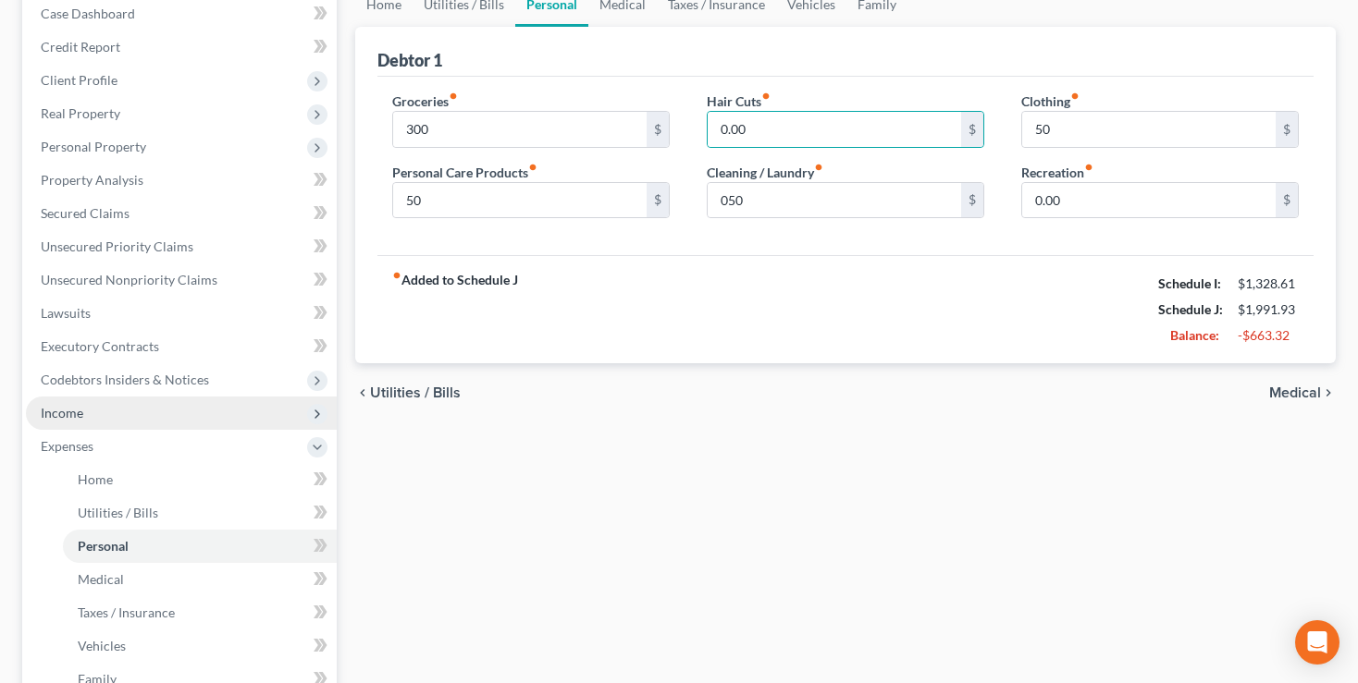
click at [57, 409] on span "Income" at bounding box center [62, 413] width 43 height 16
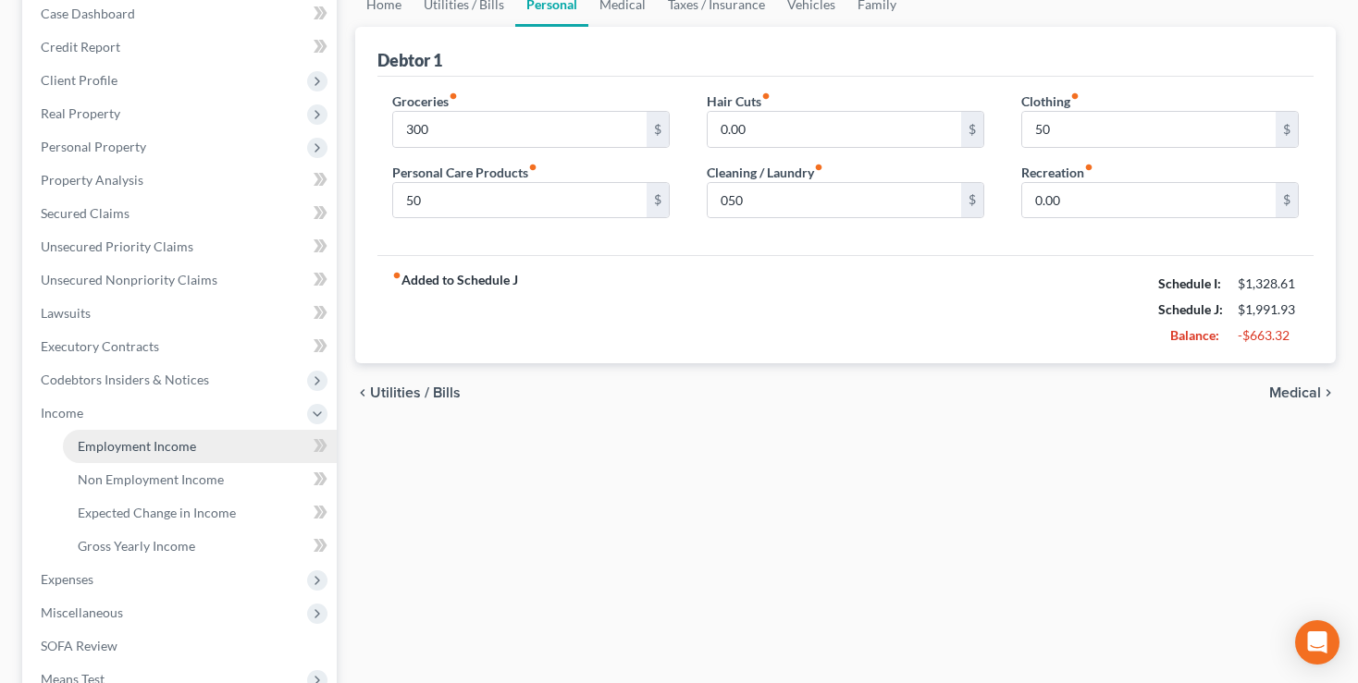
click at [126, 446] on span "Employment Income" at bounding box center [137, 446] width 118 height 16
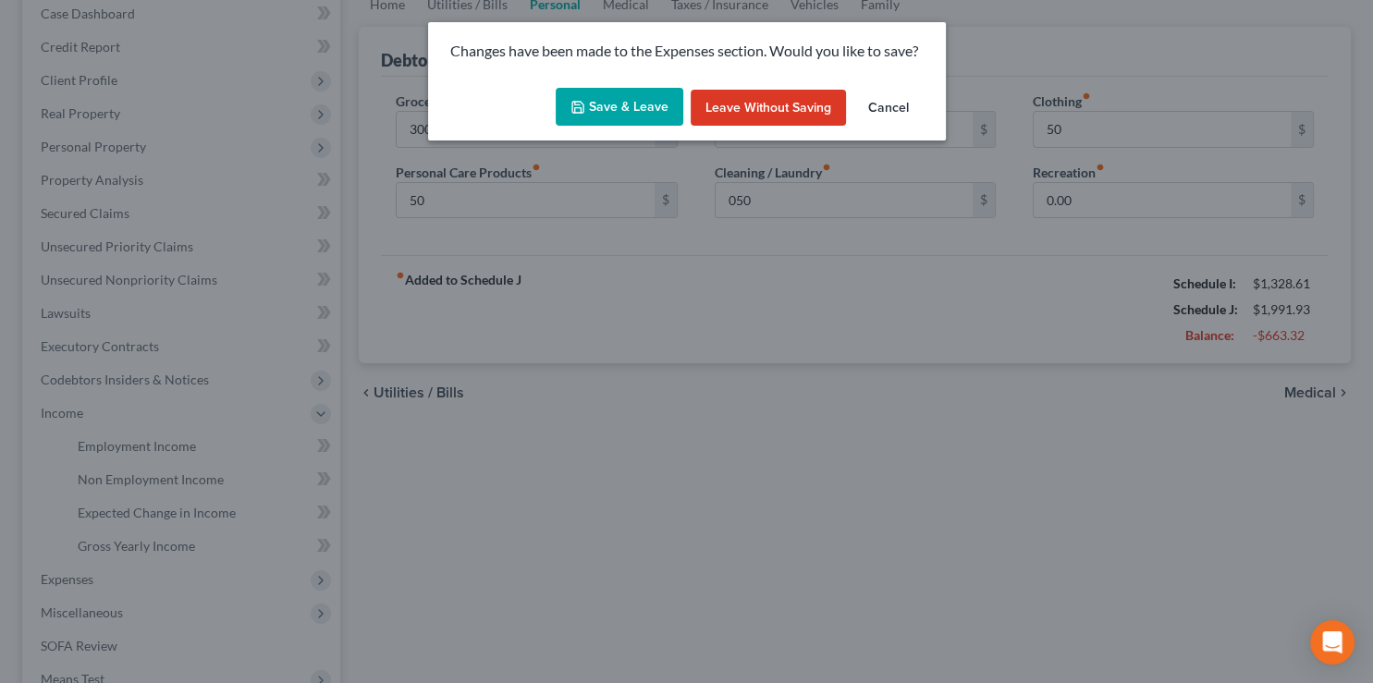
click at [609, 95] on button "Save & Leave" at bounding box center [620, 107] width 128 height 39
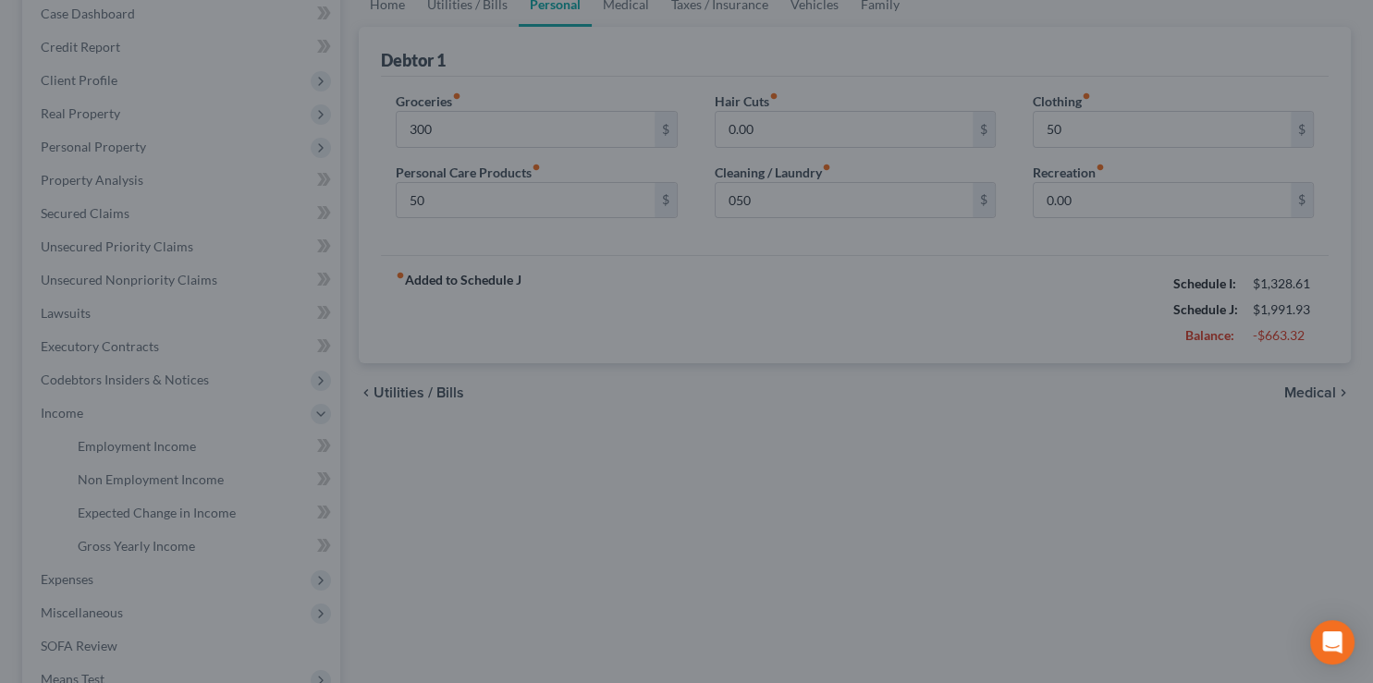
type input "300.00"
type input "50.00"
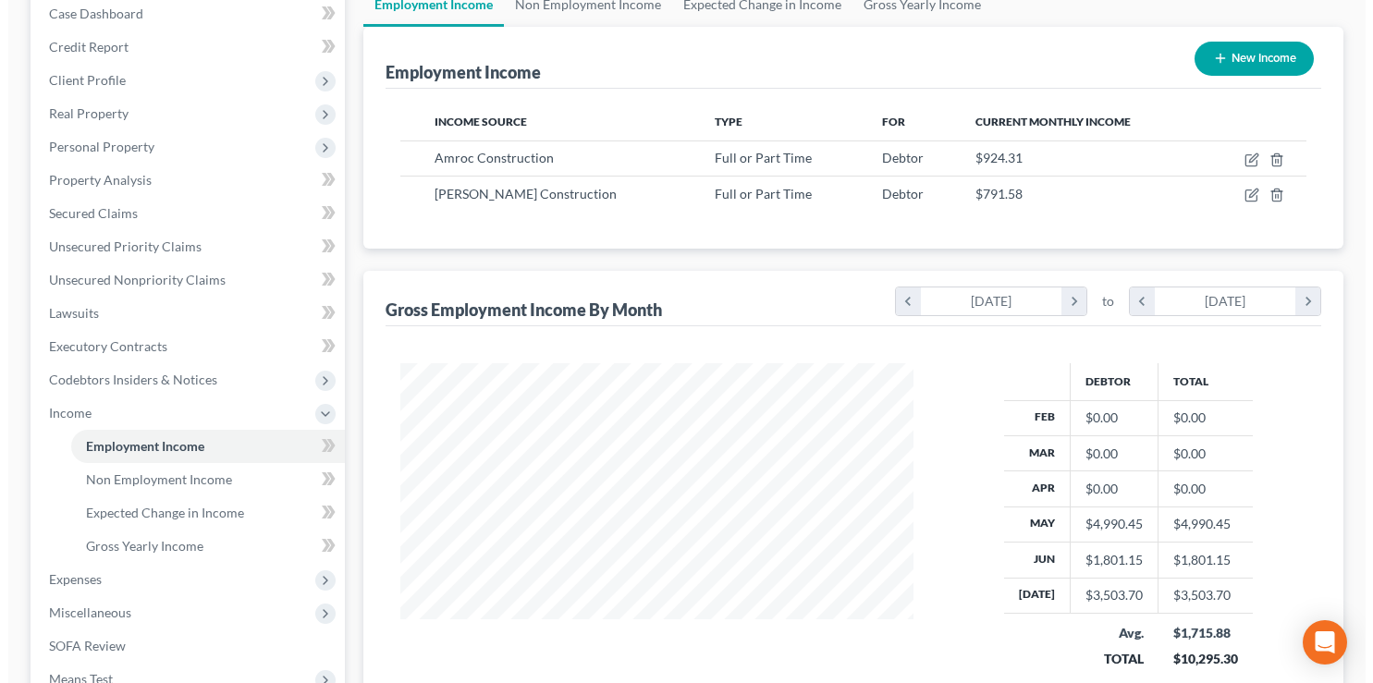
scroll to position [292, 0]
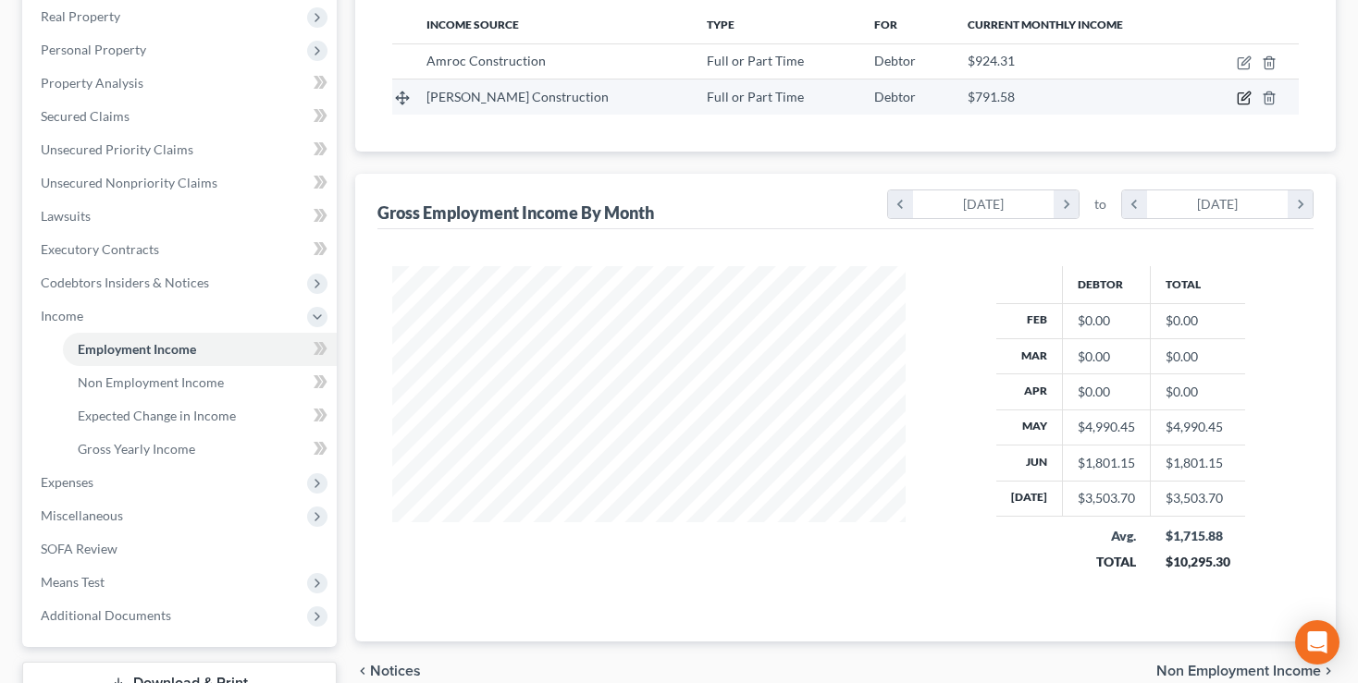
click at [1242, 94] on icon "button" at bounding box center [1244, 98] width 15 height 15
select select "0"
select select "36"
select select "0"
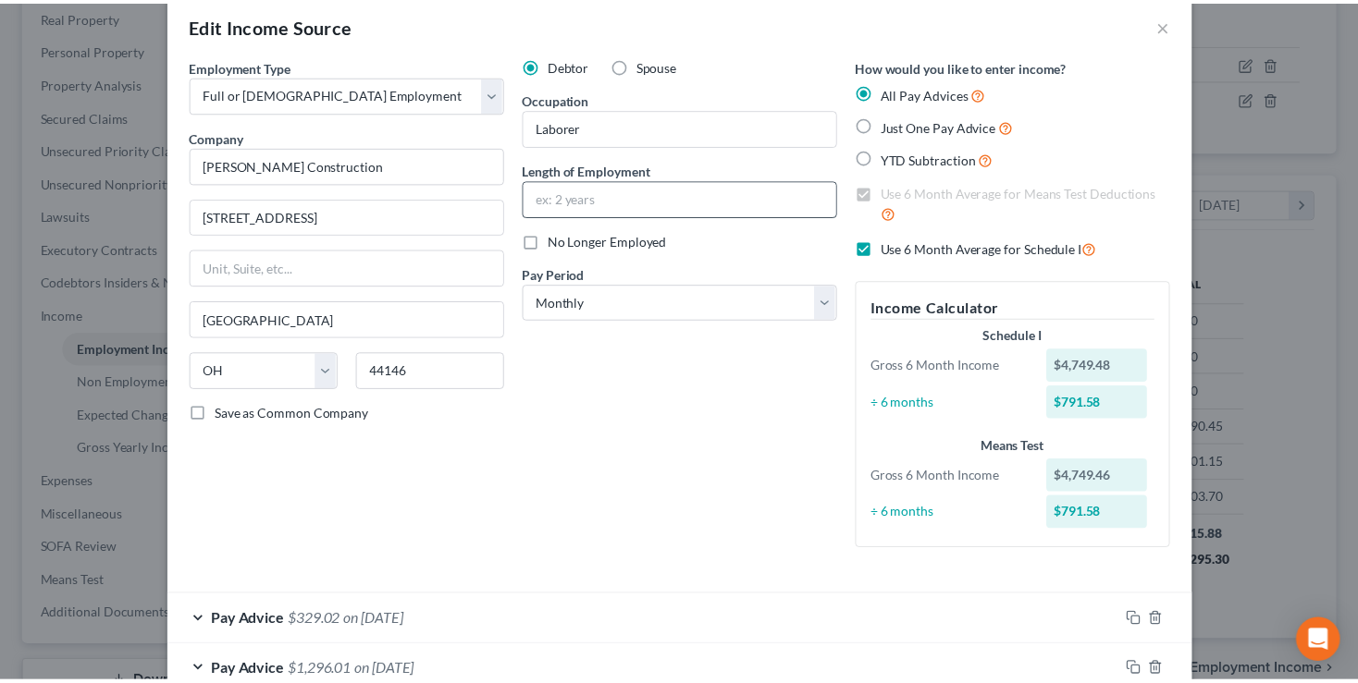
scroll to position [0, 0]
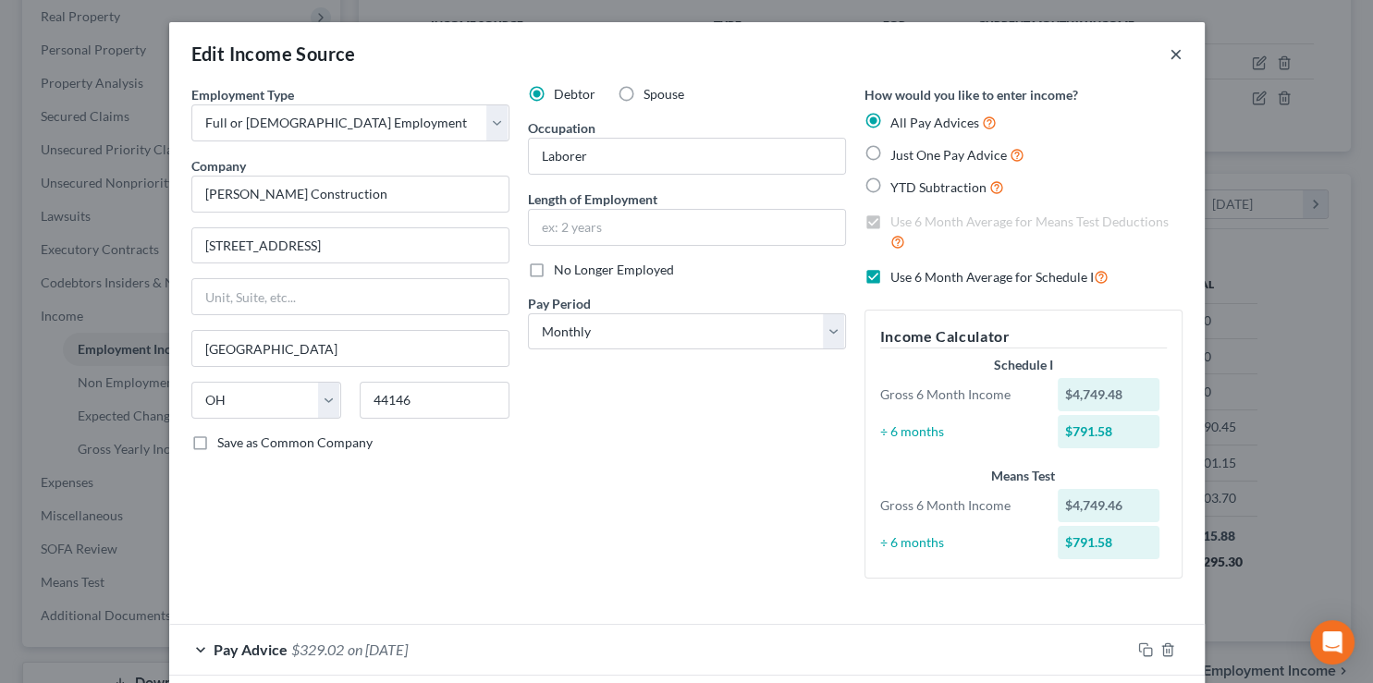
click at [1170, 55] on button "×" at bounding box center [1176, 54] width 13 height 22
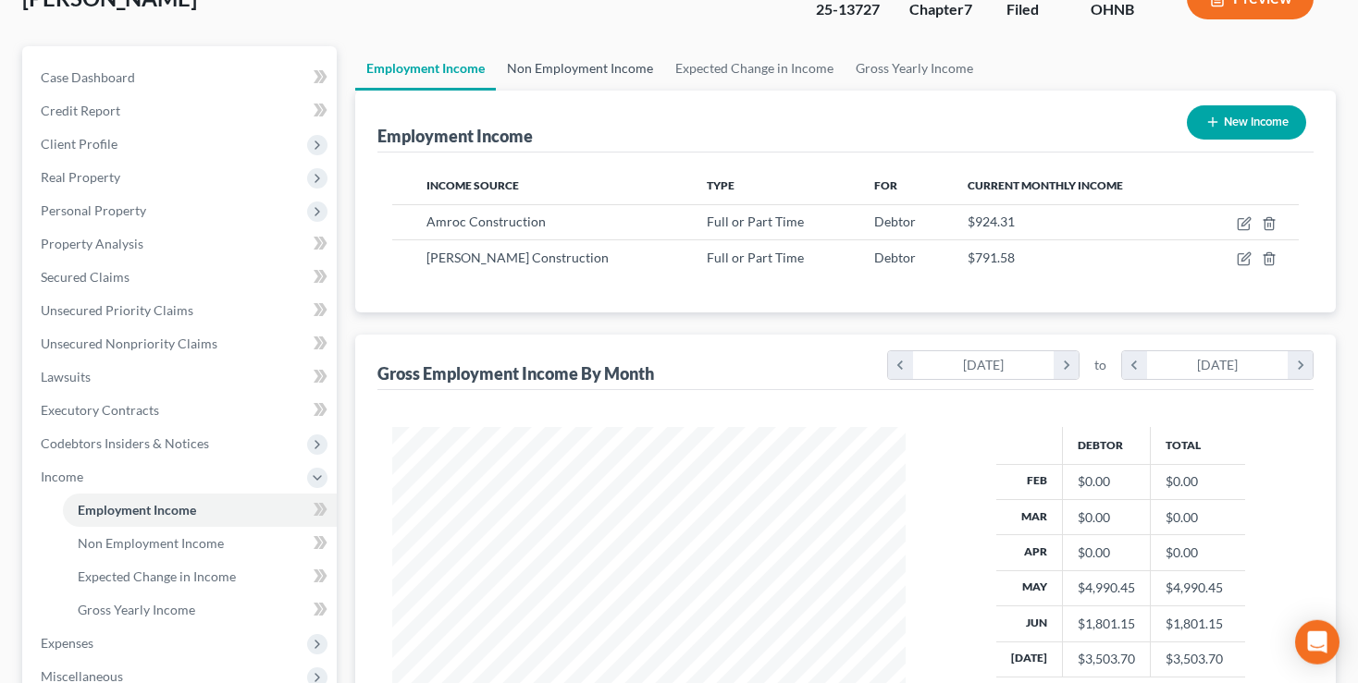
scroll to position [97, 0]
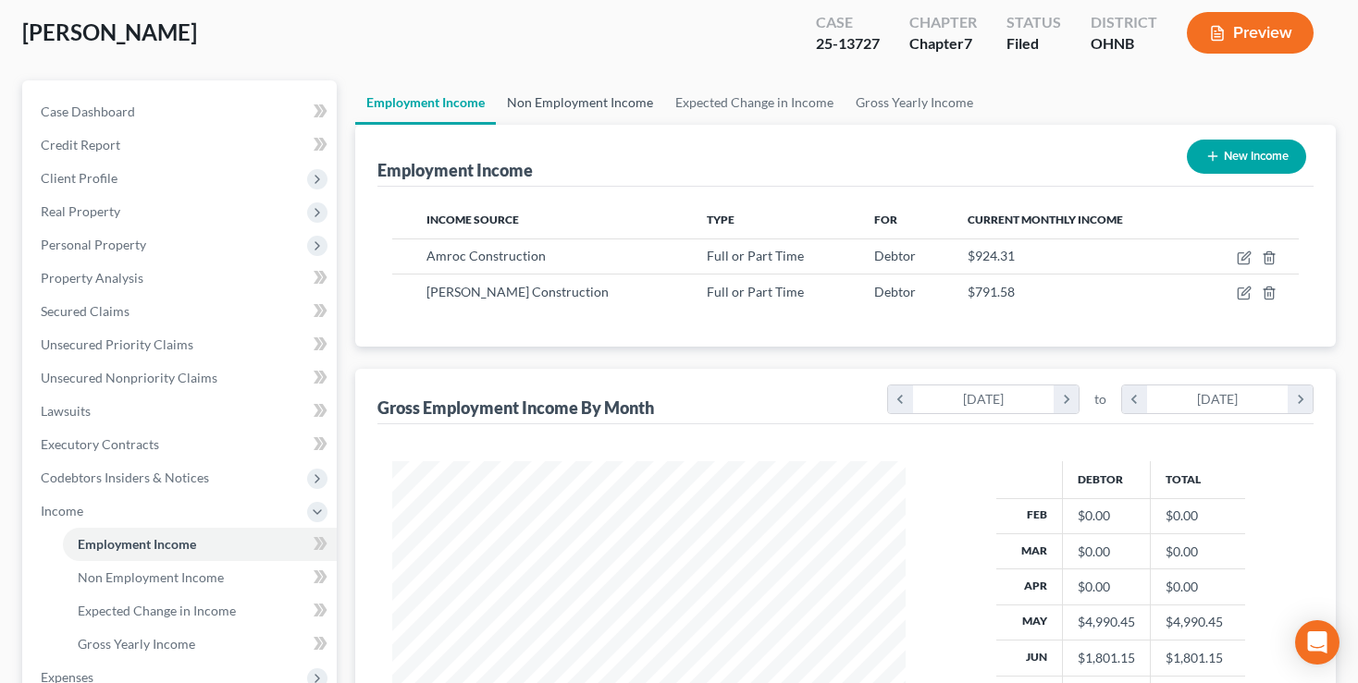
click at [584, 101] on link "Non Employment Income" at bounding box center [580, 102] width 168 height 44
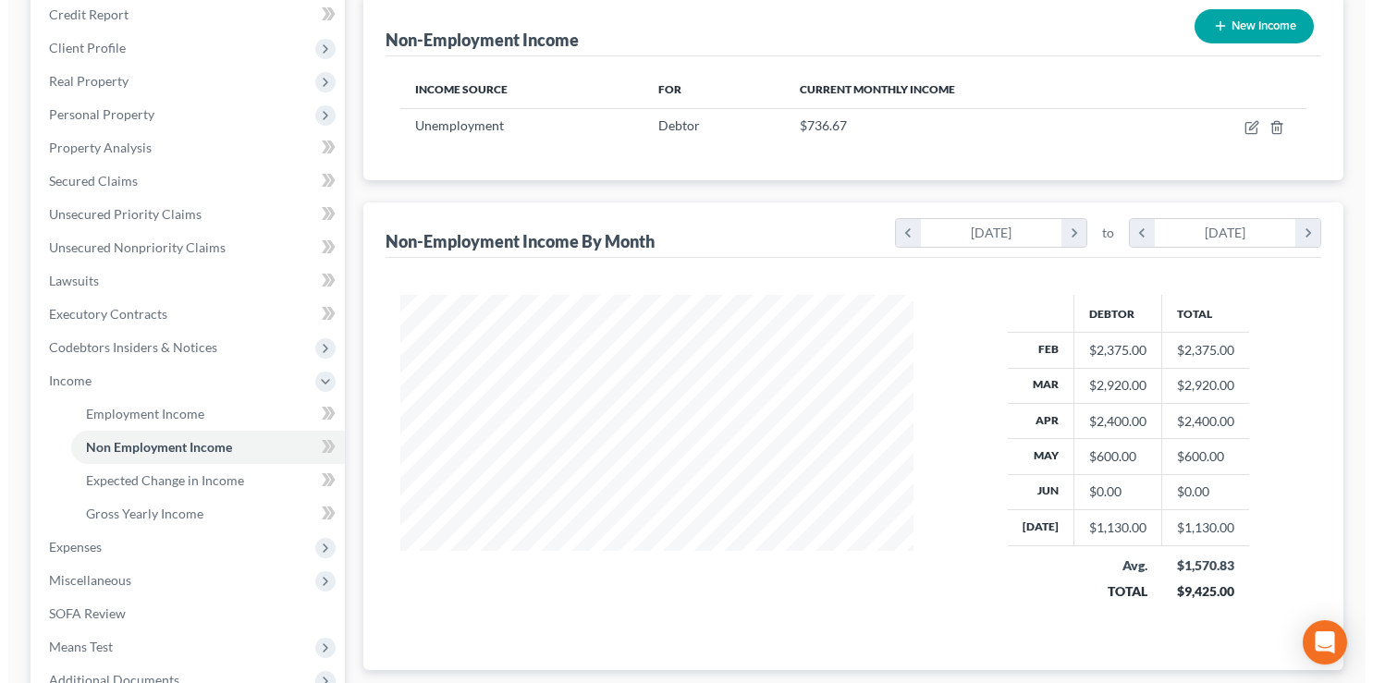
scroll to position [195, 0]
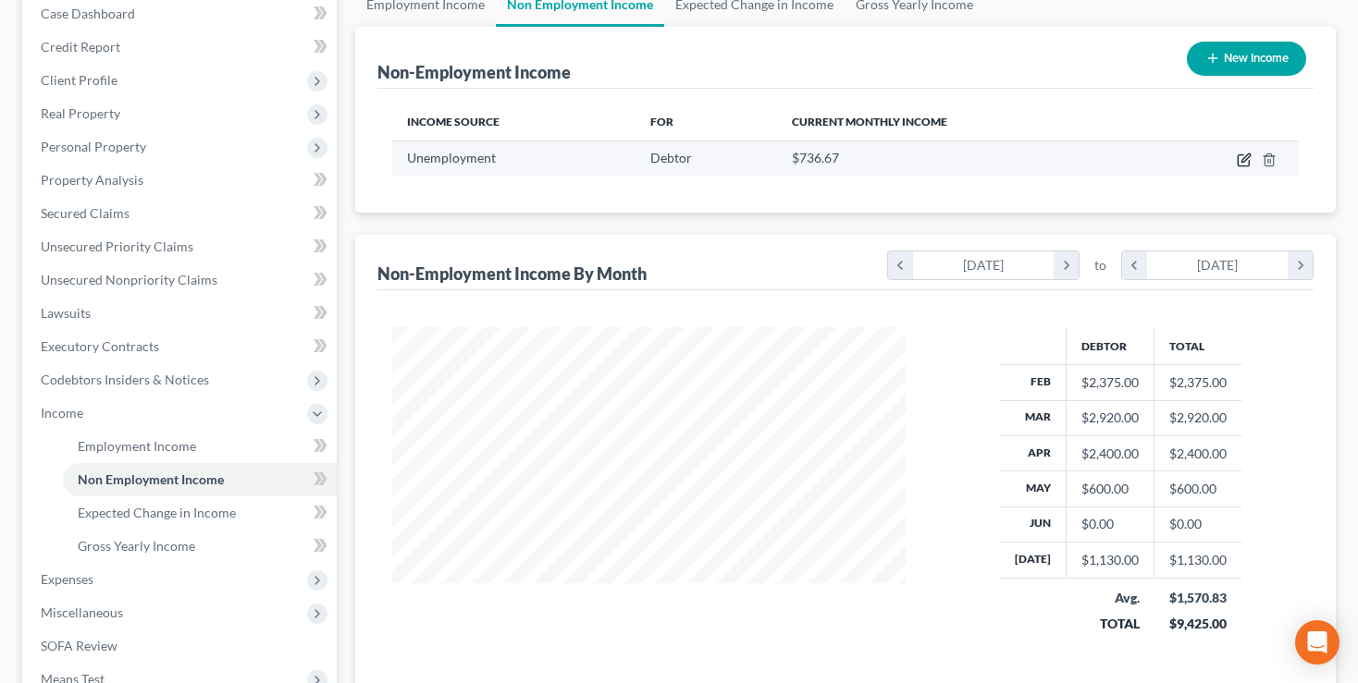
click at [1246, 158] on icon "button" at bounding box center [1244, 160] width 15 height 15
select select "0"
select select "3"
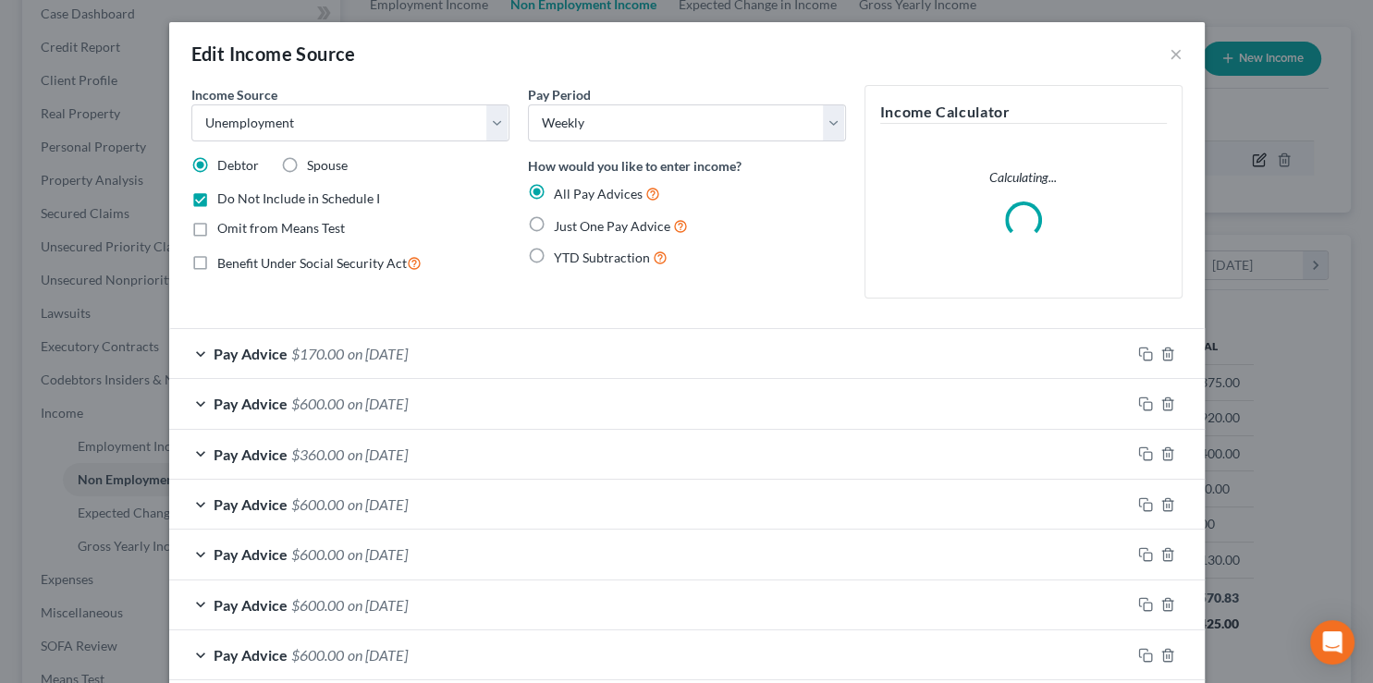
scroll to position [330, 557]
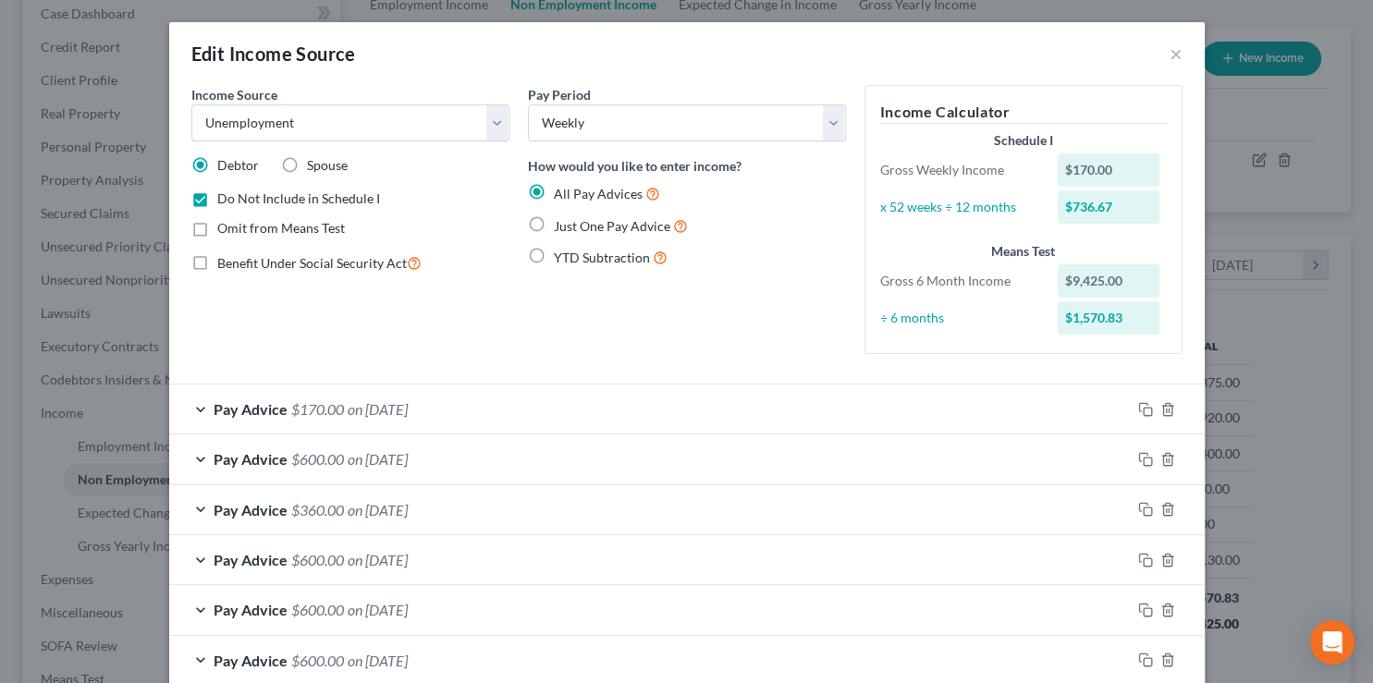
click at [217, 201] on label "Do Not Include in Schedule I" at bounding box center [298, 199] width 163 height 18
click at [225, 201] on input "Do Not Include in Schedule I" at bounding box center [231, 196] width 12 height 12
checkbox input "false"
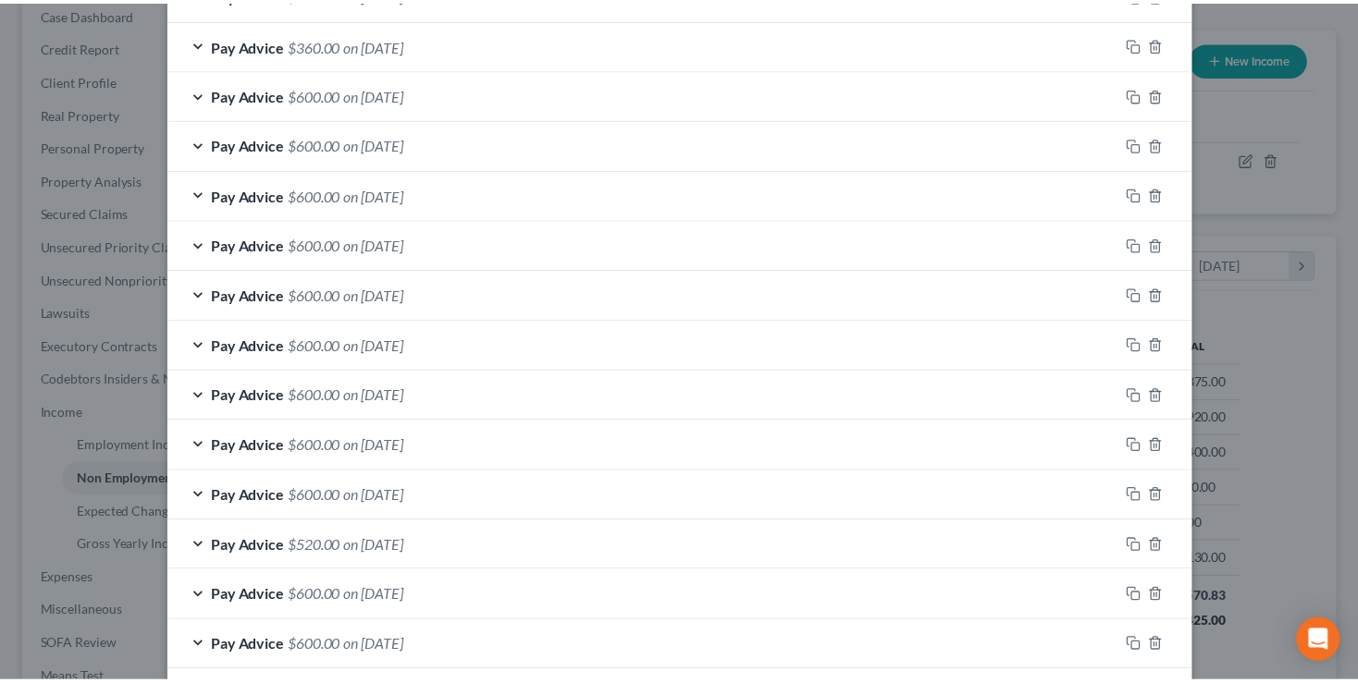
scroll to position [652, 0]
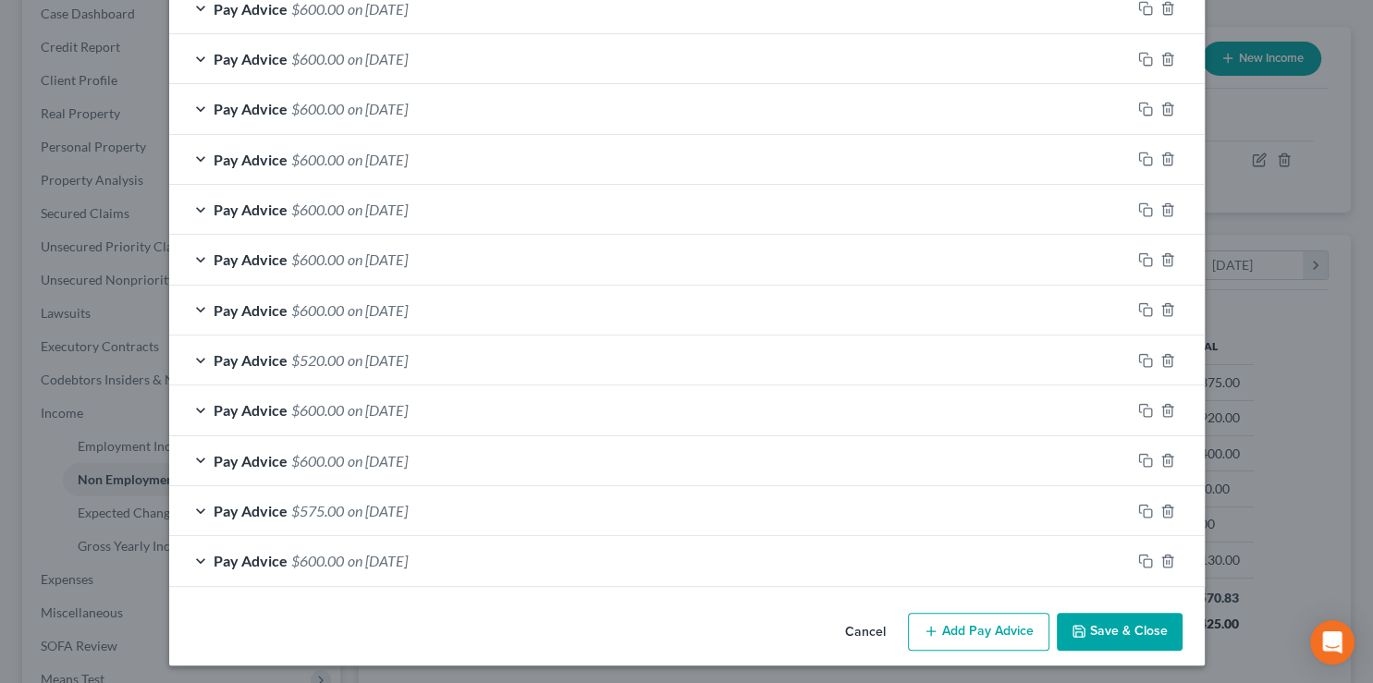
click at [1118, 628] on button "Save & Close" at bounding box center [1120, 632] width 126 height 39
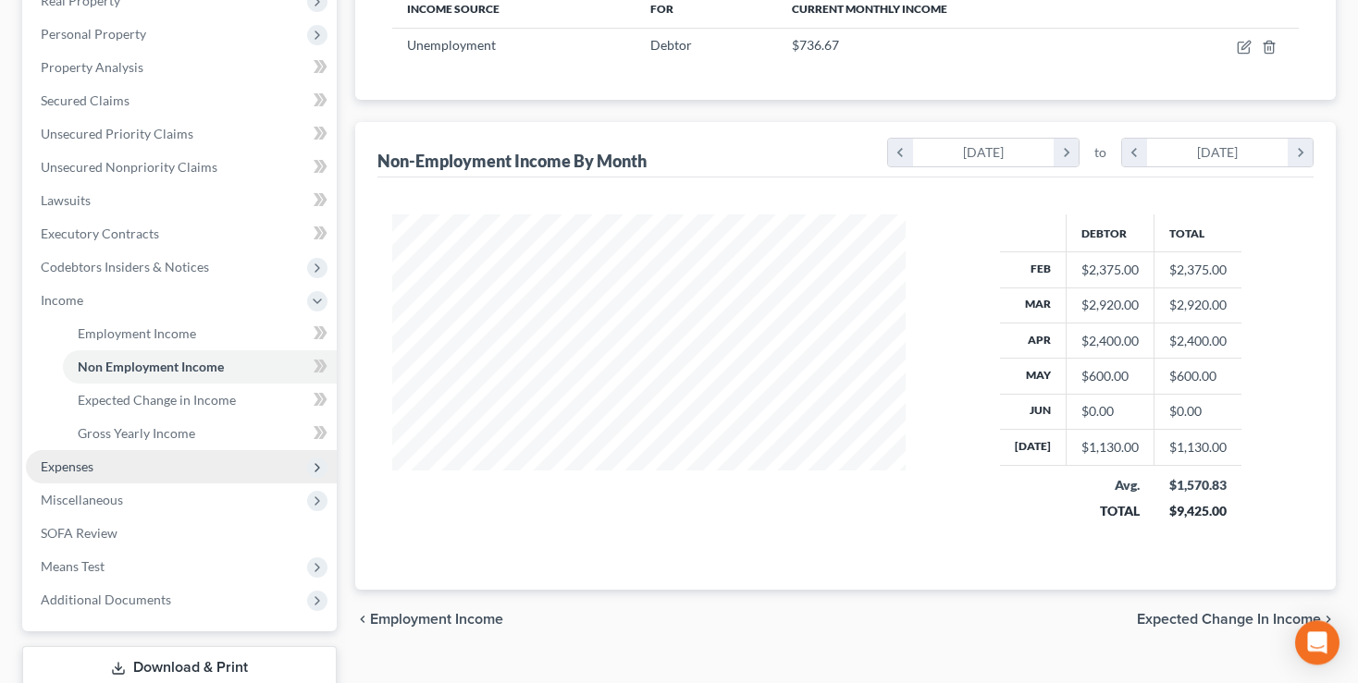
scroll to position [390, 0]
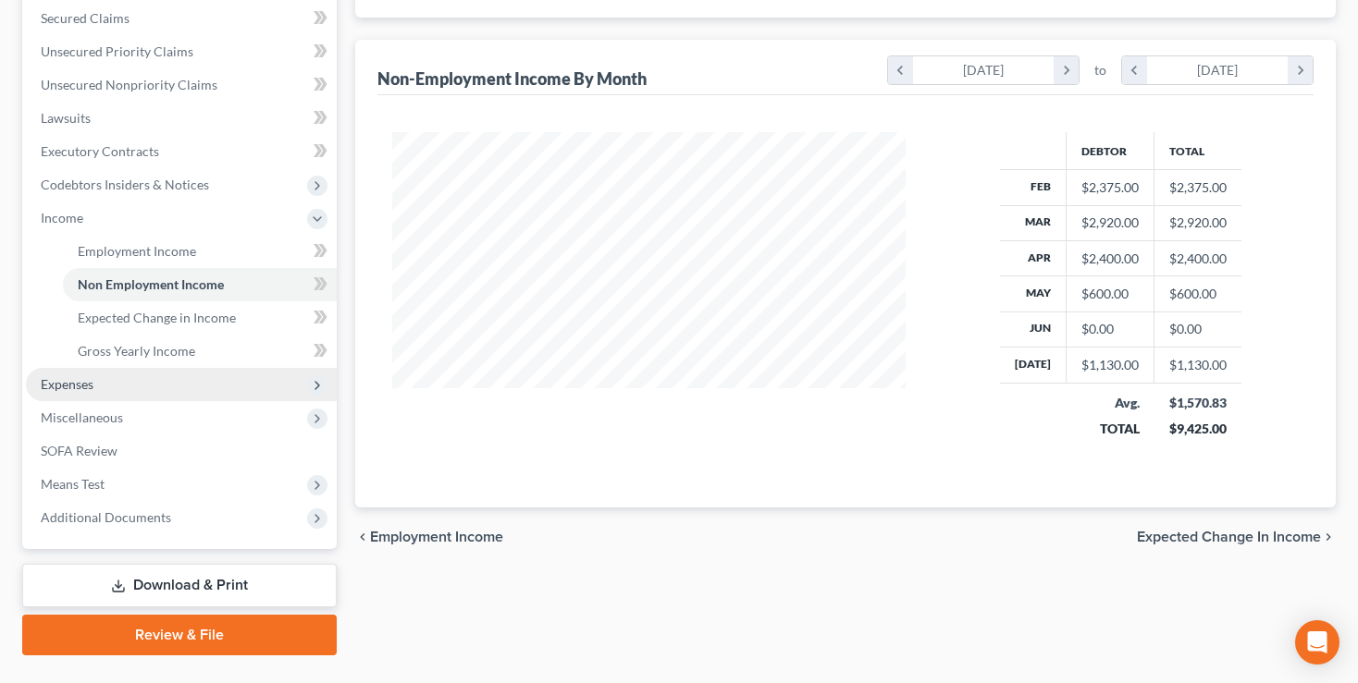
click at [80, 383] on span "Expenses" at bounding box center [67, 384] width 53 height 16
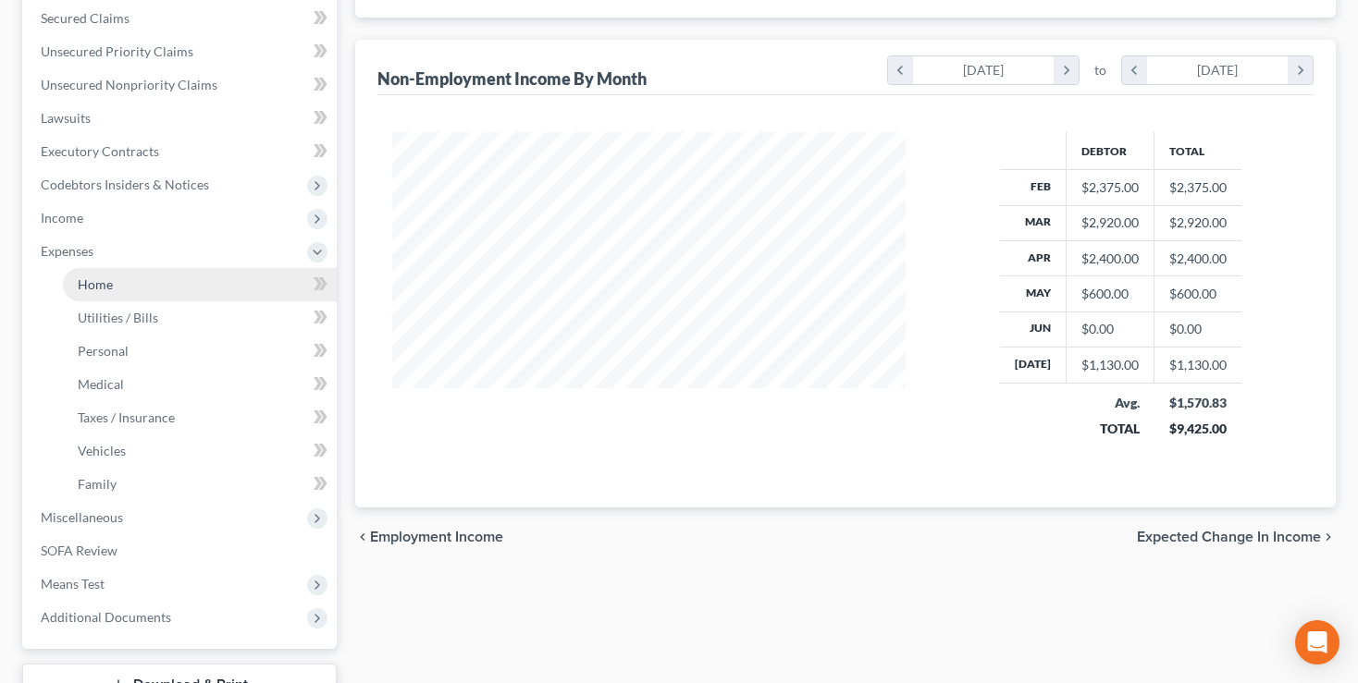
click at [93, 283] on span "Home" at bounding box center [95, 285] width 35 height 16
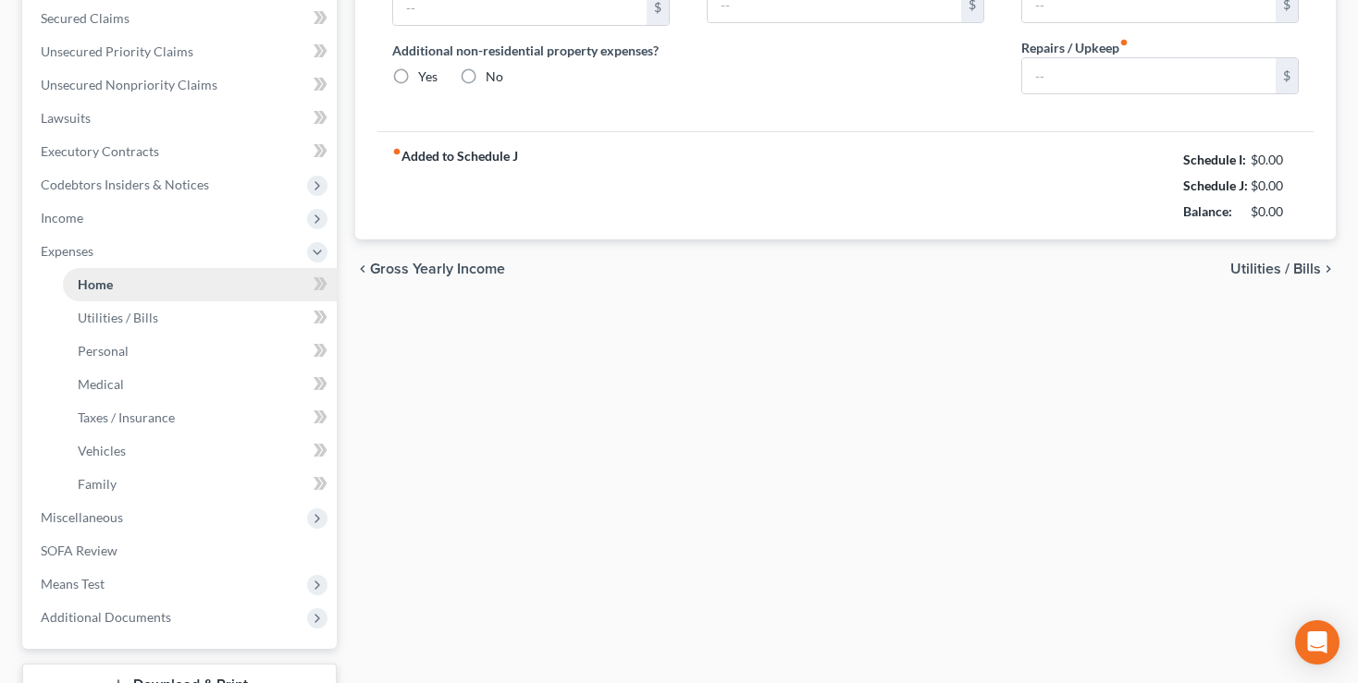
type input "900.00"
type input "0.00"
radio input "true"
type input "0.00"
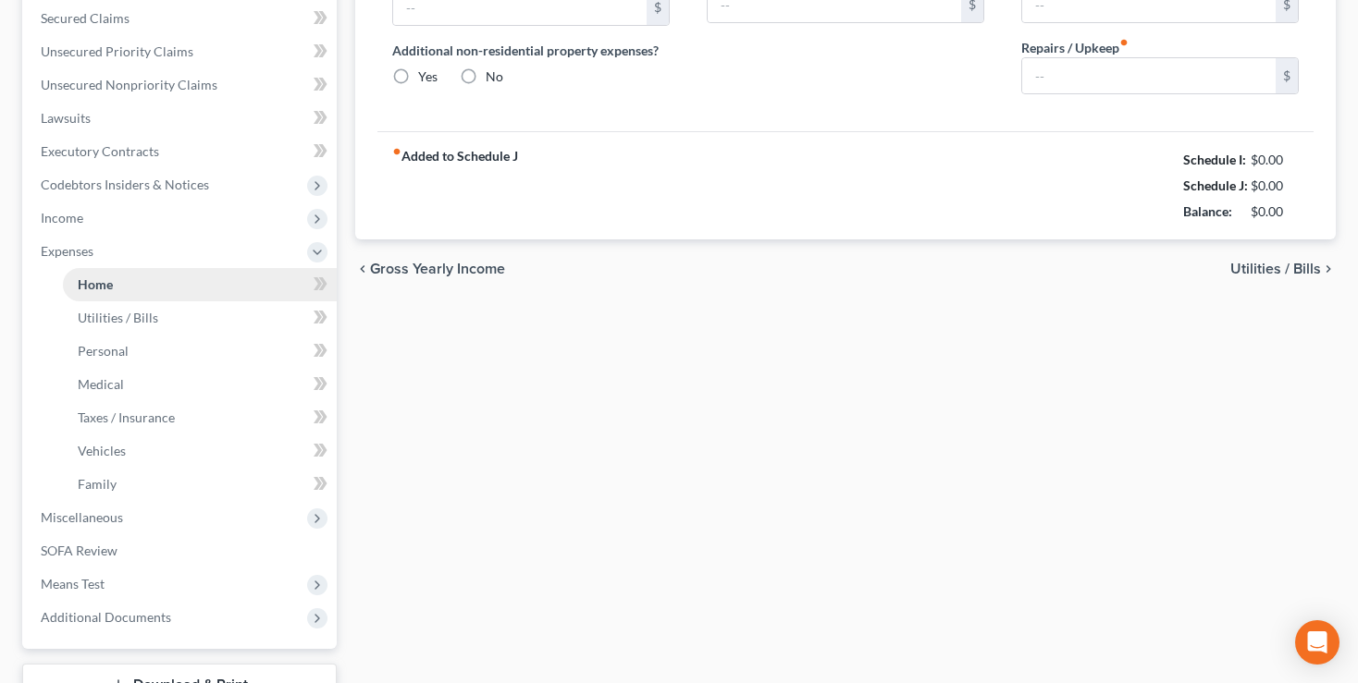
type input "0.00"
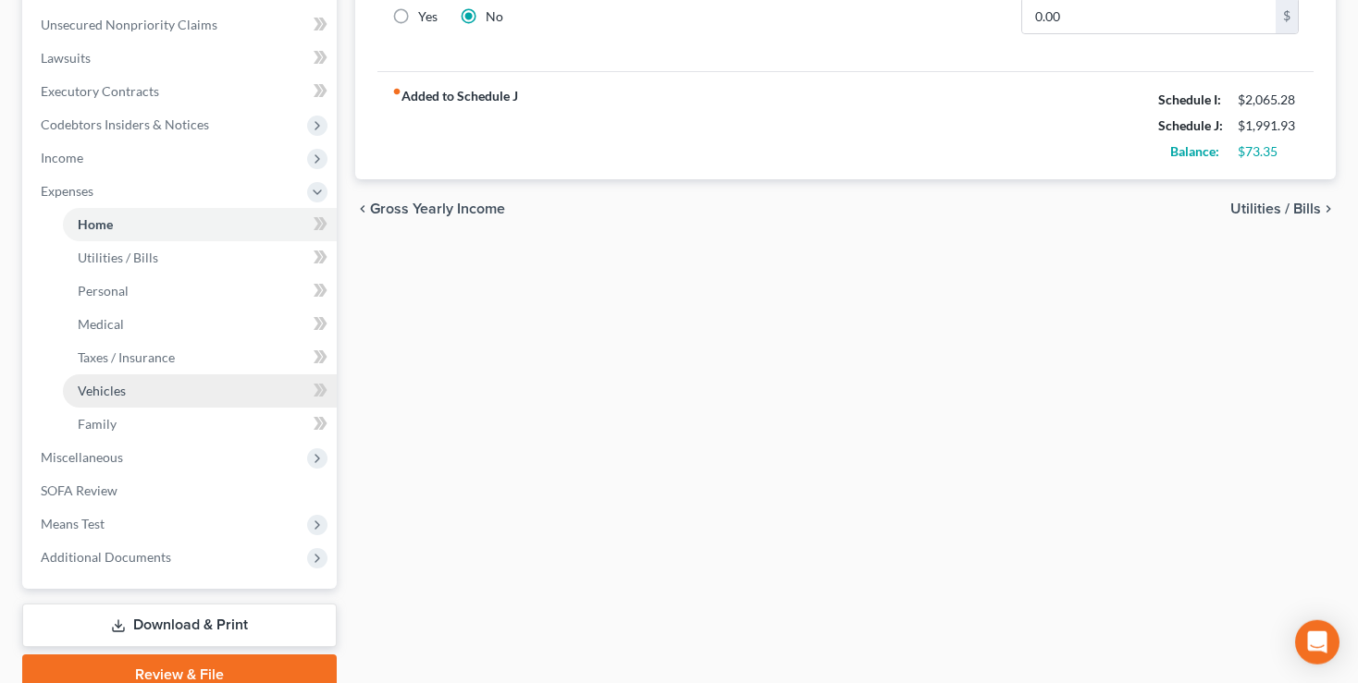
scroll to position [335, 0]
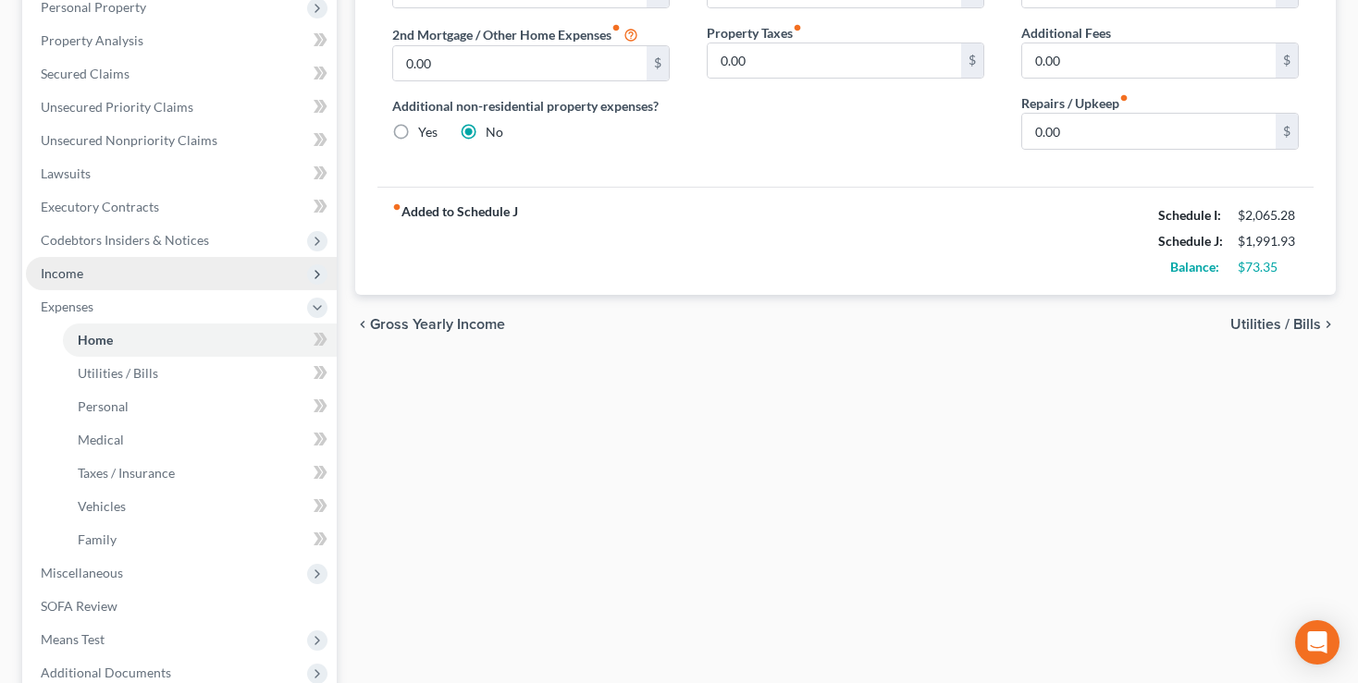
click at [72, 274] on span "Income" at bounding box center [62, 273] width 43 height 16
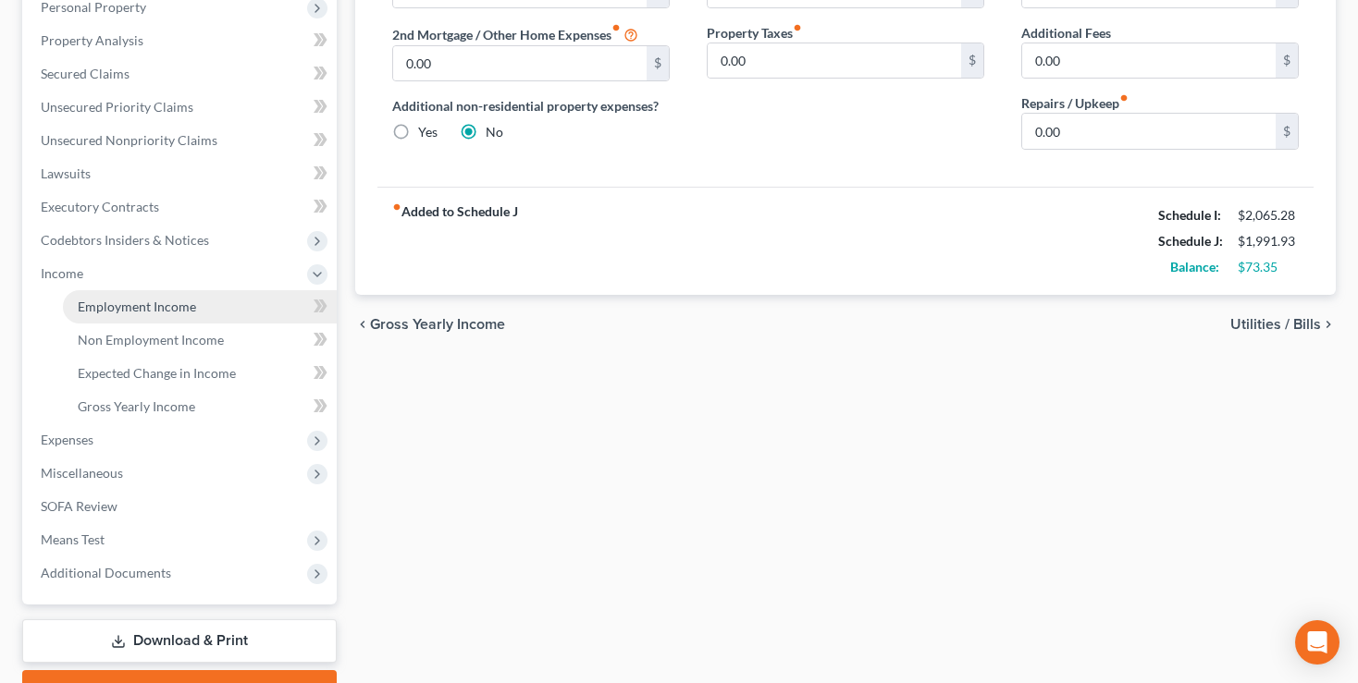
click at [166, 312] on span "Employment Income" at bounding box center [137, 307] width 118 height 16
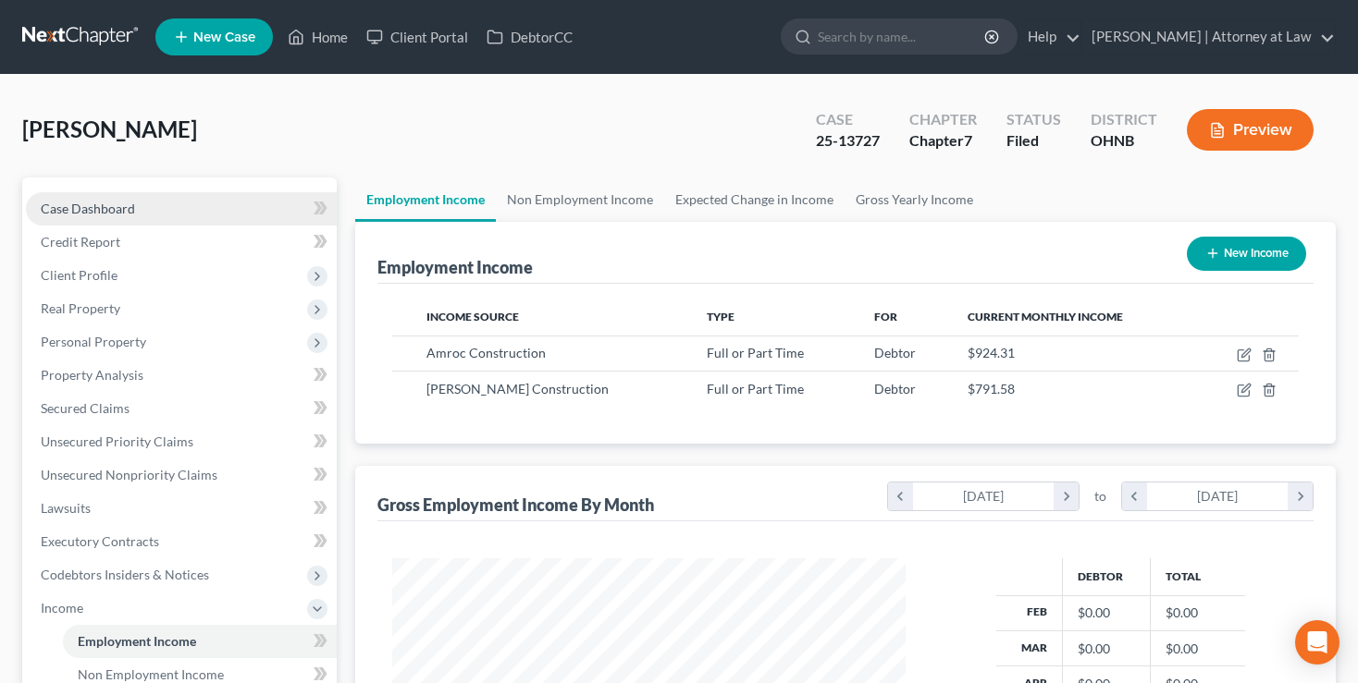
click at [84, 202] on span "Case Dashboard" at bounding box center [88, 209] width 94 height 16
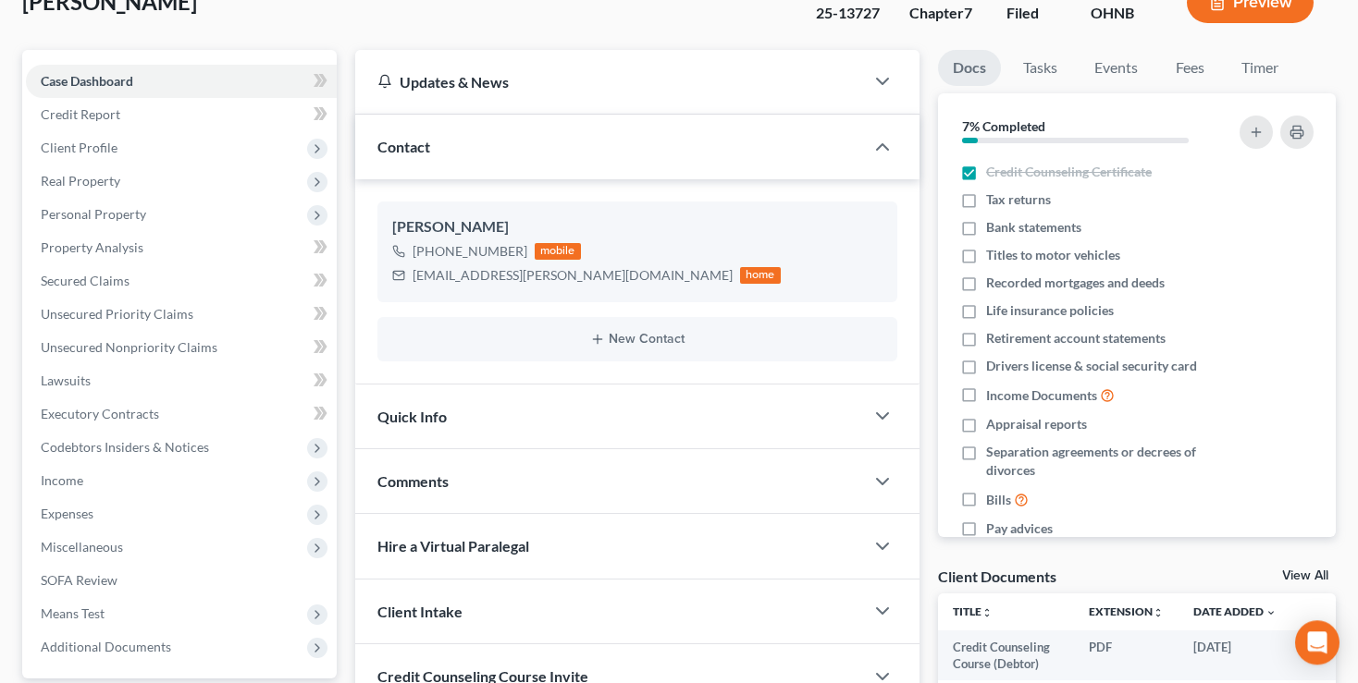
scroll to position [195, 0]
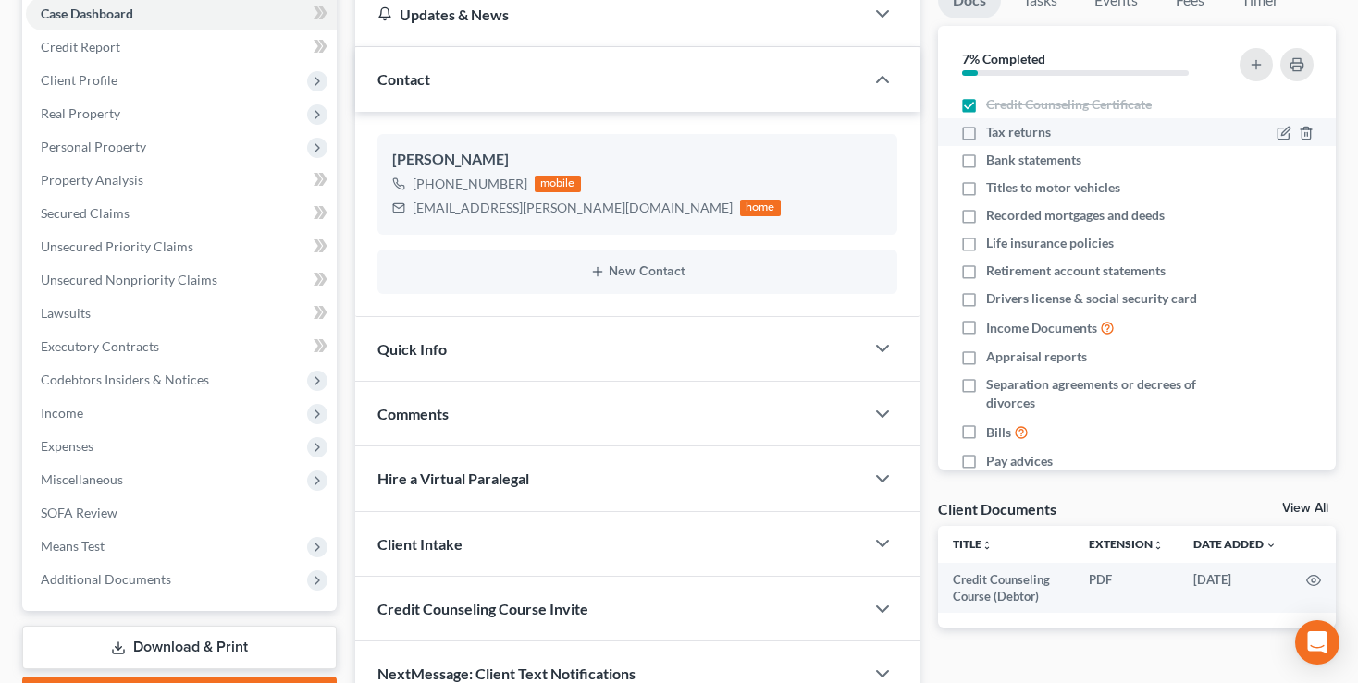
click at [986, 129] on label "Tax returns" at bounding box center [1018, 132] width 65 height 18
click at [993, 129] on input "Tax returns" at bounding box center [999, 129] width 12 height 12
checkbox input "true"
click at [986, 164] on label "Bank statements" at bounding box center [1033, 160] width 95 height 18
click at [993, 163] on input "Bank statements" at bounding box center [999, 157] width 12 height 12
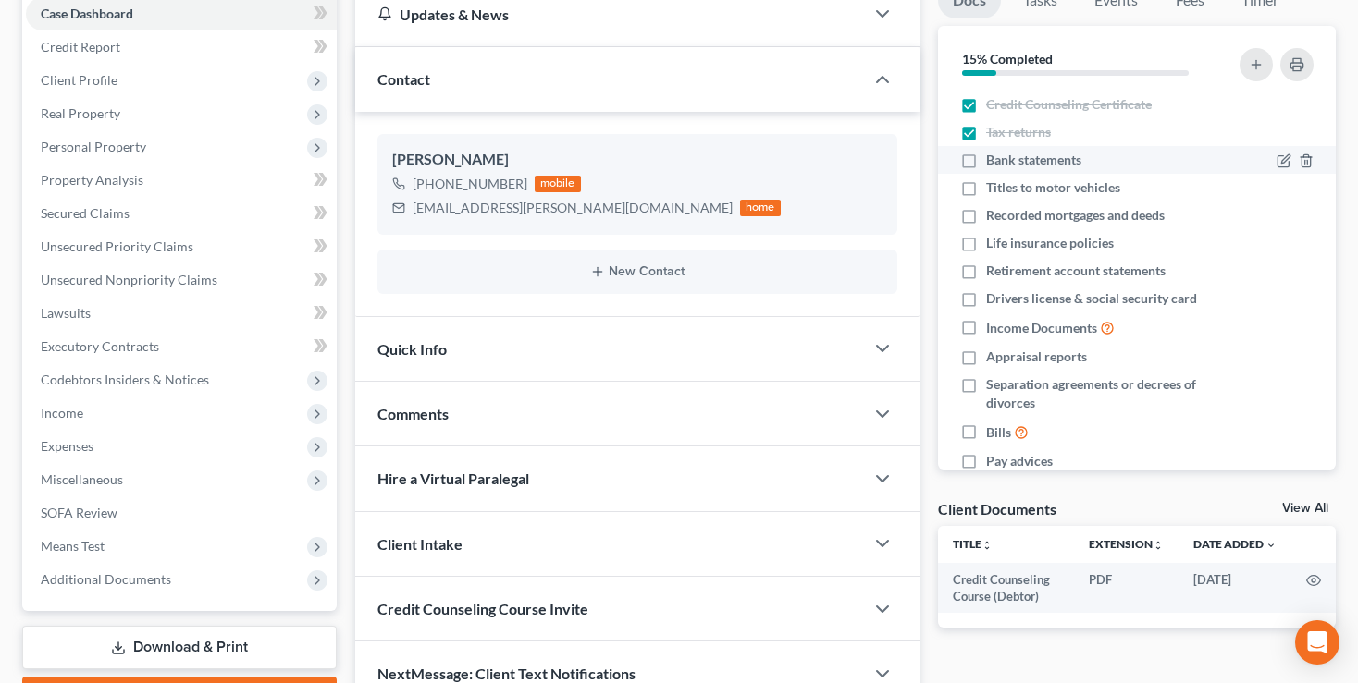
checkbox input "true"
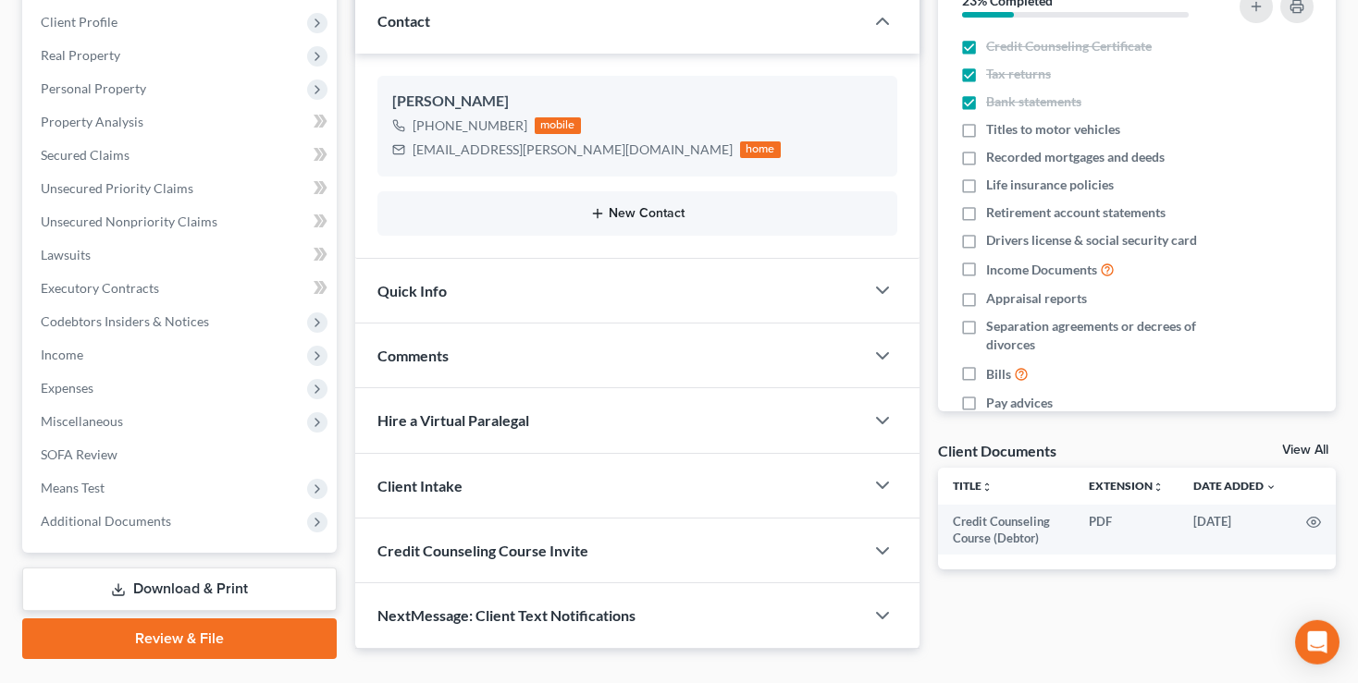
scroll to position [297, 0]
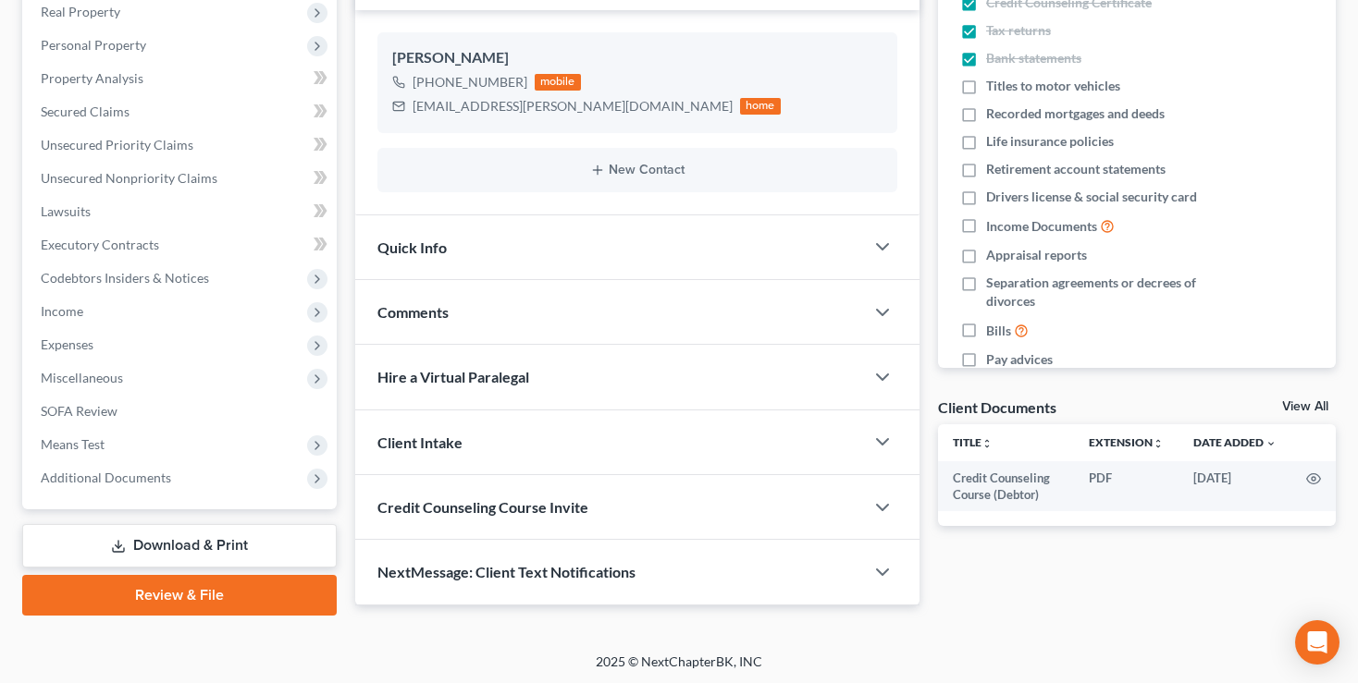
click at [738, 260] on div "Quick Info" at bounding box center [609, 247] width 509 height 64
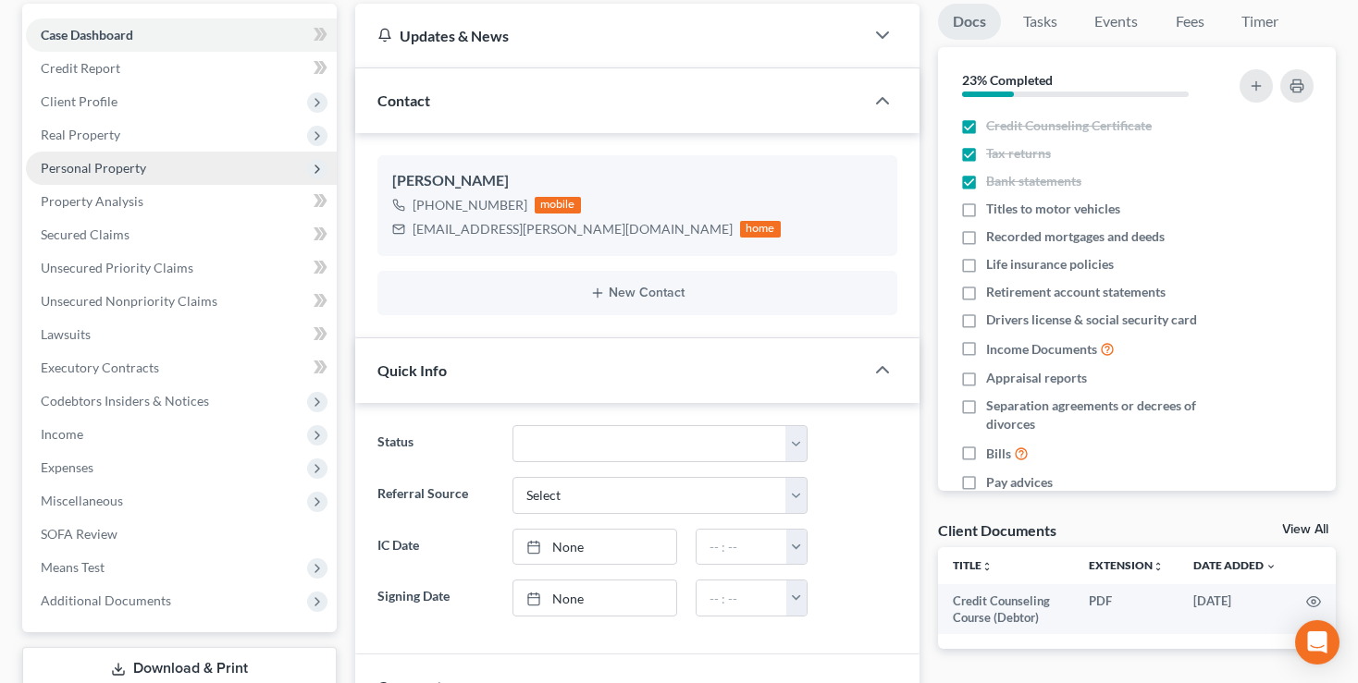
scroll to position [390, 0]
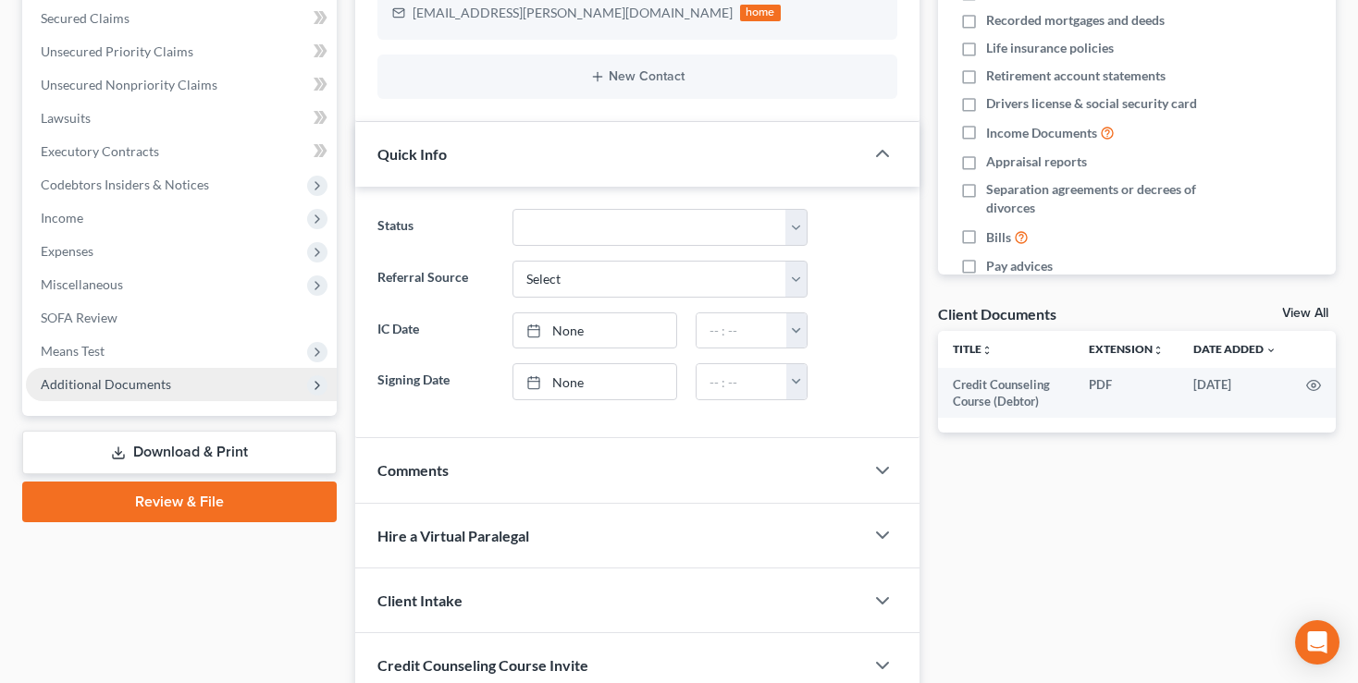
click at [80, 386] on span "Additional Documents" at bounding box center [106, 384] width 130 height 16
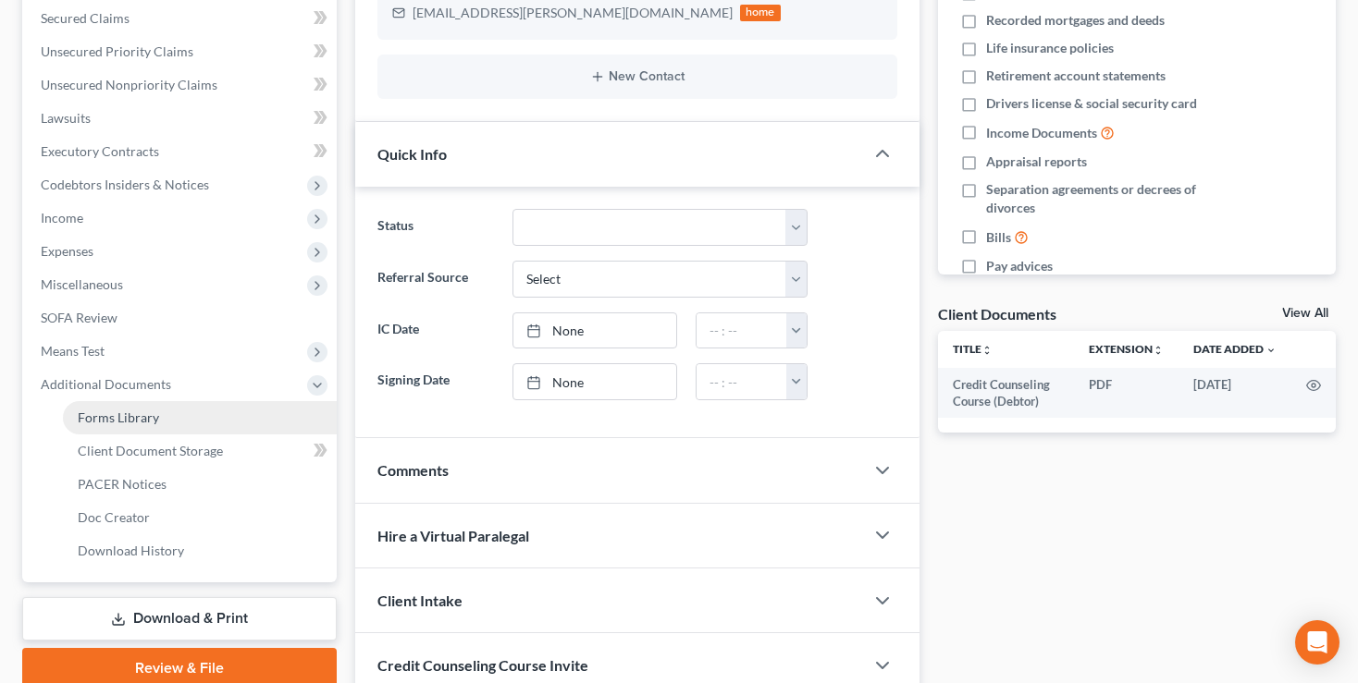
click at [99, 415] on span "Forms Library" at bounding box center [118, 418] width 81 height 16
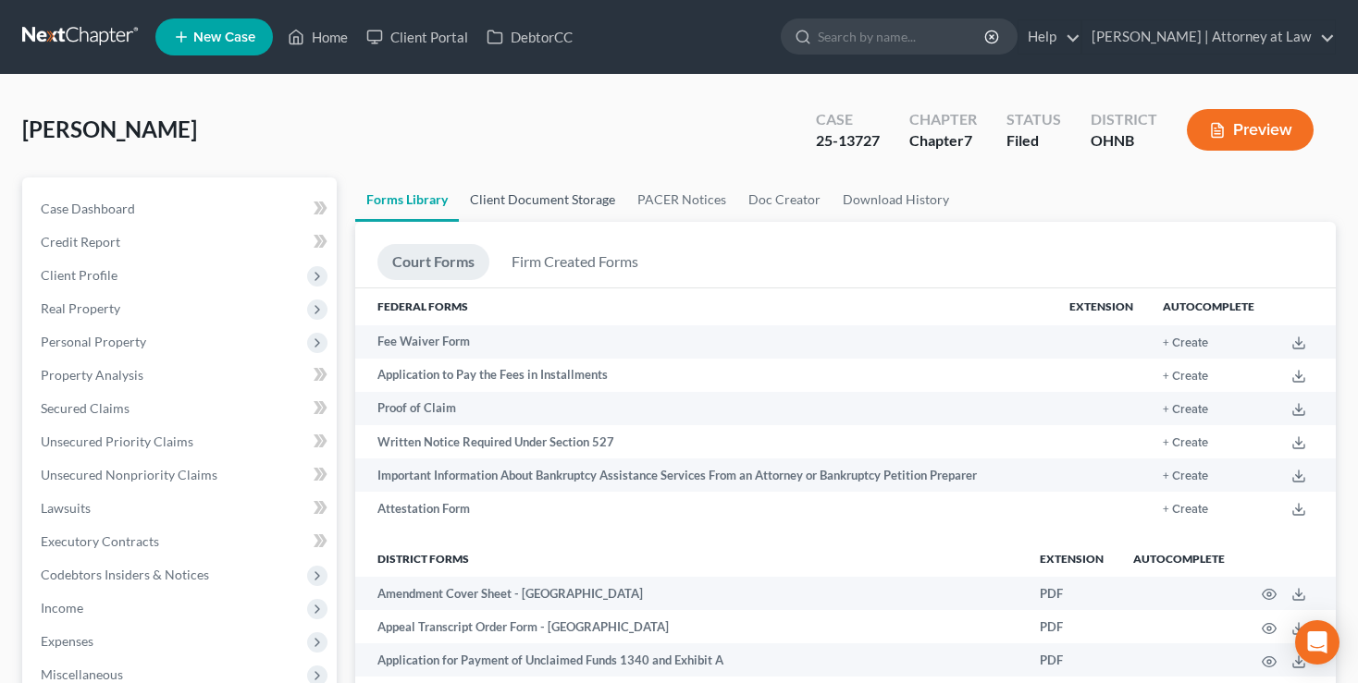
click at [585, 197] on link "Client Document Storage" at bounding box center [542, 200] width 167 height 44
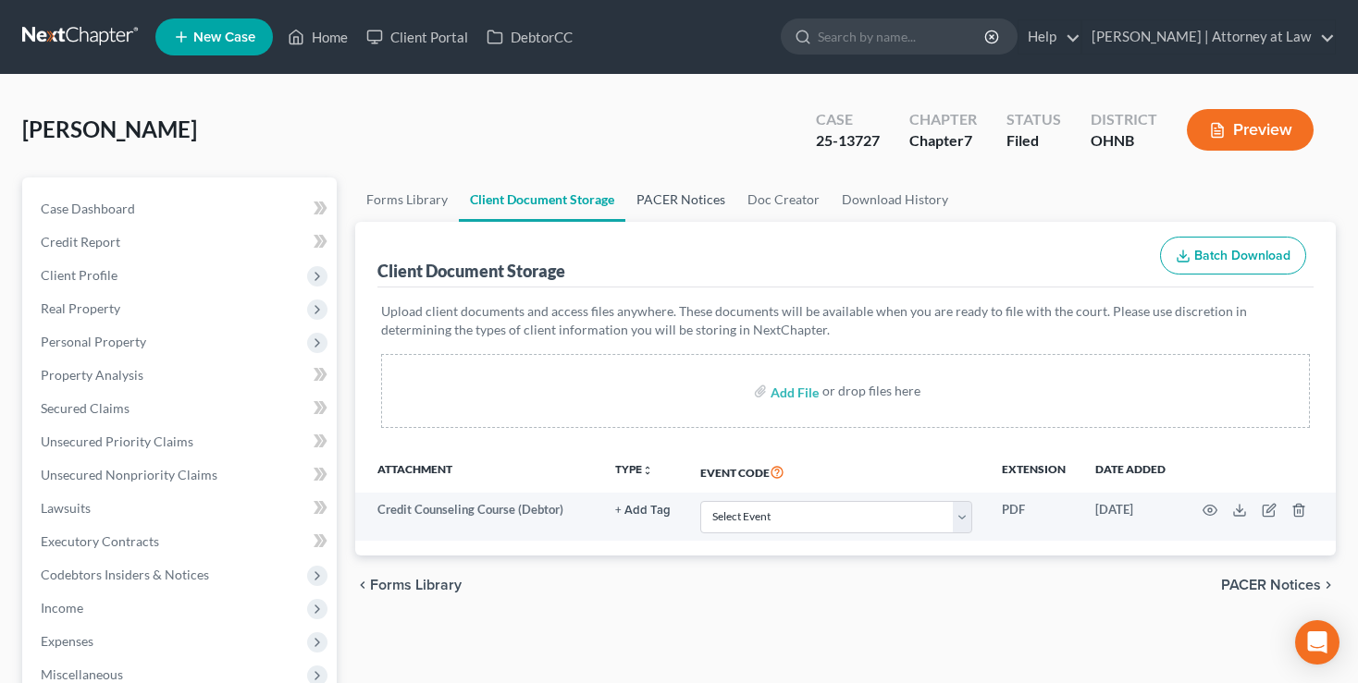
click at [669, 196] on link "PACER Notices" at bounding box center [680, 200] width 111 height 44
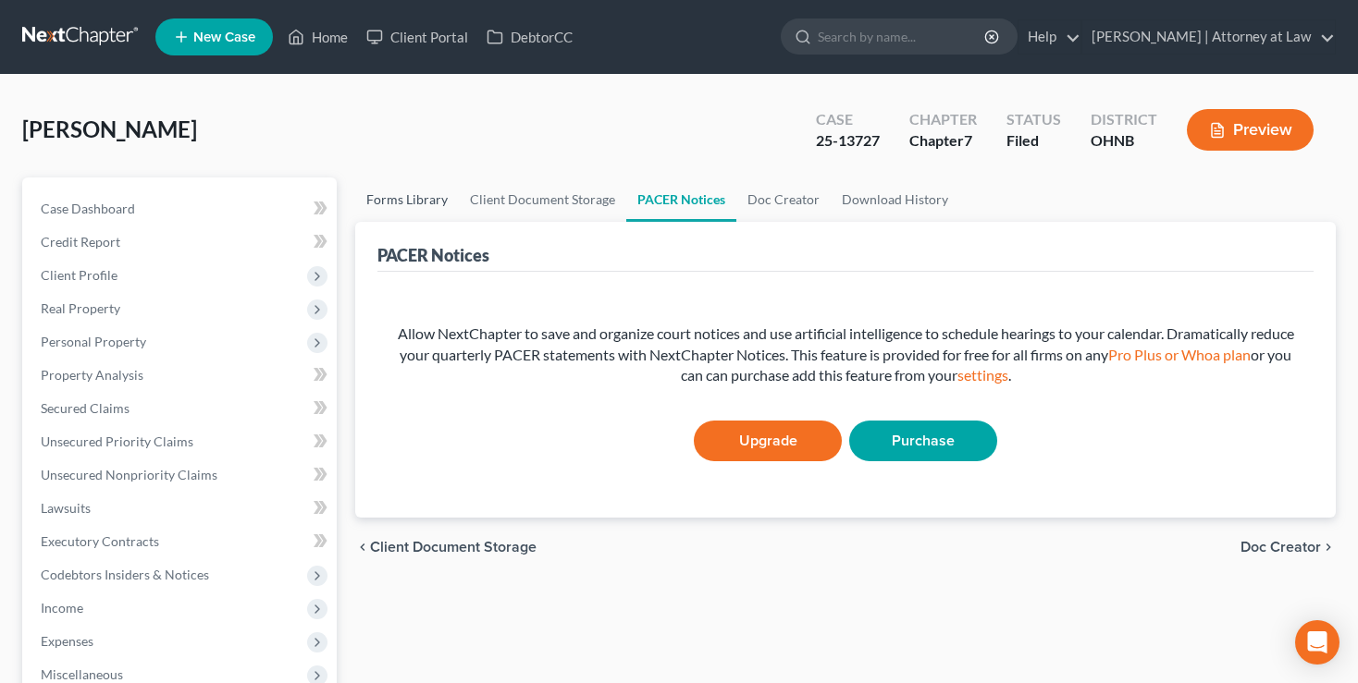
click at [415, 198] on link "Forms Library" at bounding box center [407, 200] width 104 height 44
